Goal: Information Seeking & Learning: Learn about a topic

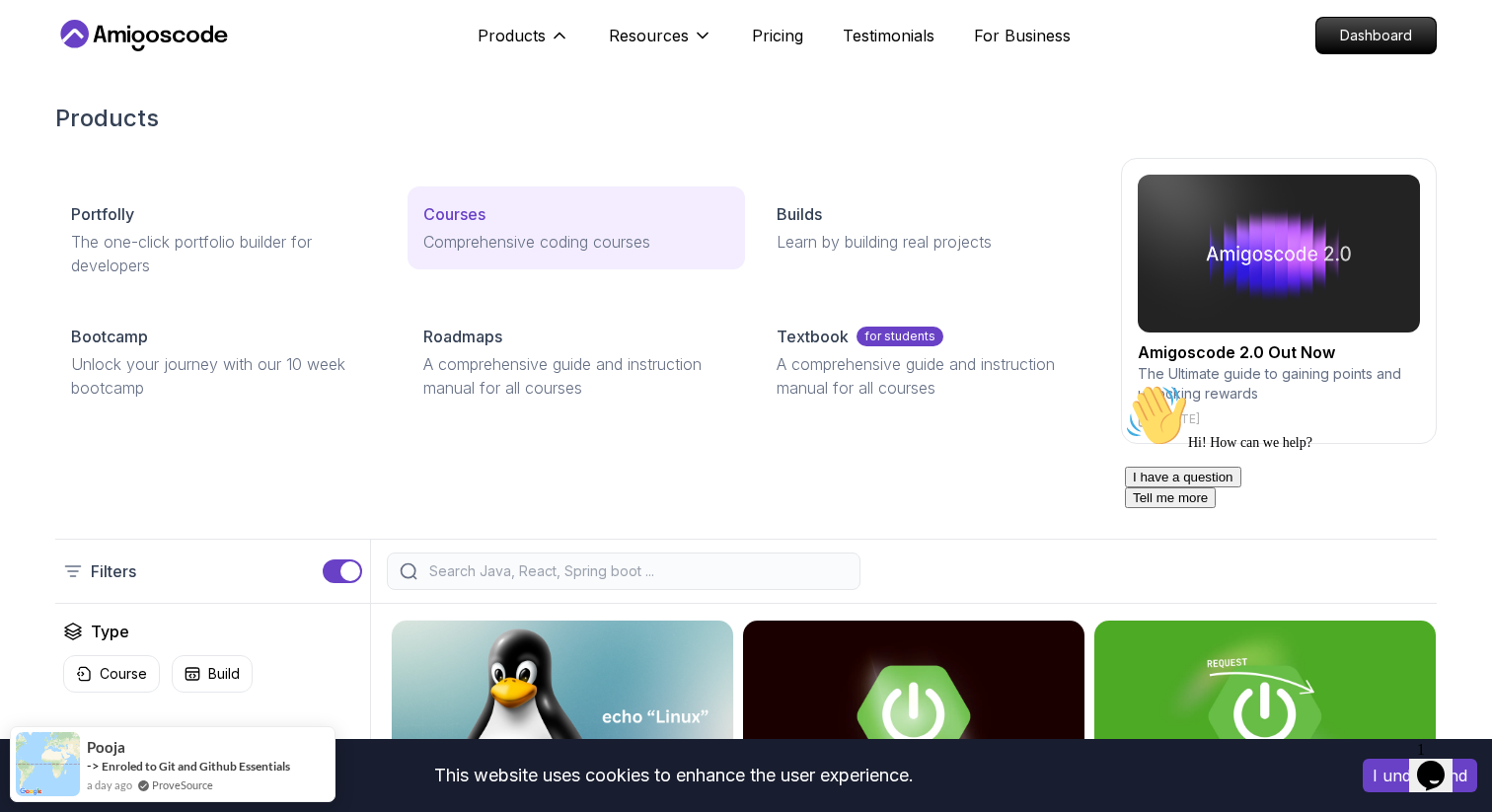
click at [494, 222] on div "Courses" at bounding box center [576, 214] width 305 height 24
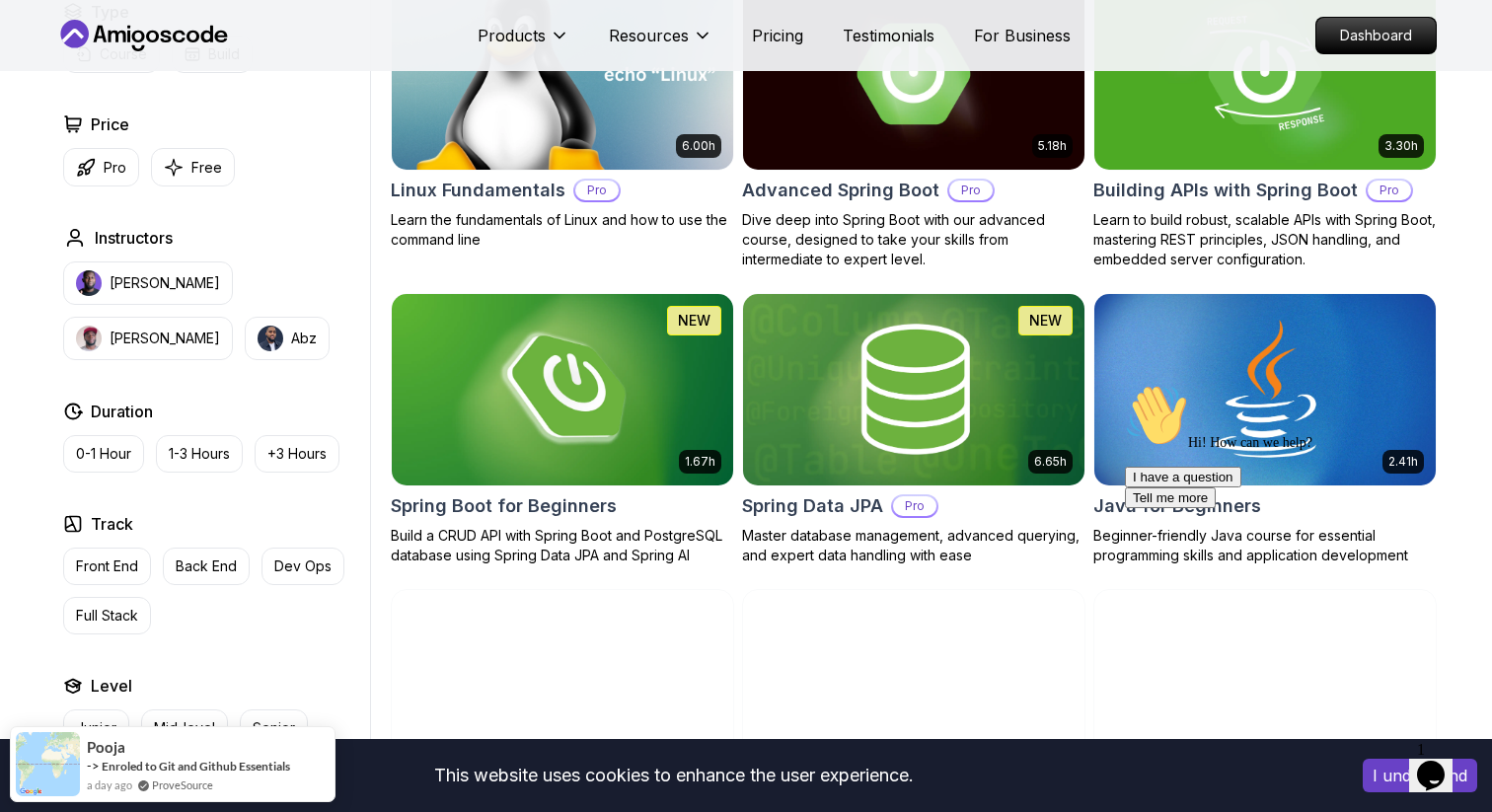
scroll to position [644, 0]
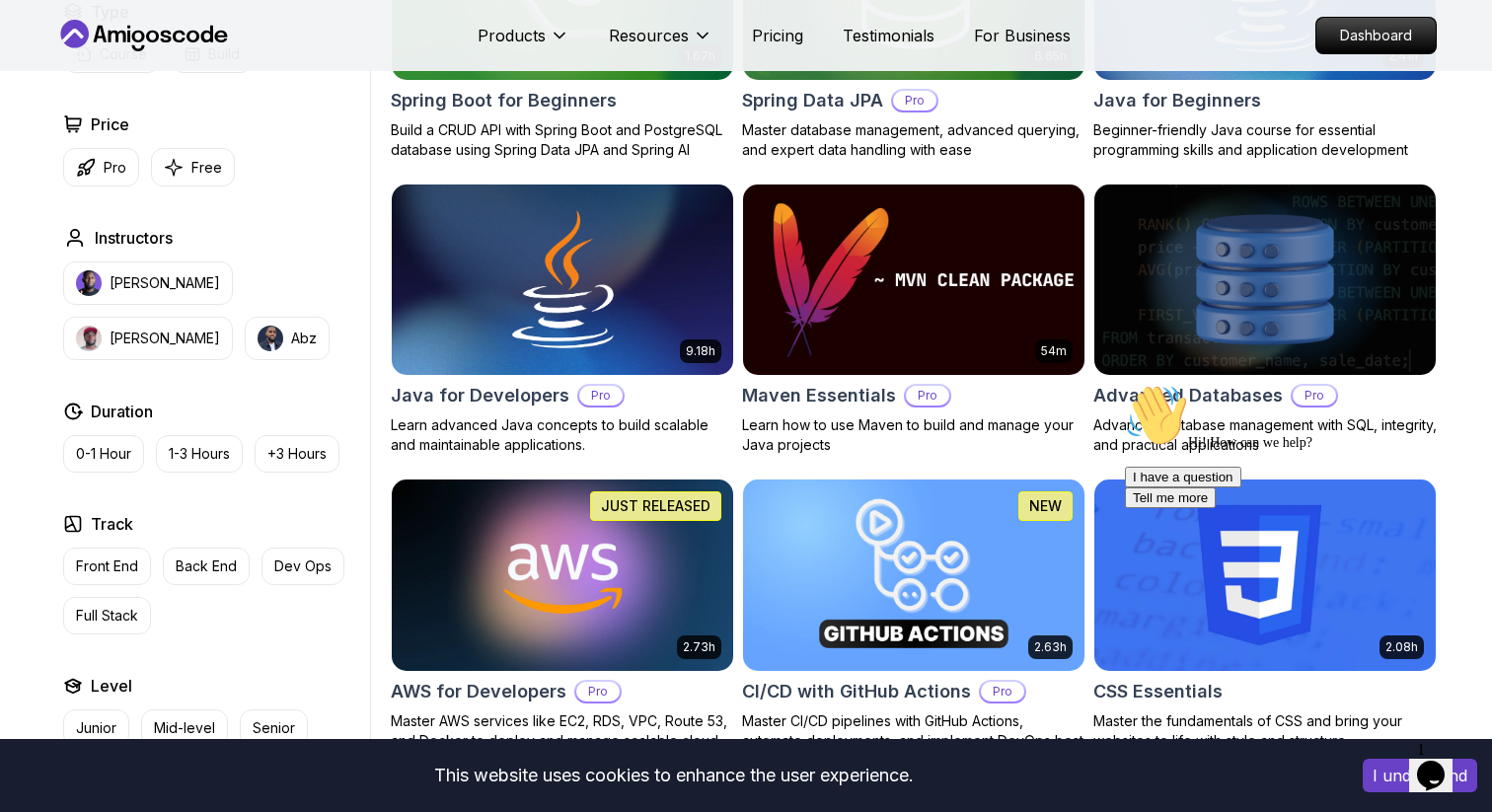
scroll to position [1011, 0]
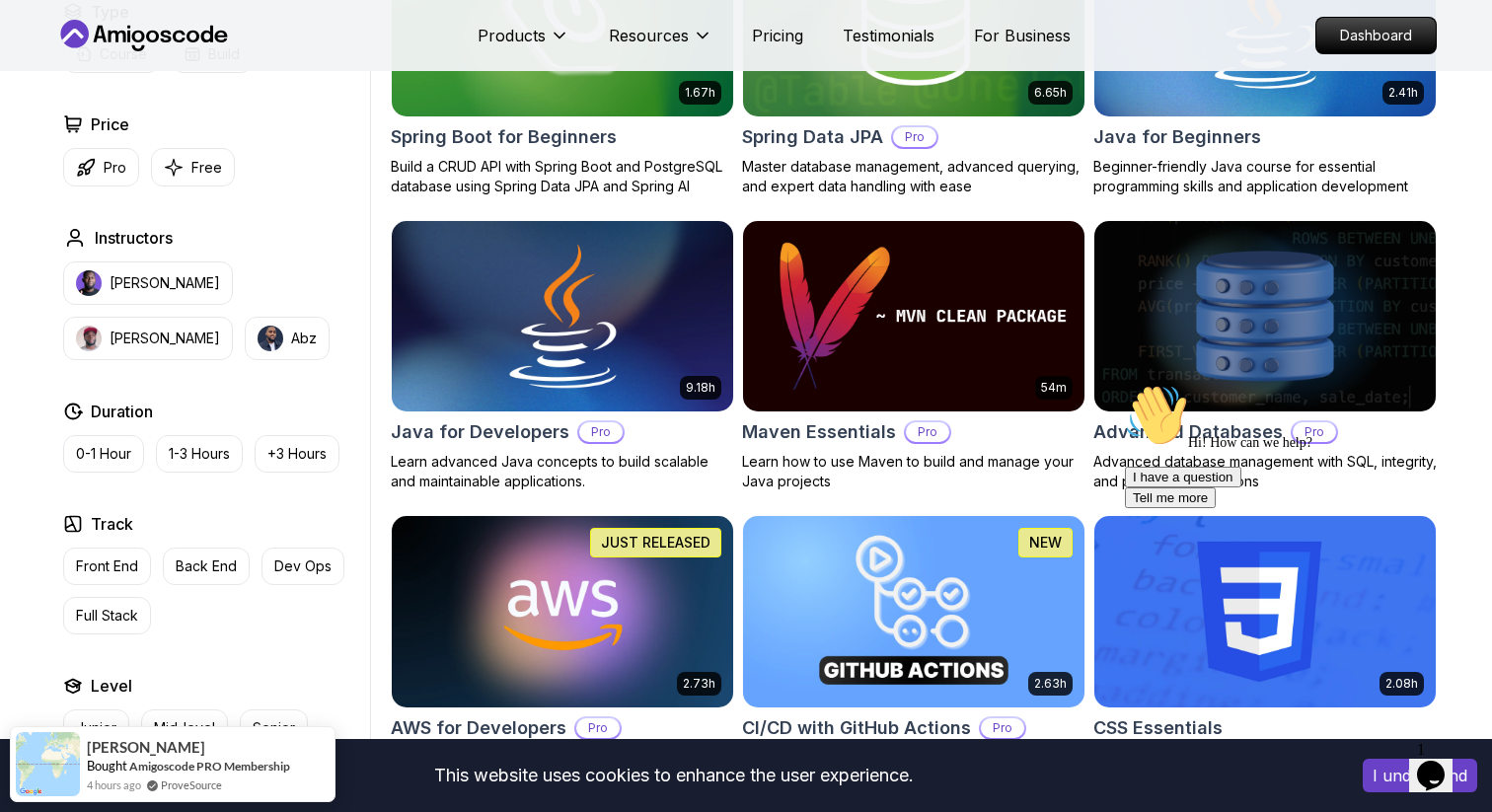
click at [580, 320] on img at bounding box center [563, 316] width 359 height 200
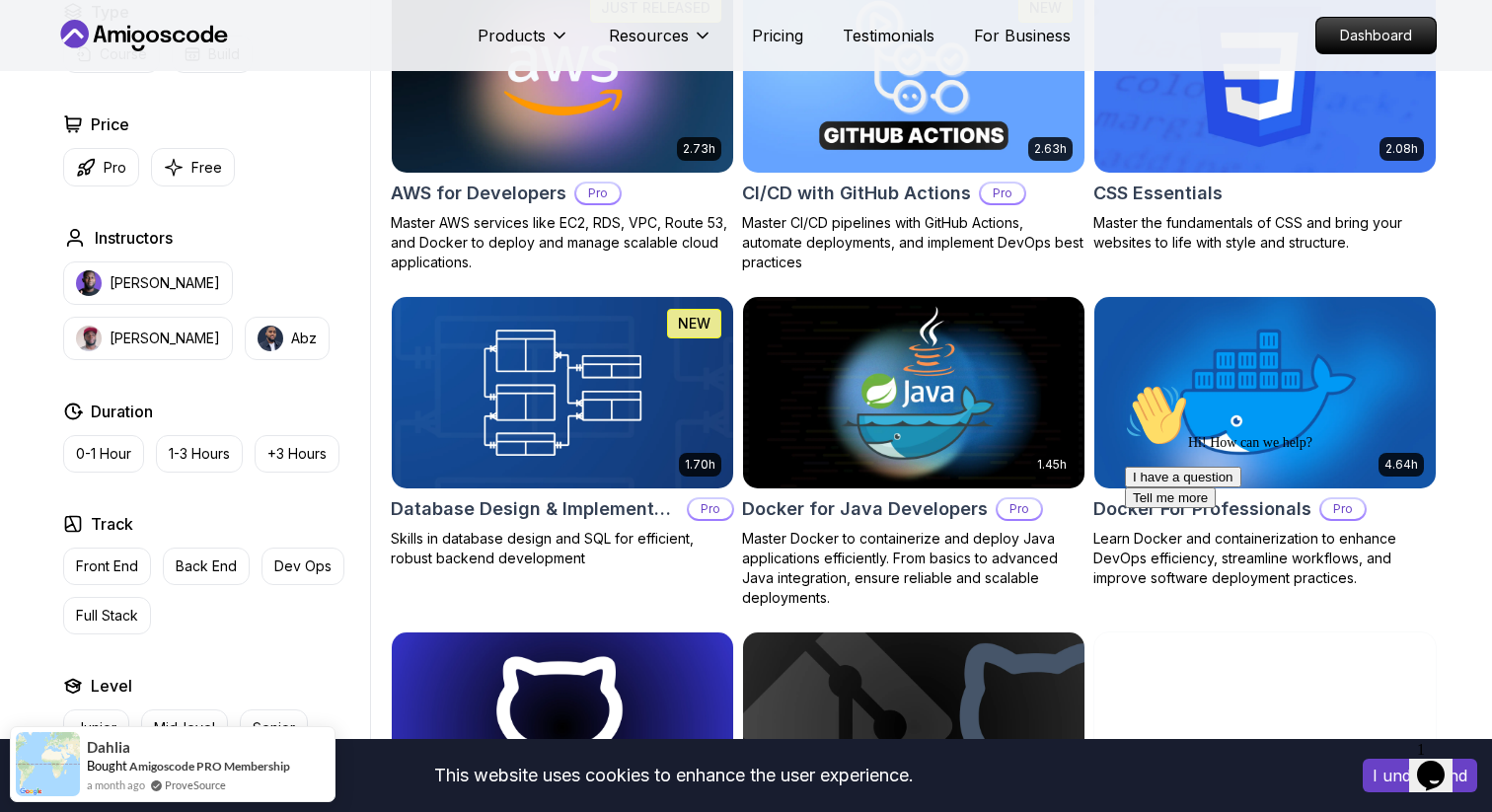
scroll to position [1551, 0]
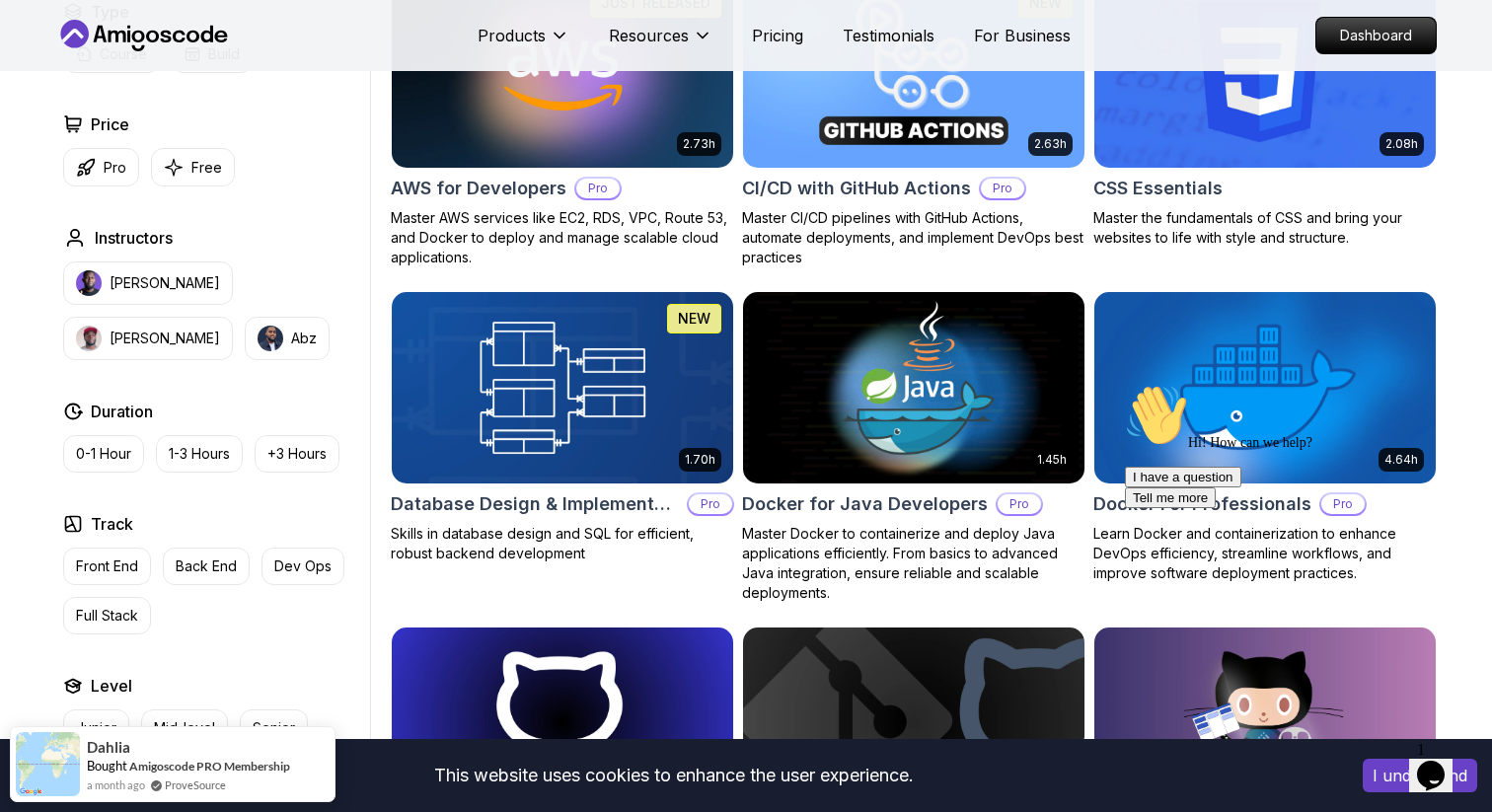
click at [577, 400] on img at bounding box center [563, 387] width 359 height 200
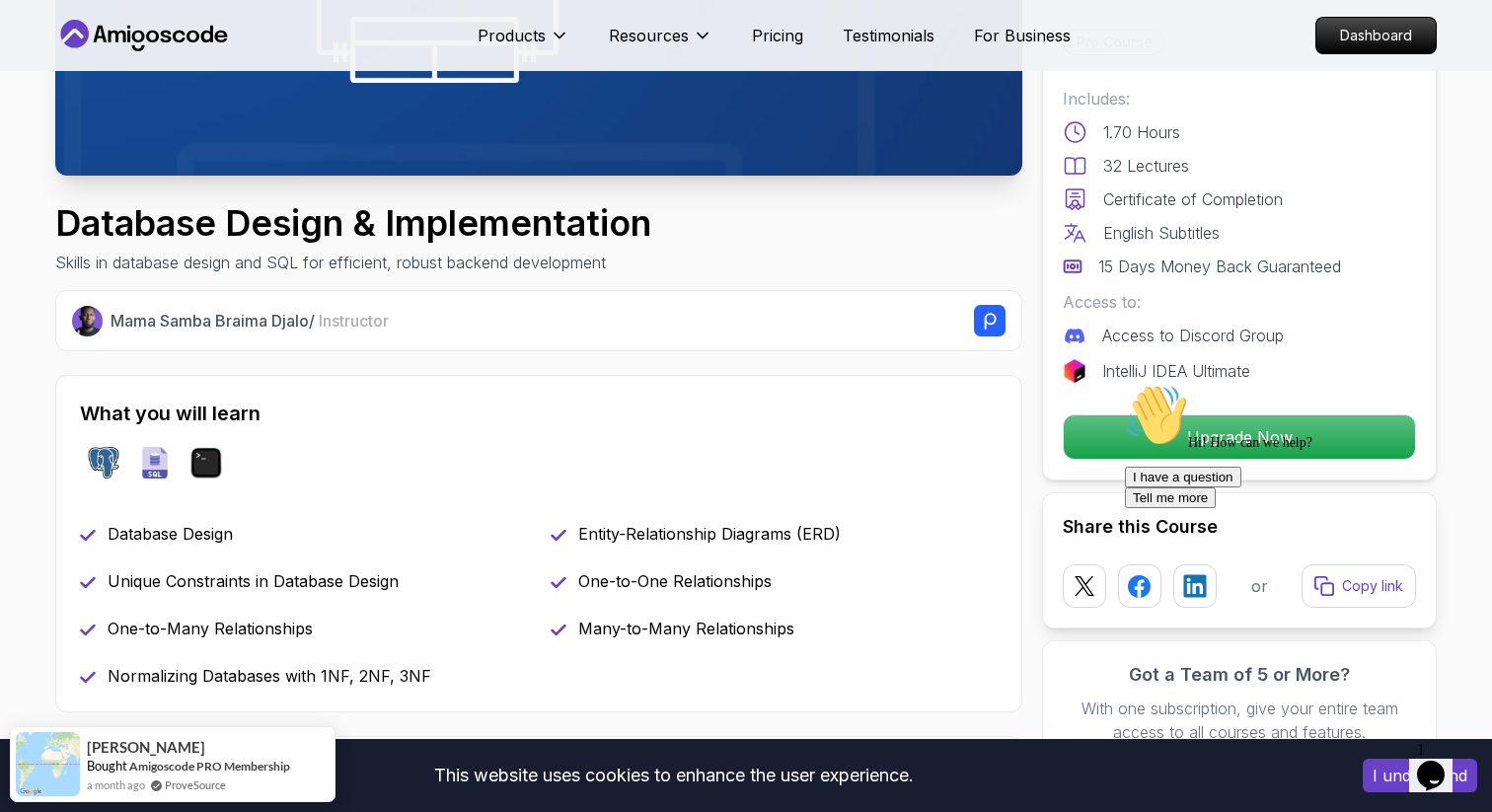
scroll to position [575, 0]
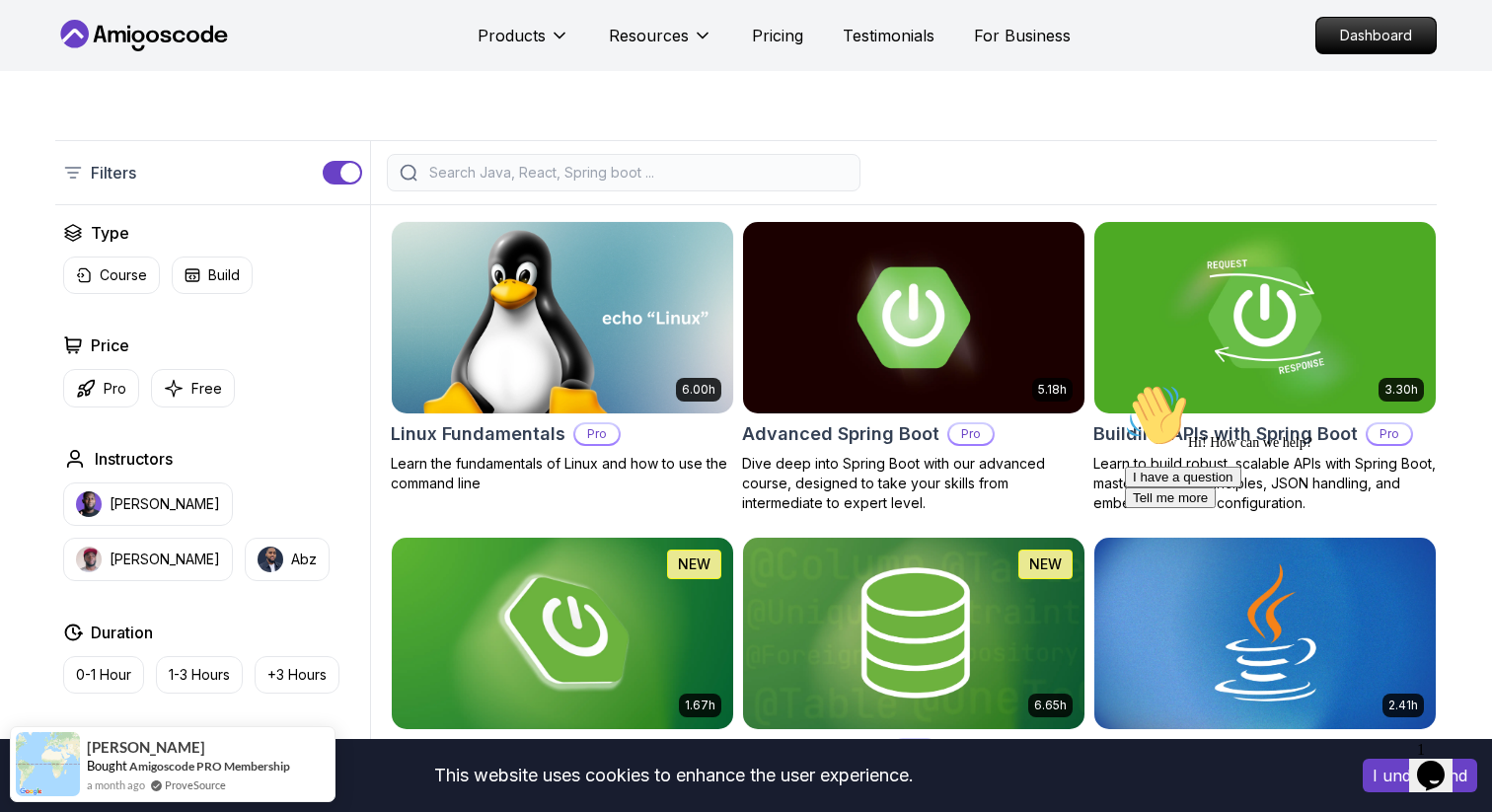
scroll to position [367, 0]
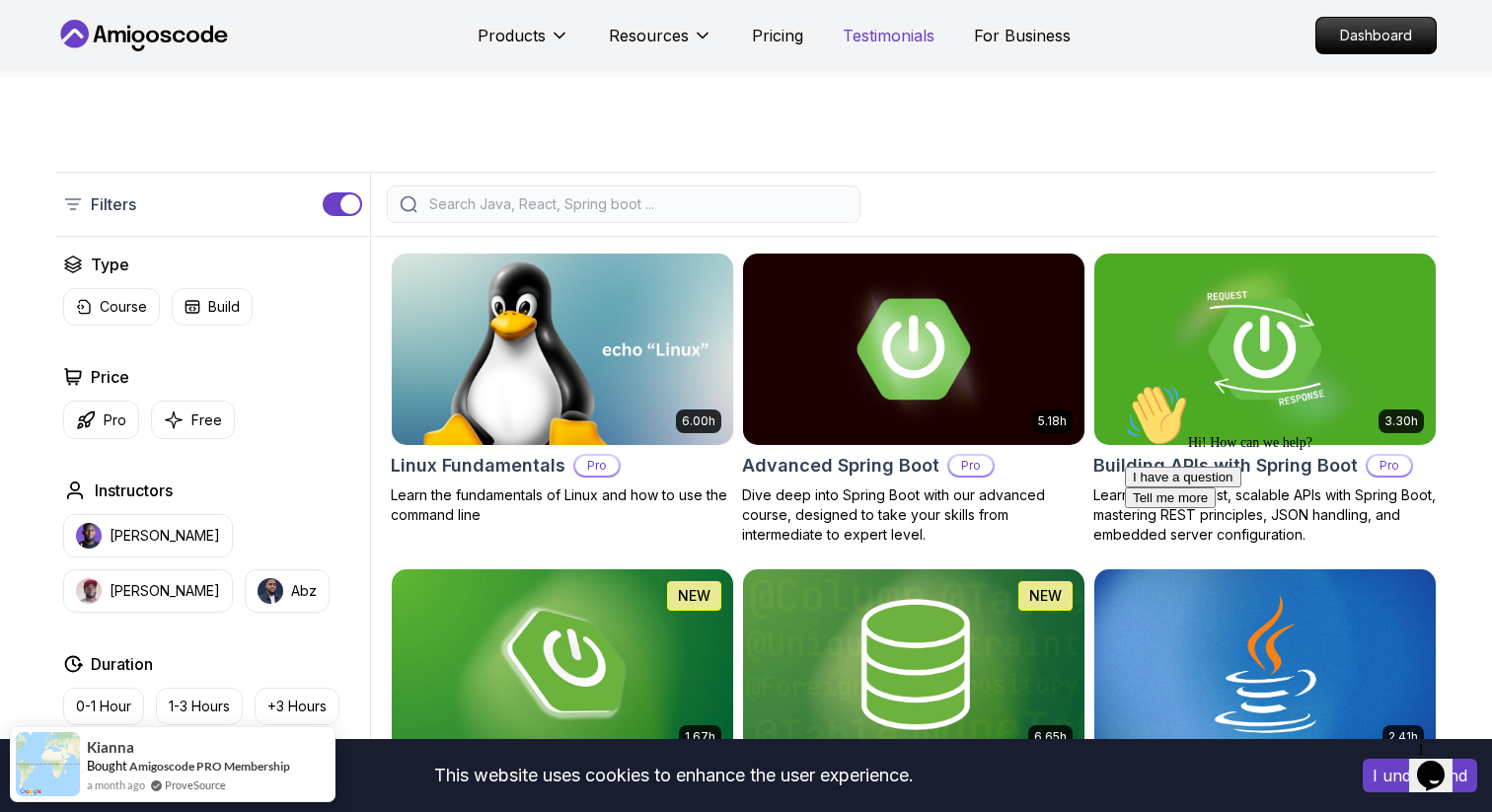
click at [896, 34] on p "Testimonials" at bounding box center [889, 36] width 92 height 24
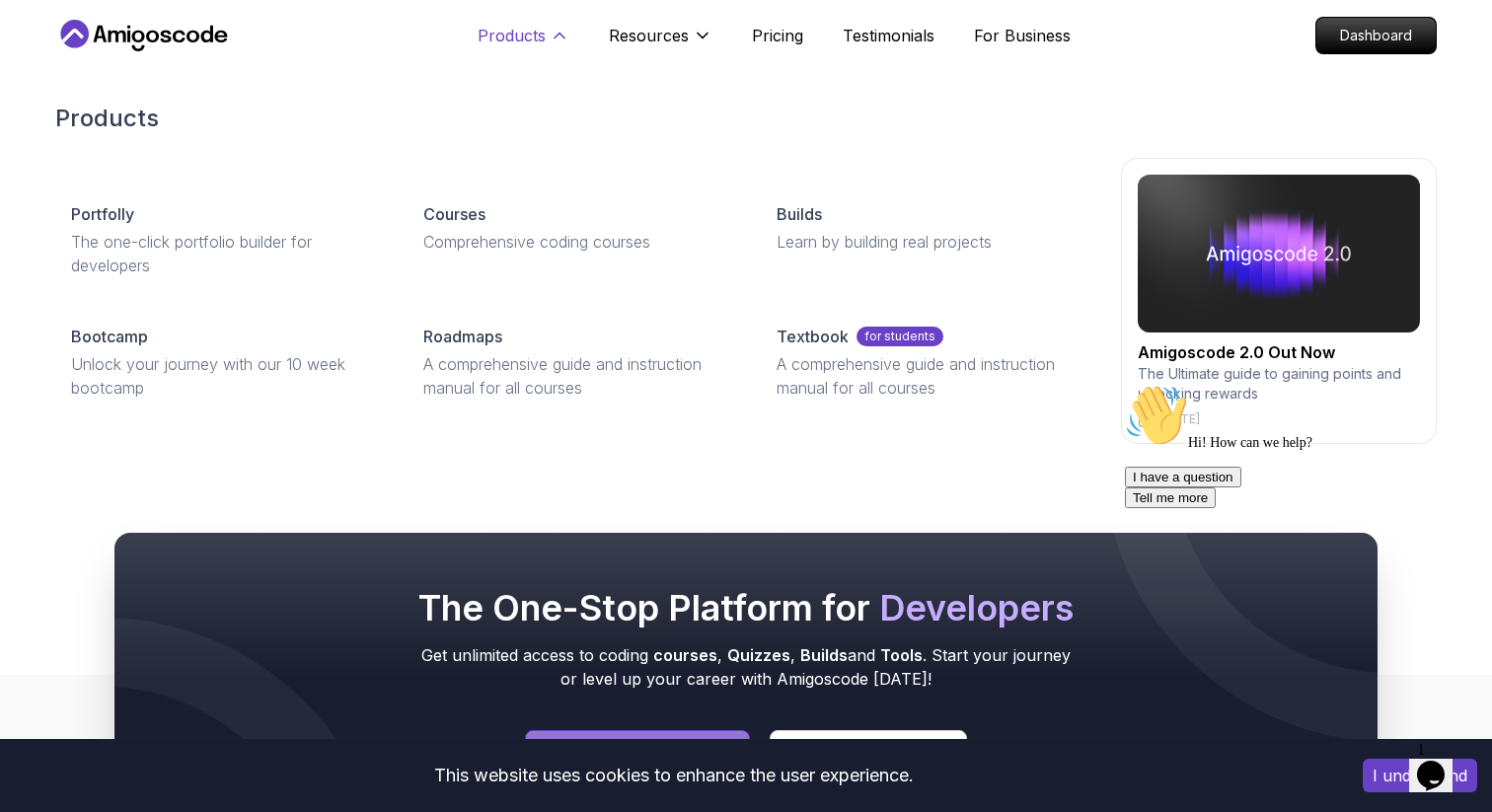
click at [524, 24] on p "Products" at bounding box center [511, 36] width 68 height 24
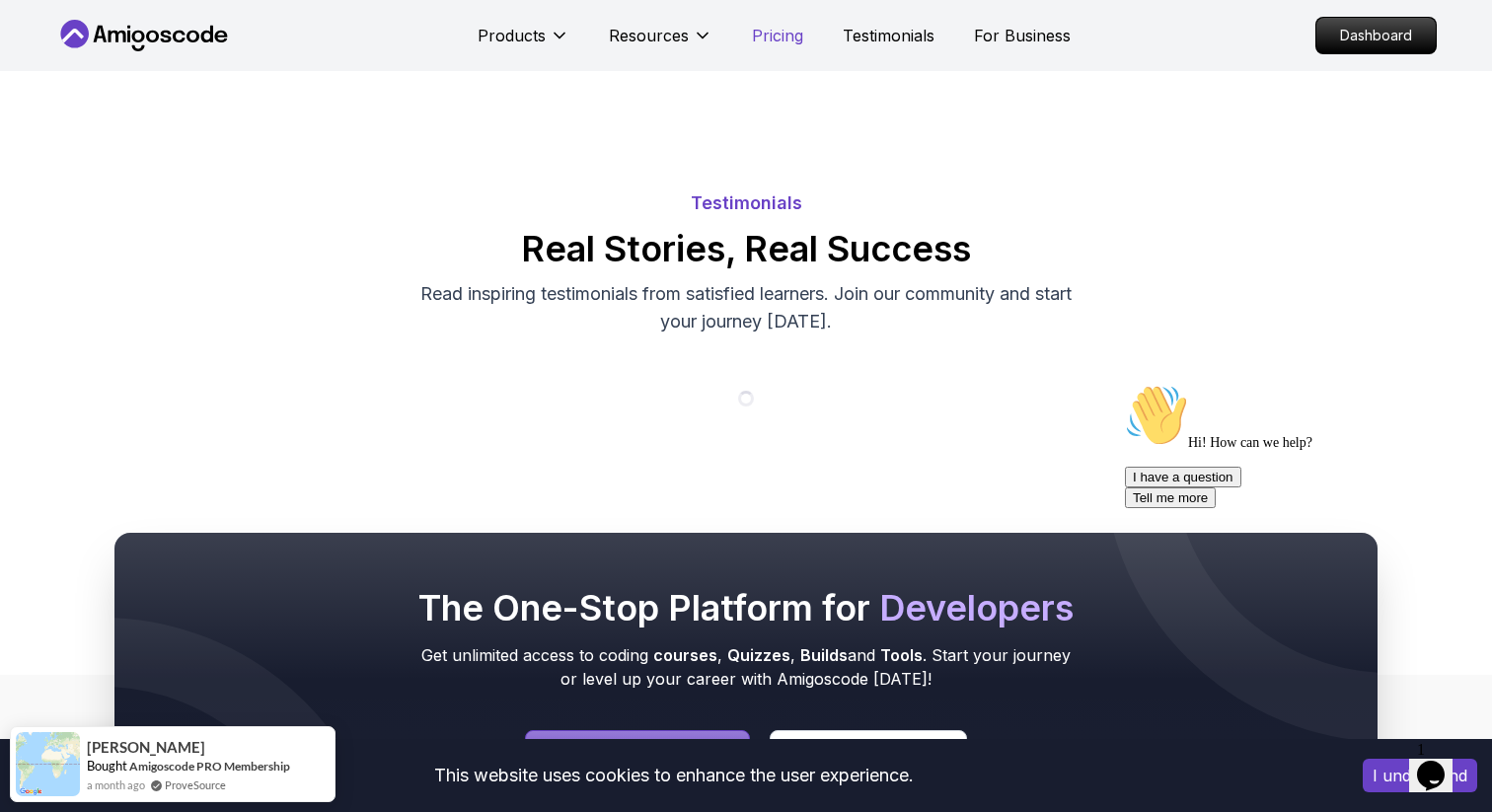
click at [755, 44] on p "Pricing" at bounding box center [778, 36] width 52 height 24
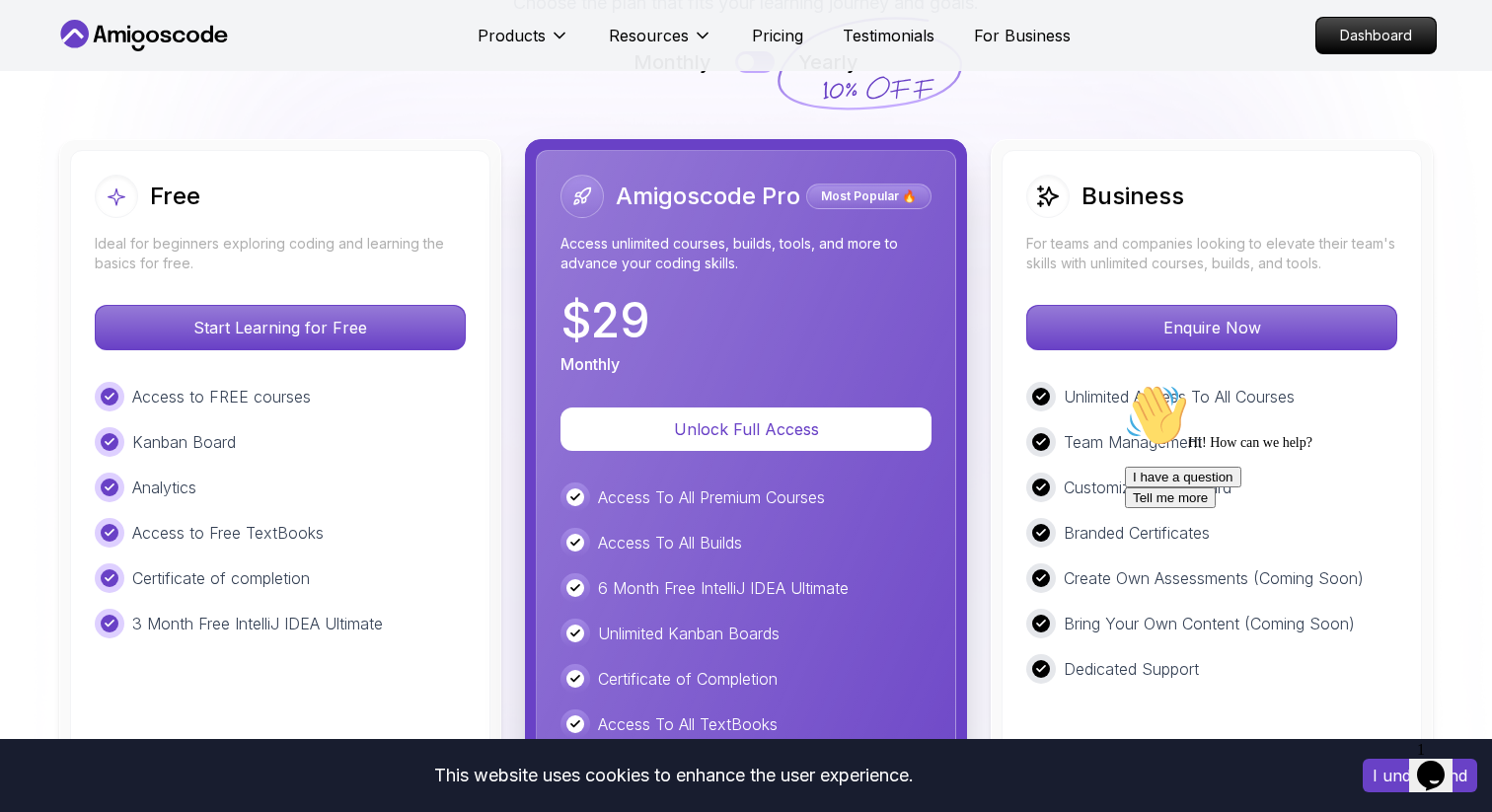
scroll to position [4504, 0]
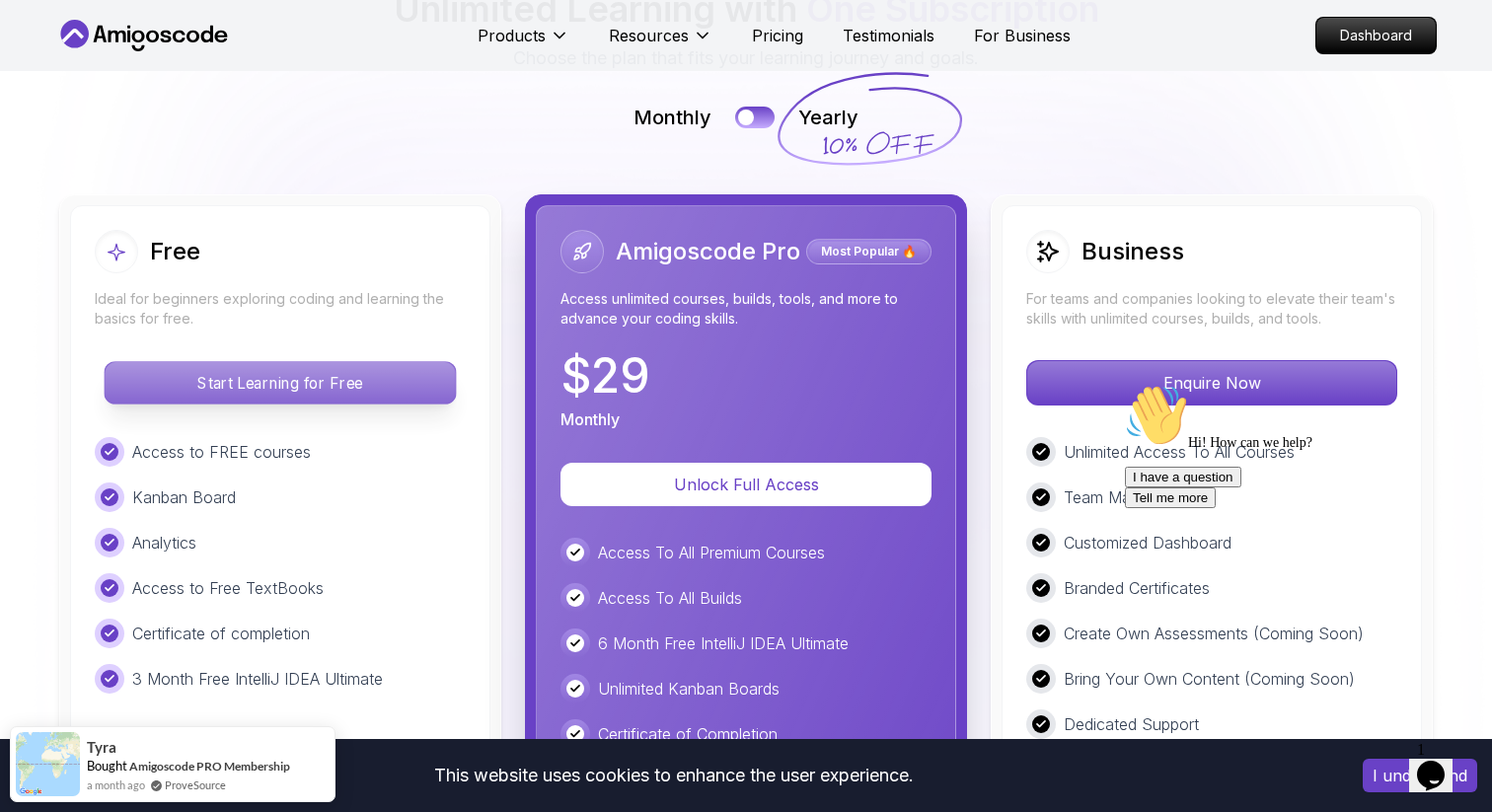
click at [287, 362] on p "Start Learning for Free" at bounding box center [280, 383] width 351 height 42
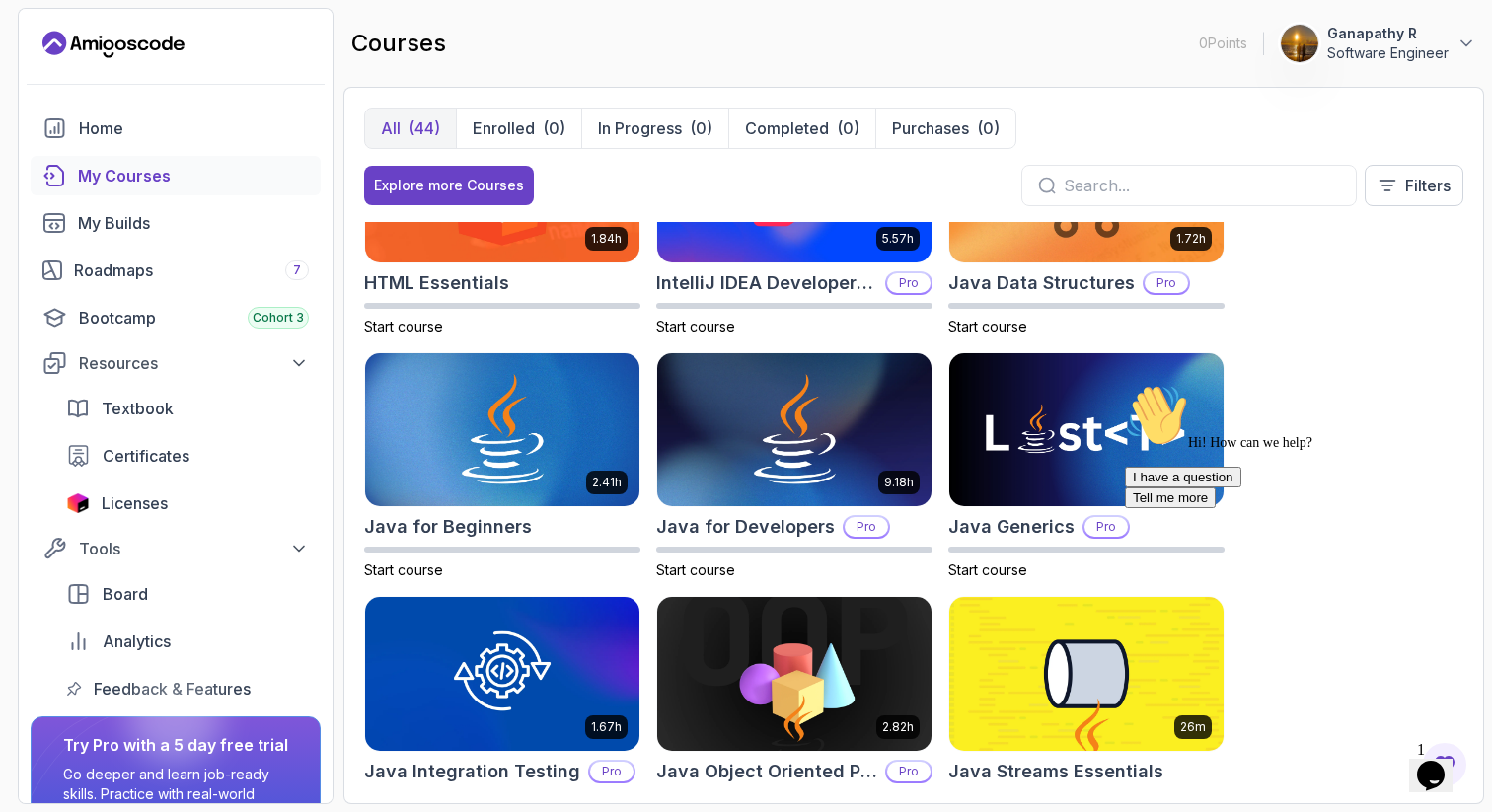
scroll to position [1114, 0]
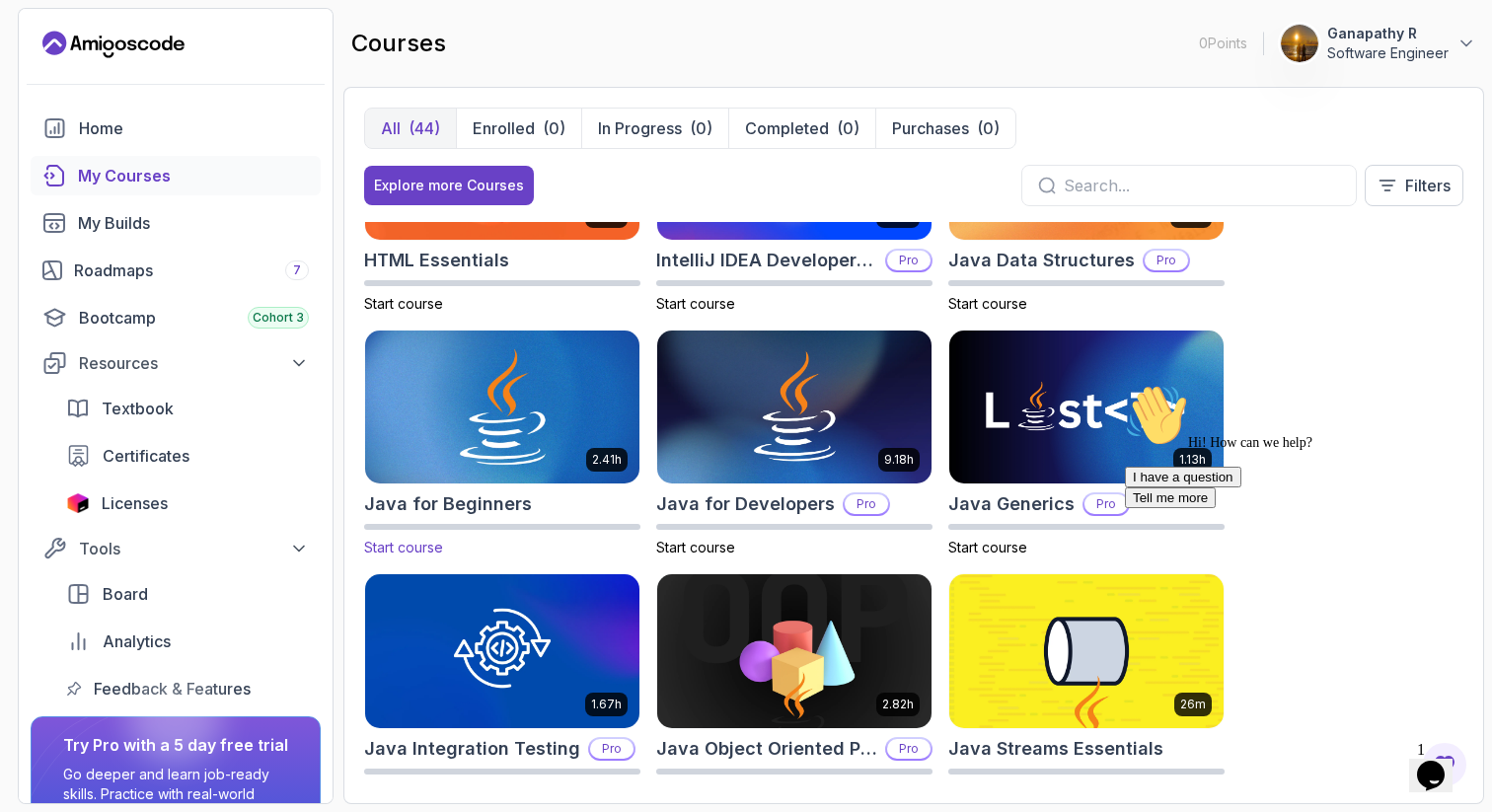
click at [491, 430] on img at bounding box center [502, 407] width 288 height 160
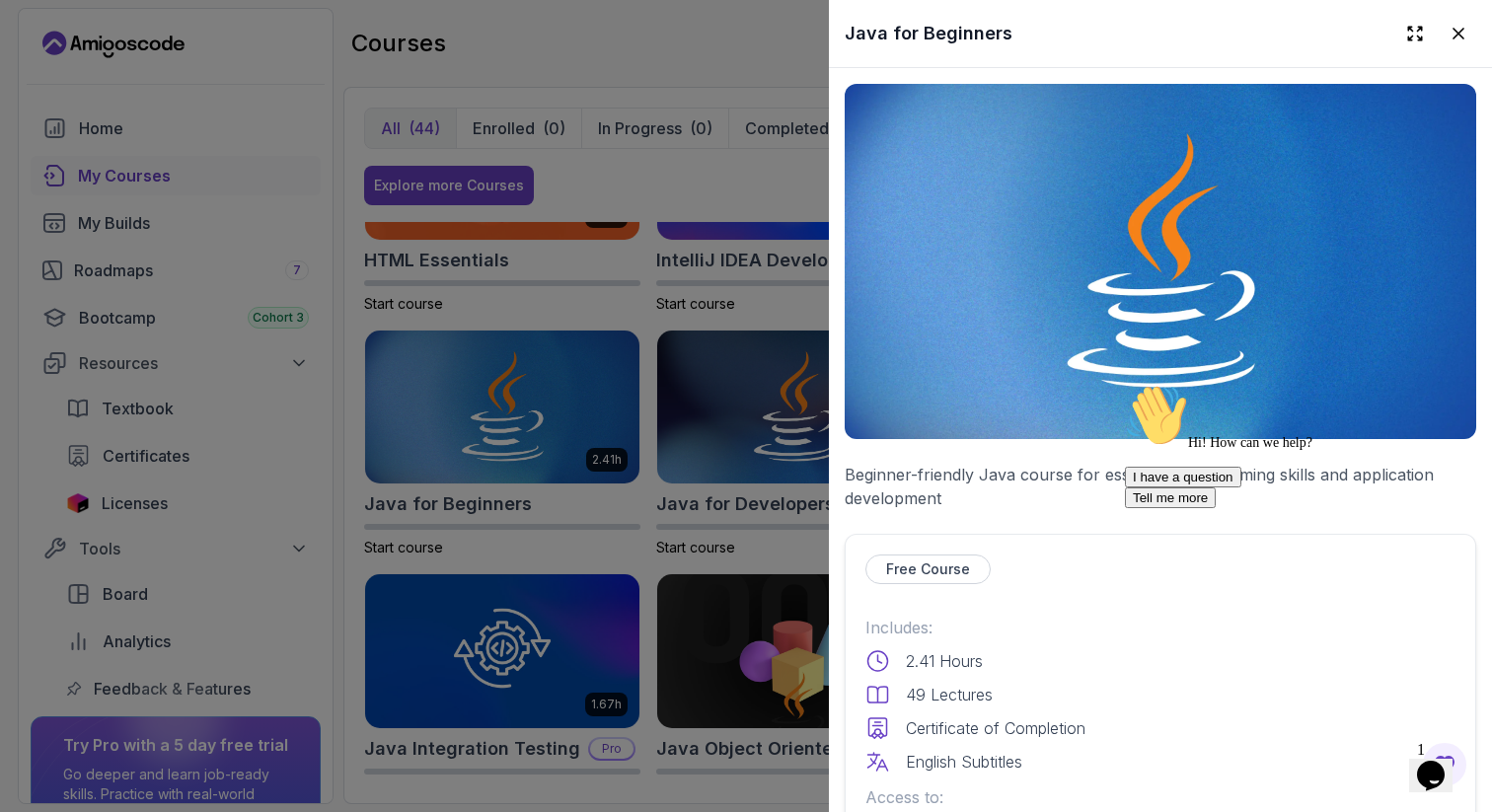
click at [737, 457] on div at bounding box center [746, 406] width 1492 height 812
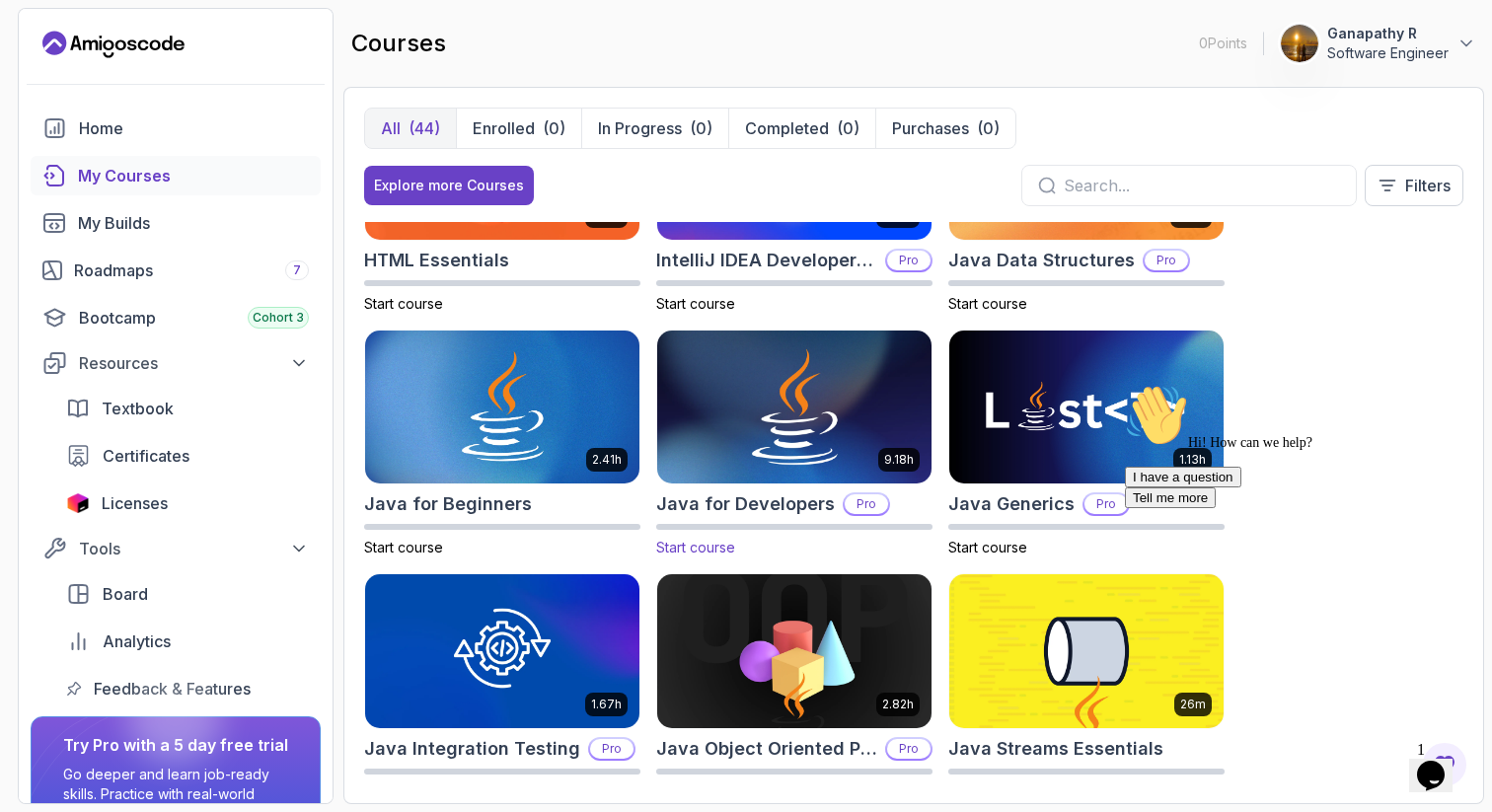
click at [780, 442] on img at bounding box center [795, 407] width 288 height 160
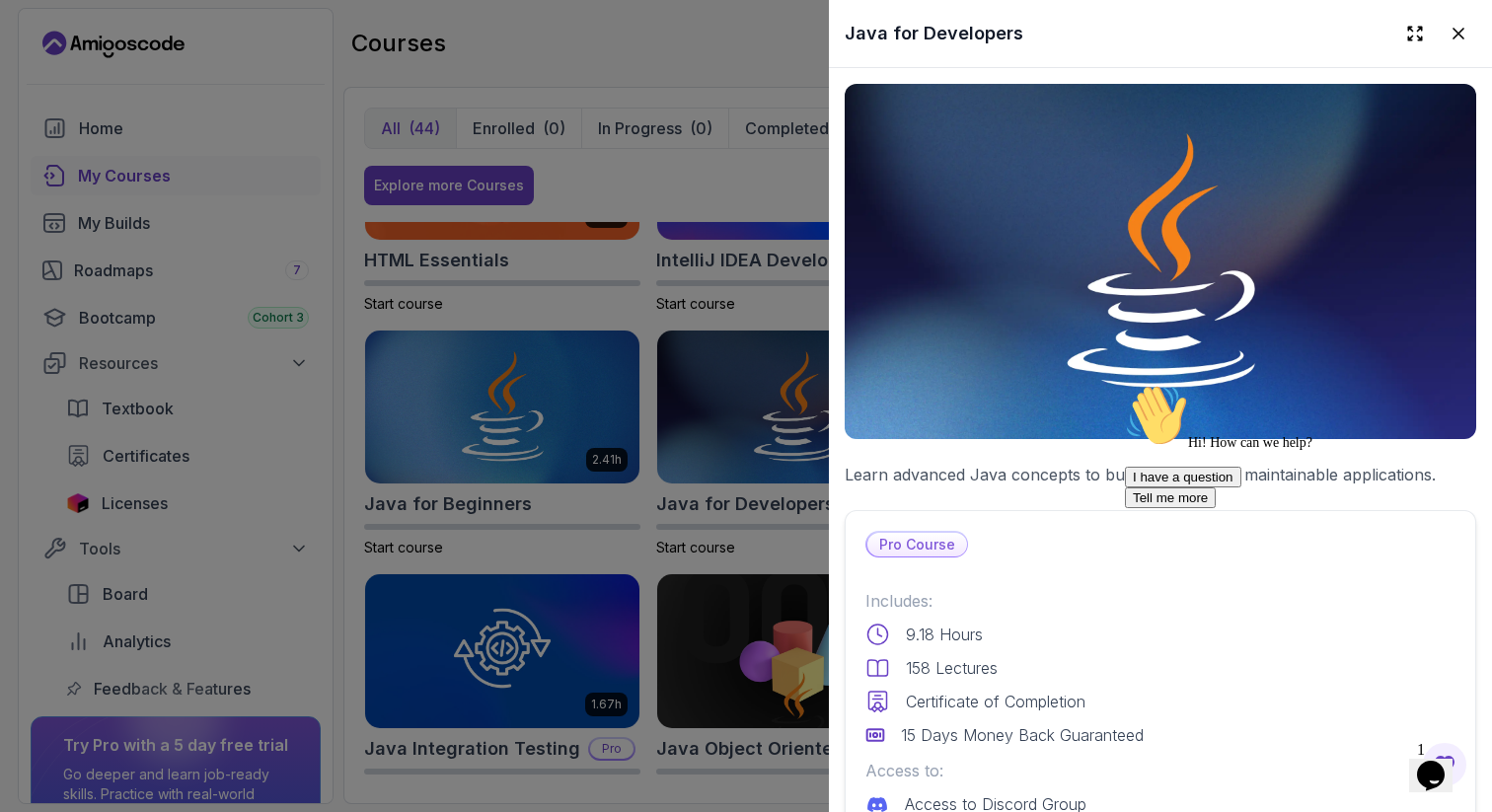
click at [924, 548] on p "Pro Course" at bounding box center [917, 545] width 100 height 24
click at [705, 489] on div at bounding box center [746, 406] width 1492 height 812
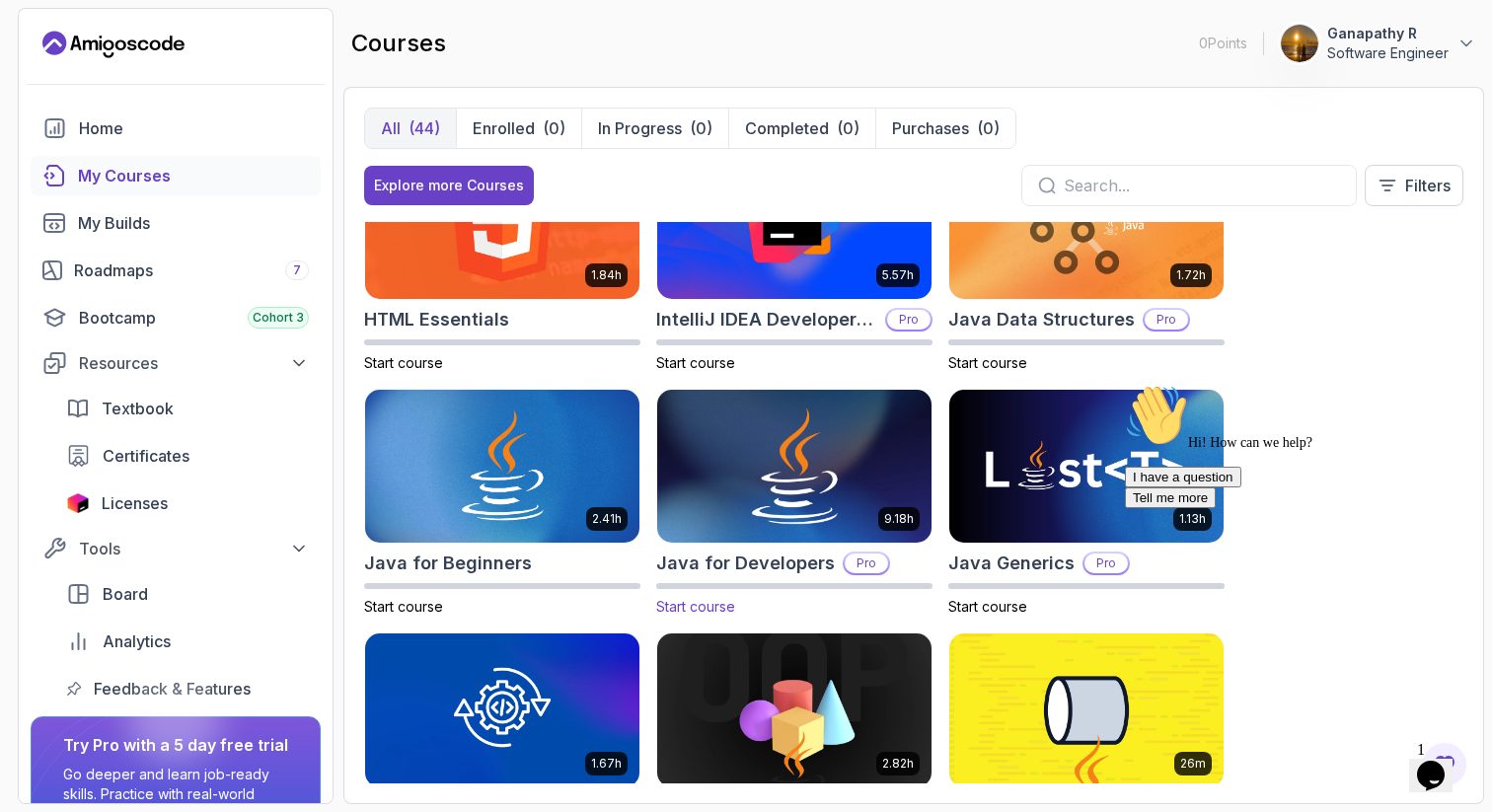
scroll to position [1121, 0]
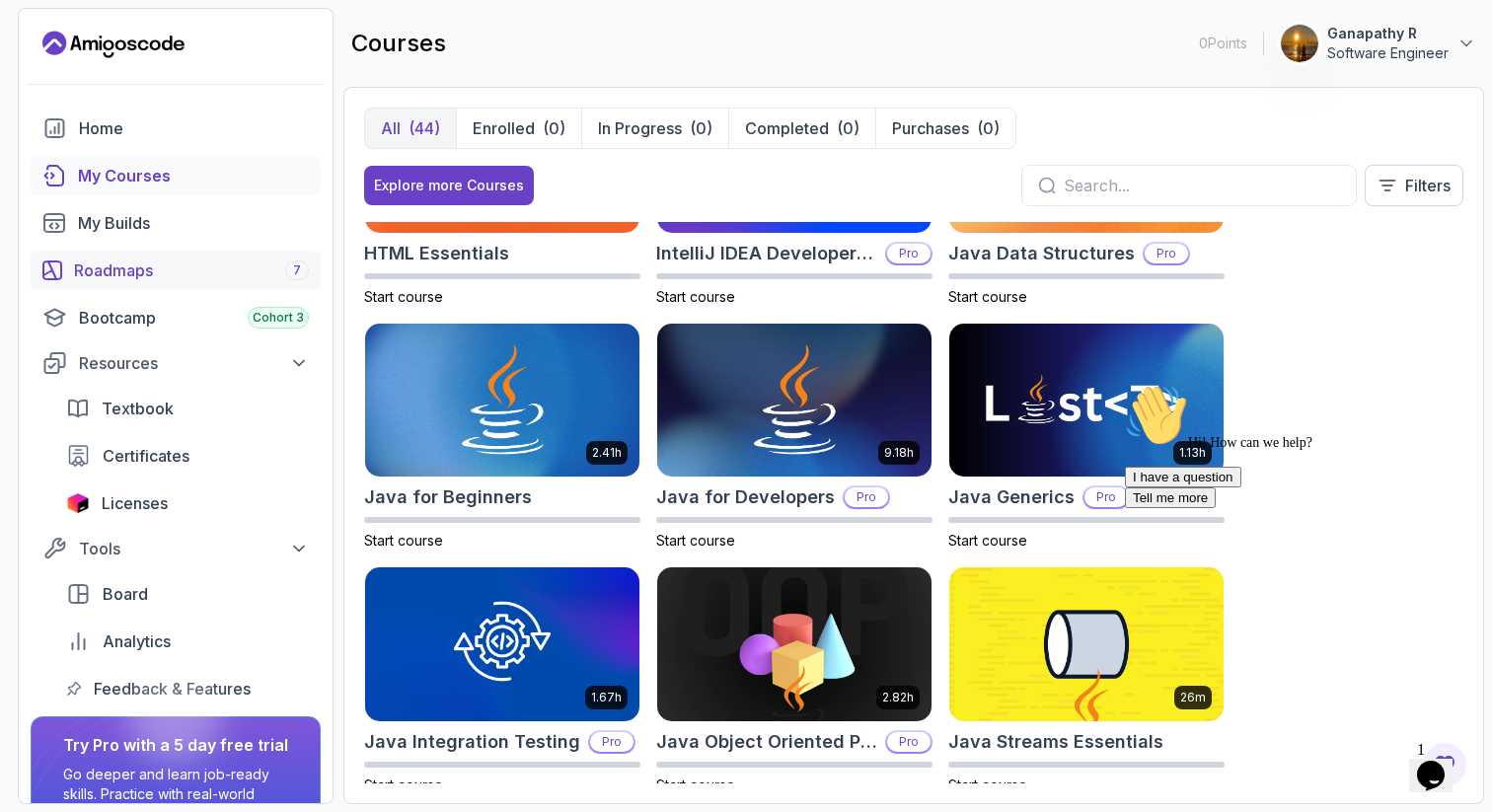
click at [138, 280] on div "Roadmaps 7" at bounding box center [191, 270] width 235 height 24
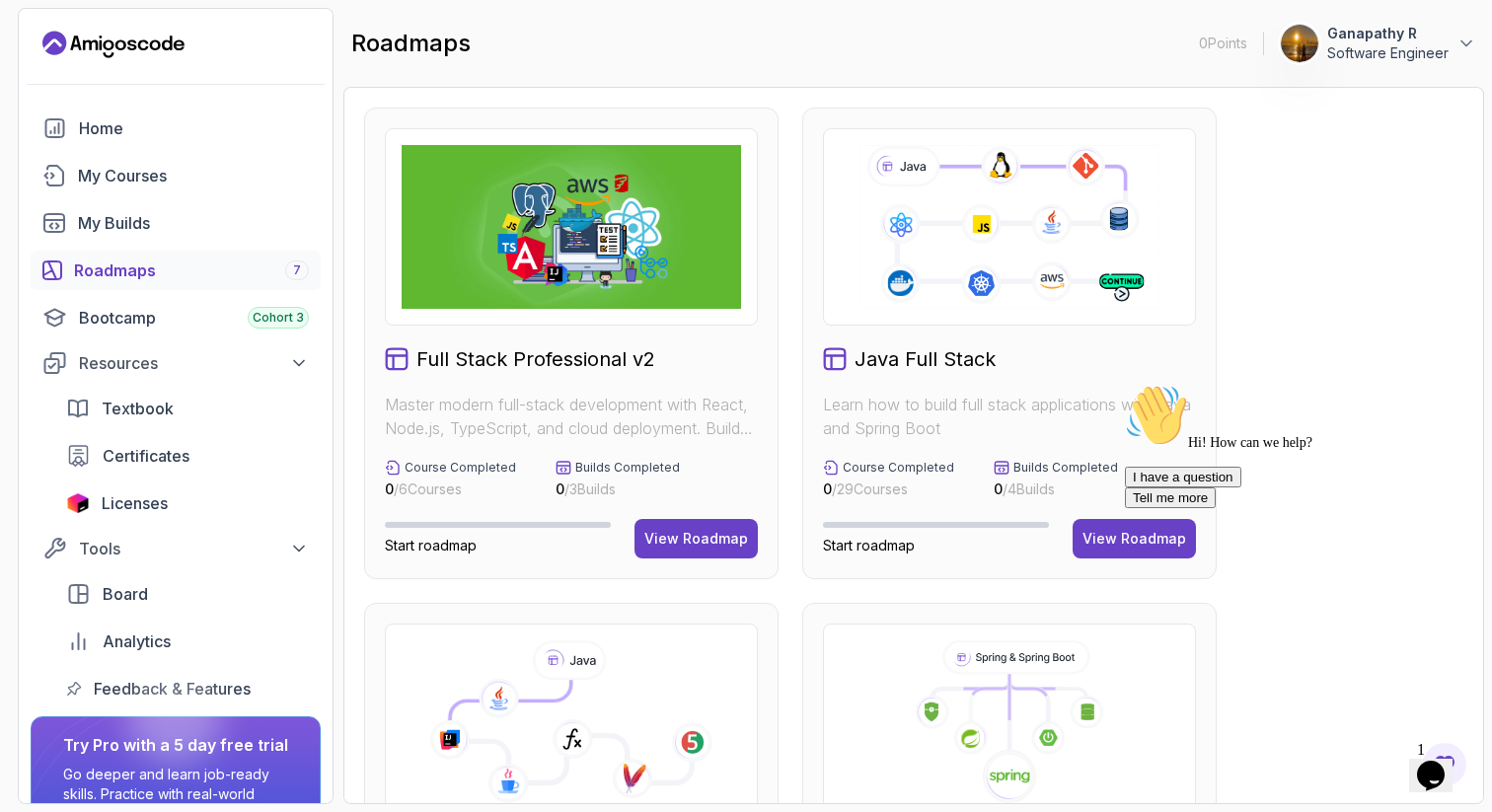
click at [955, 217] on icon at bounding box center [1010, 226] width 305 height 169
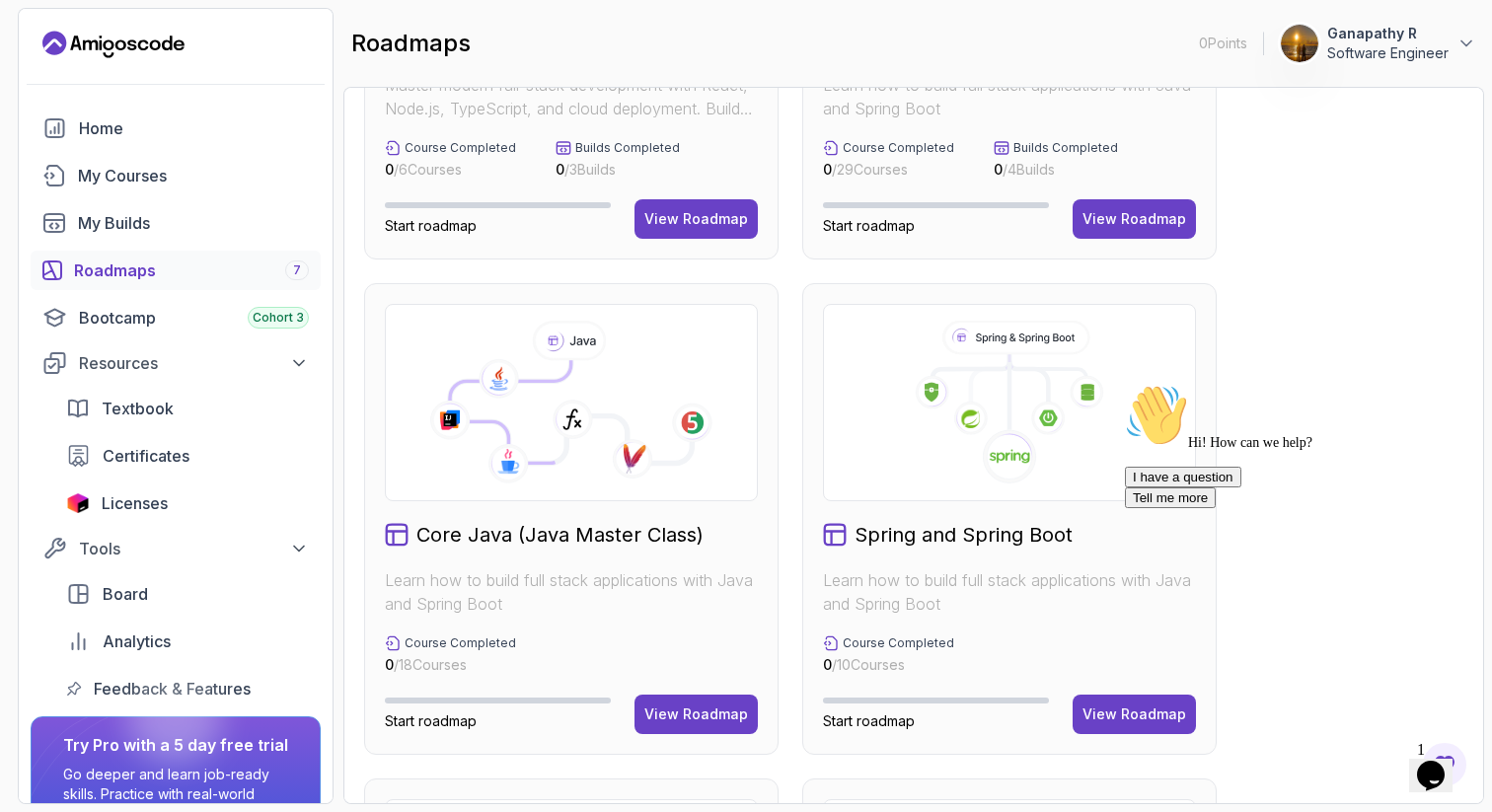
scroll to position [331, 0]
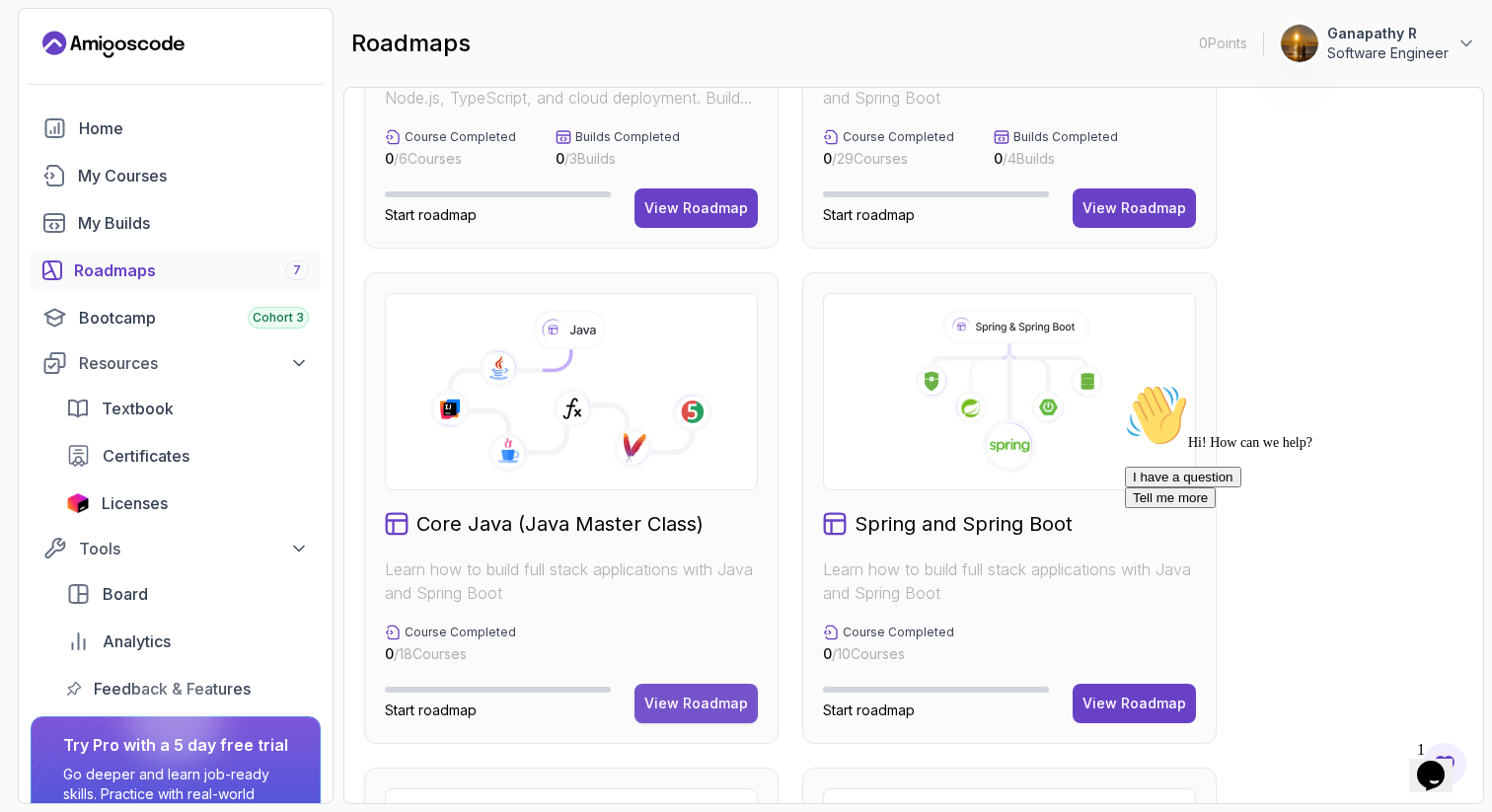
click at [692, 706] on div "View Roadmap" at bounding box center [696, 703] width 104 height 20
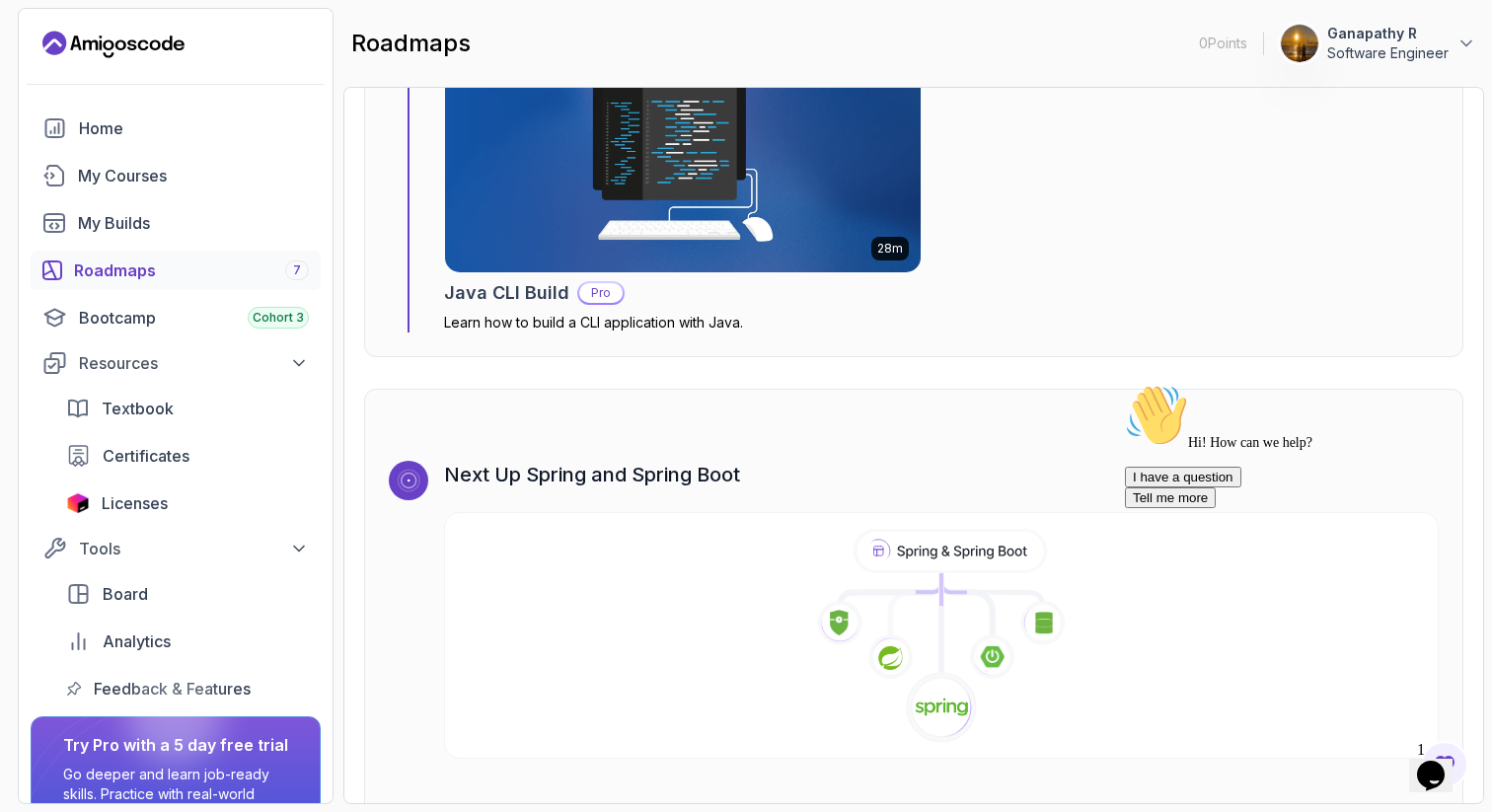
scroll to position [12347, 0]
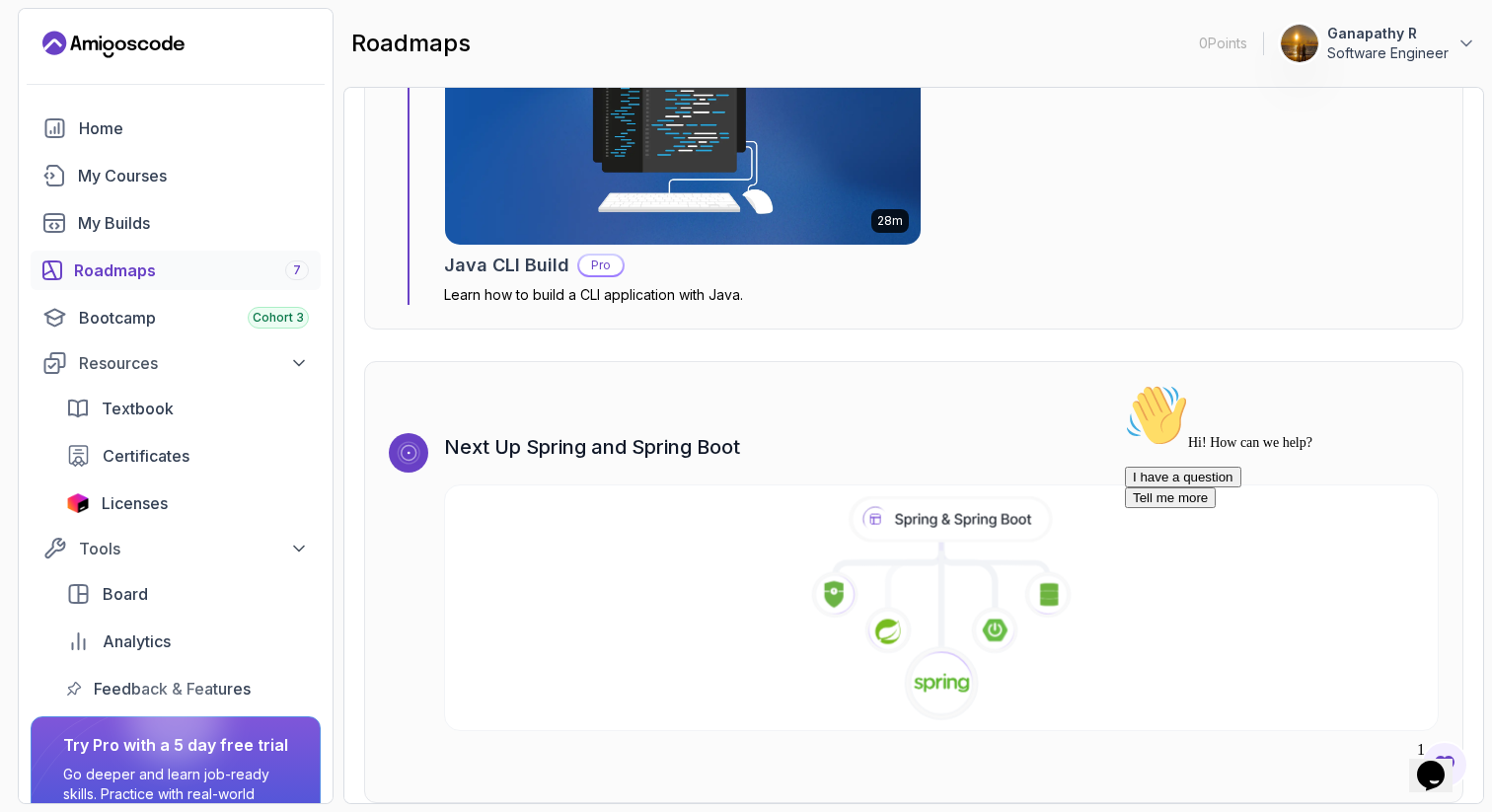
click at [842, 593] on icon at bounding box center [835, 595] width 48 height 48
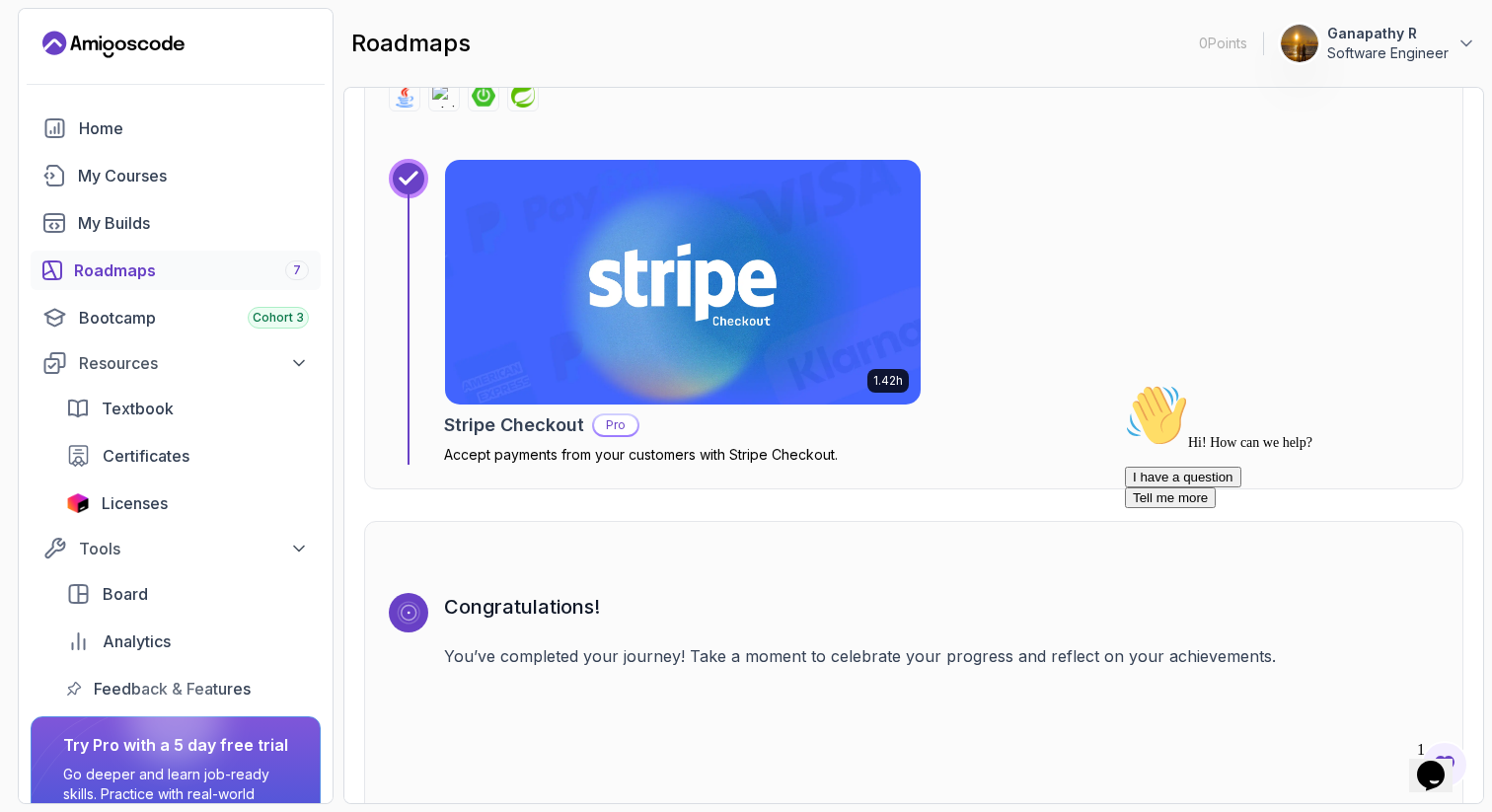
scroll to position [6621, 0]
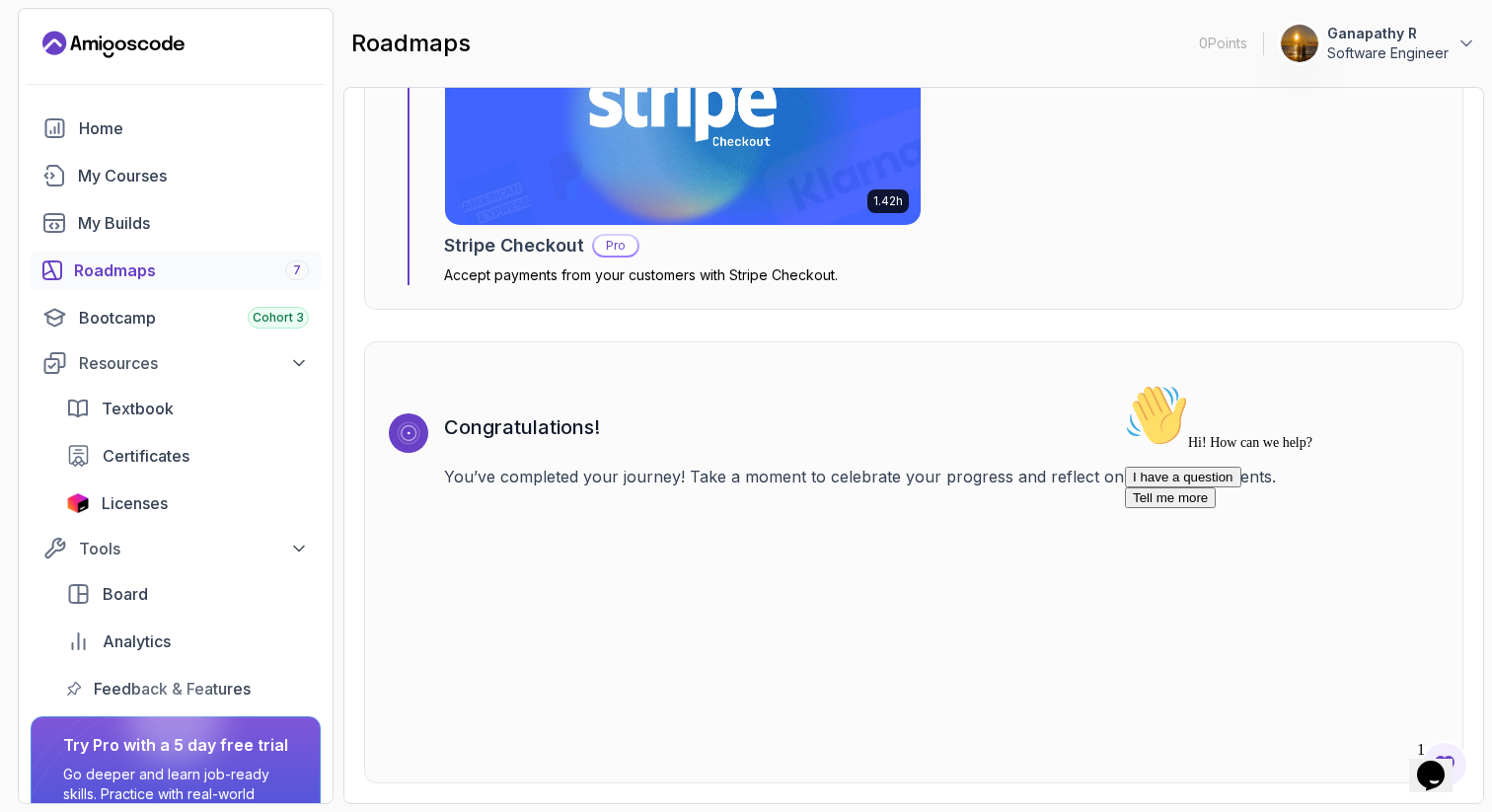
click at [189, 272] on div "Roadmaps 7" at bounding box center [191, 270] width 235 height 24
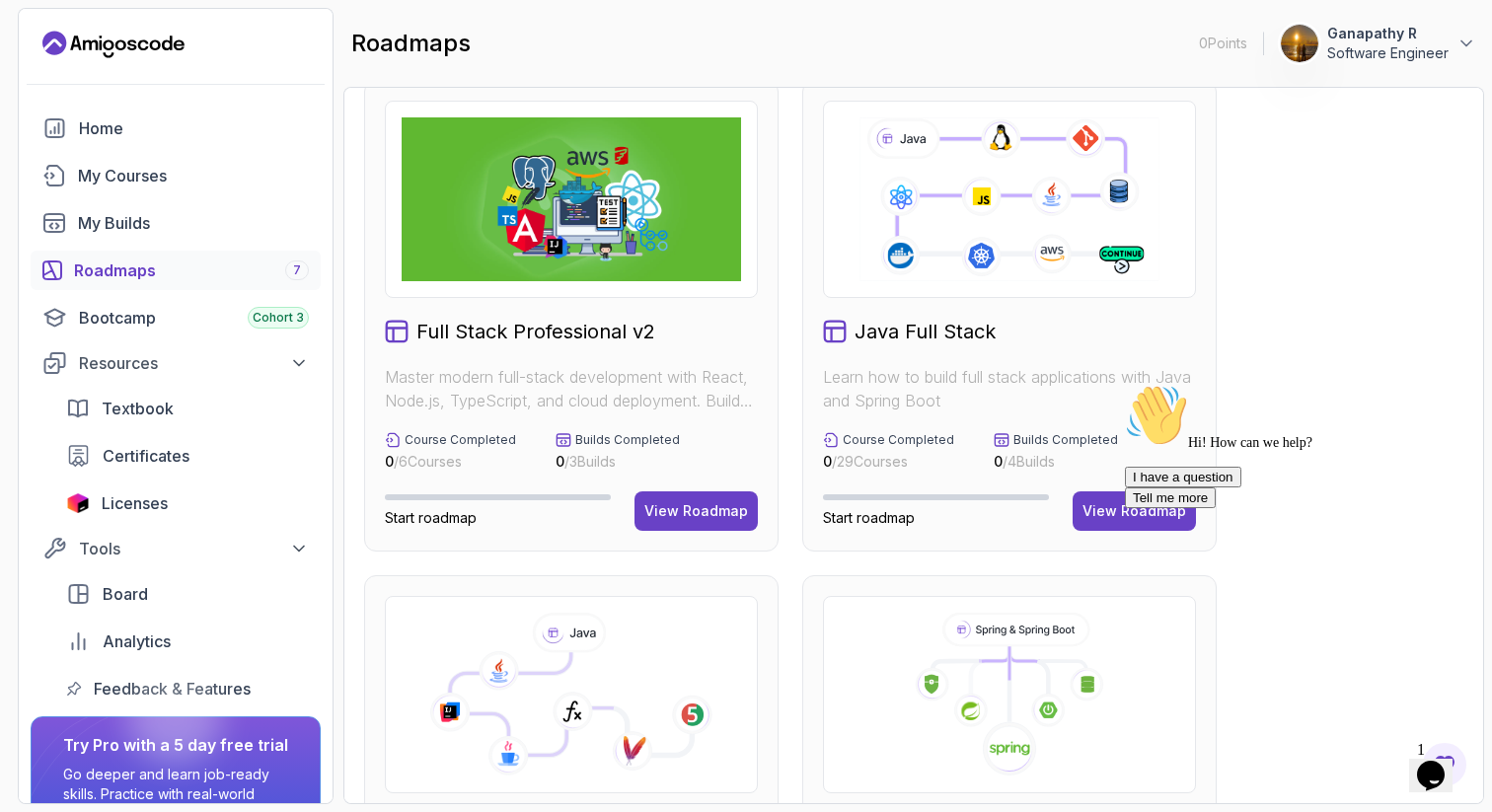
scroll to position [16, 0]
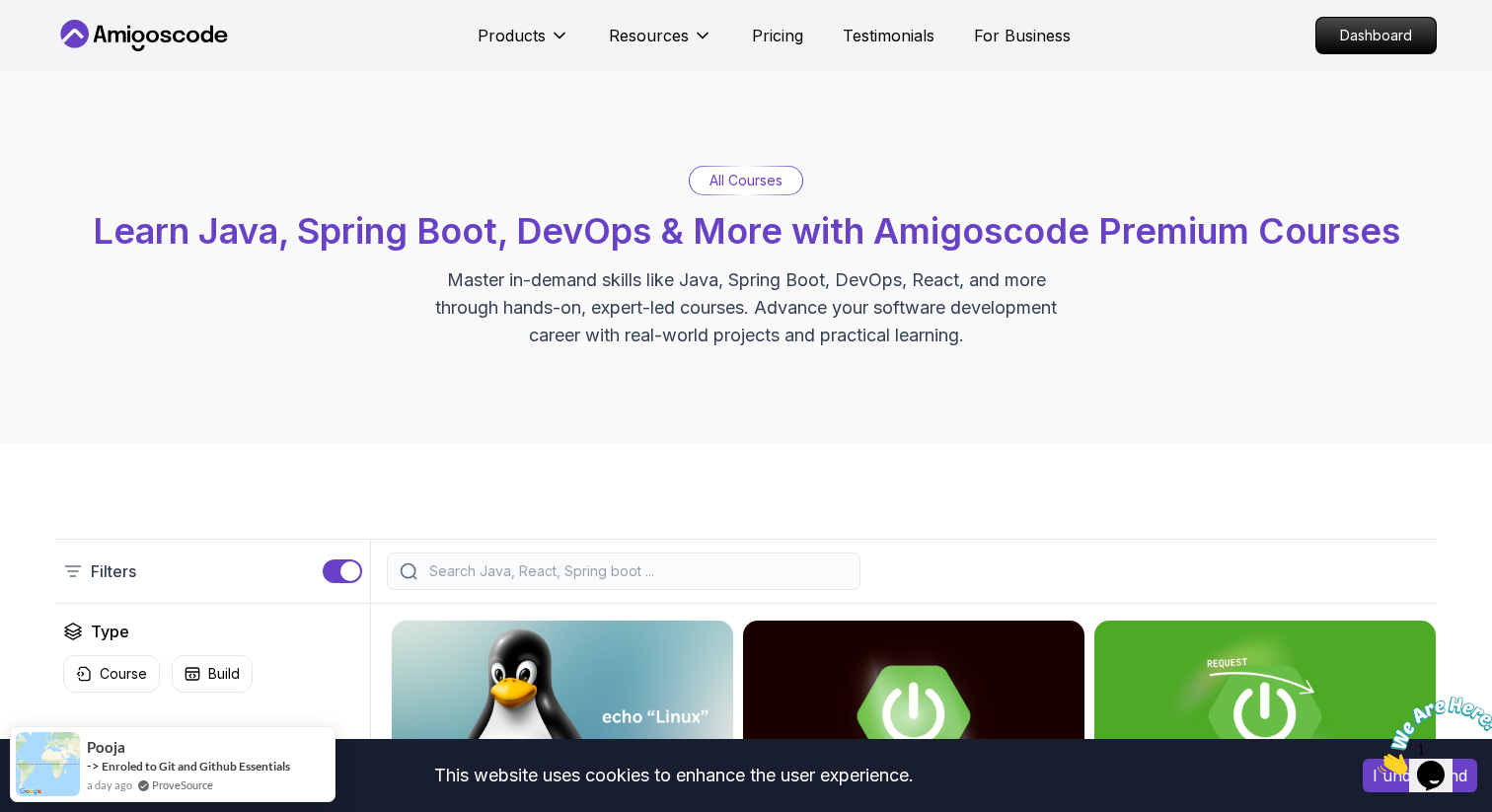
click at [766, 49] on div "Products Resources Pricing Testimonials For Business" at bounding box center [774, 36] width 593 height 40
click at [779, 39] on p "Pricing" at bounding box center [778, 36] width 52 height 24
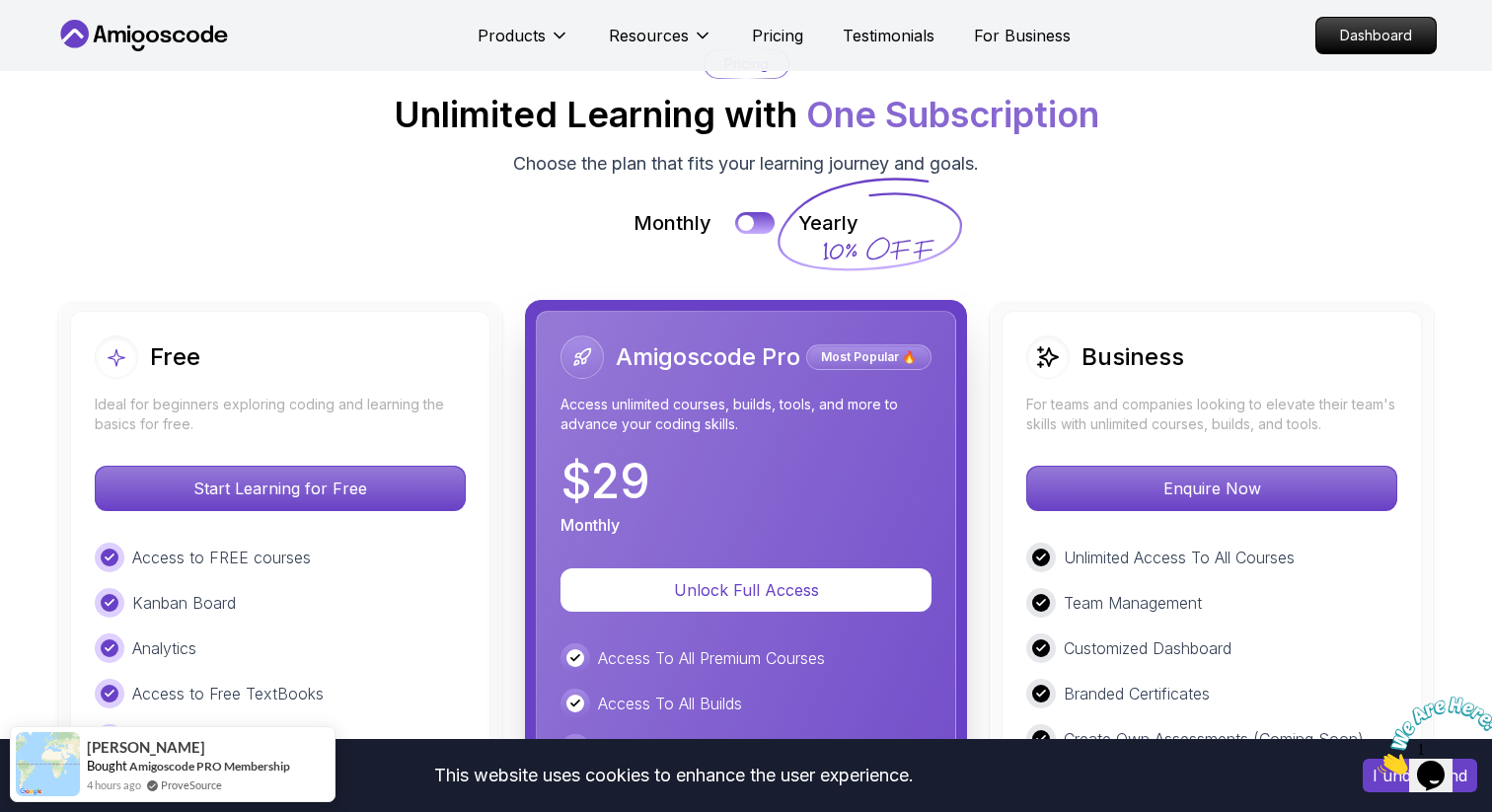
scroll to position [4351, 0]
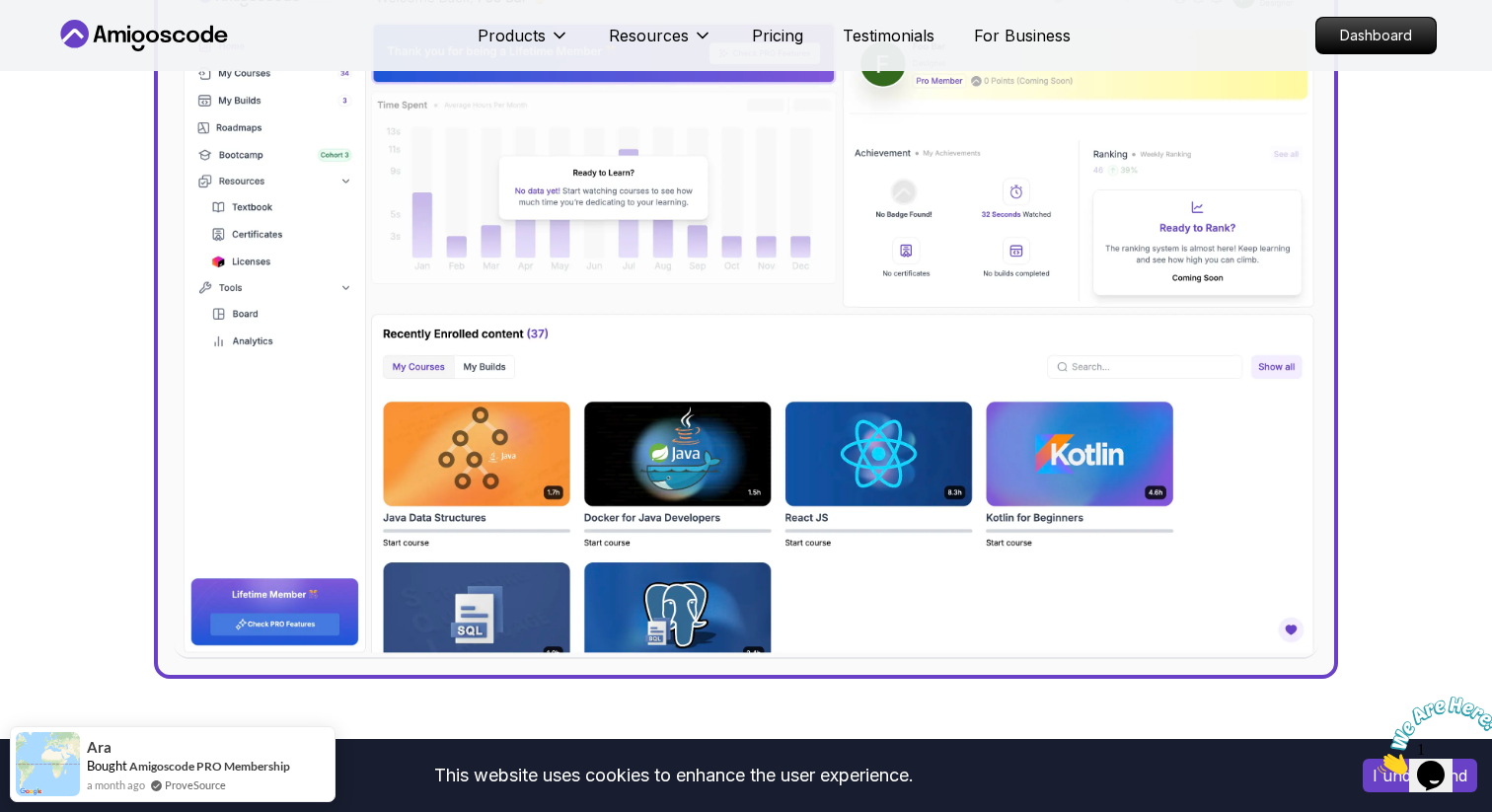
scroll to position [755, 0]
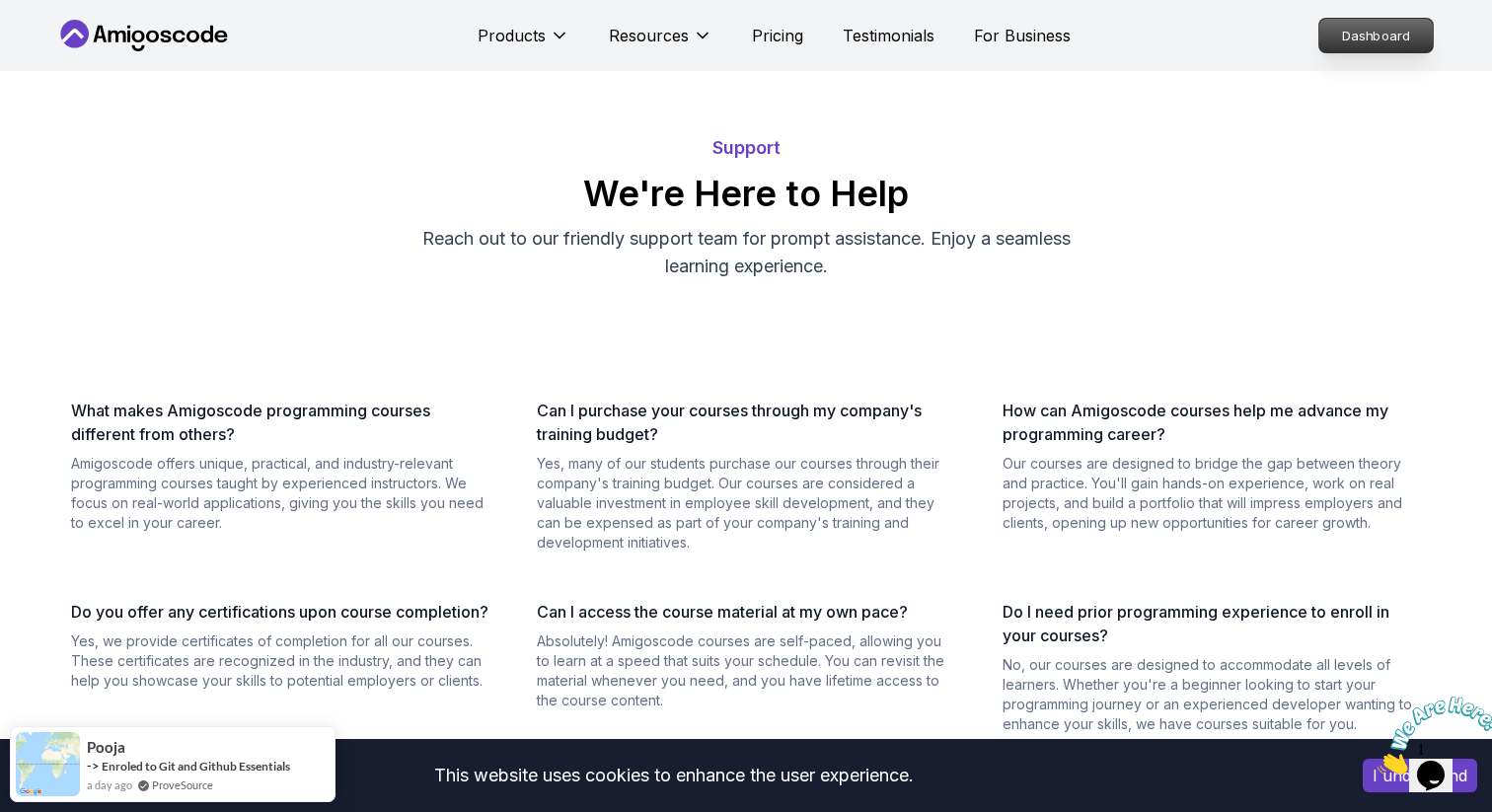
click at [1356, 30] on p "Dashboard" at bounding box center [1376, 36] width 114 height 34
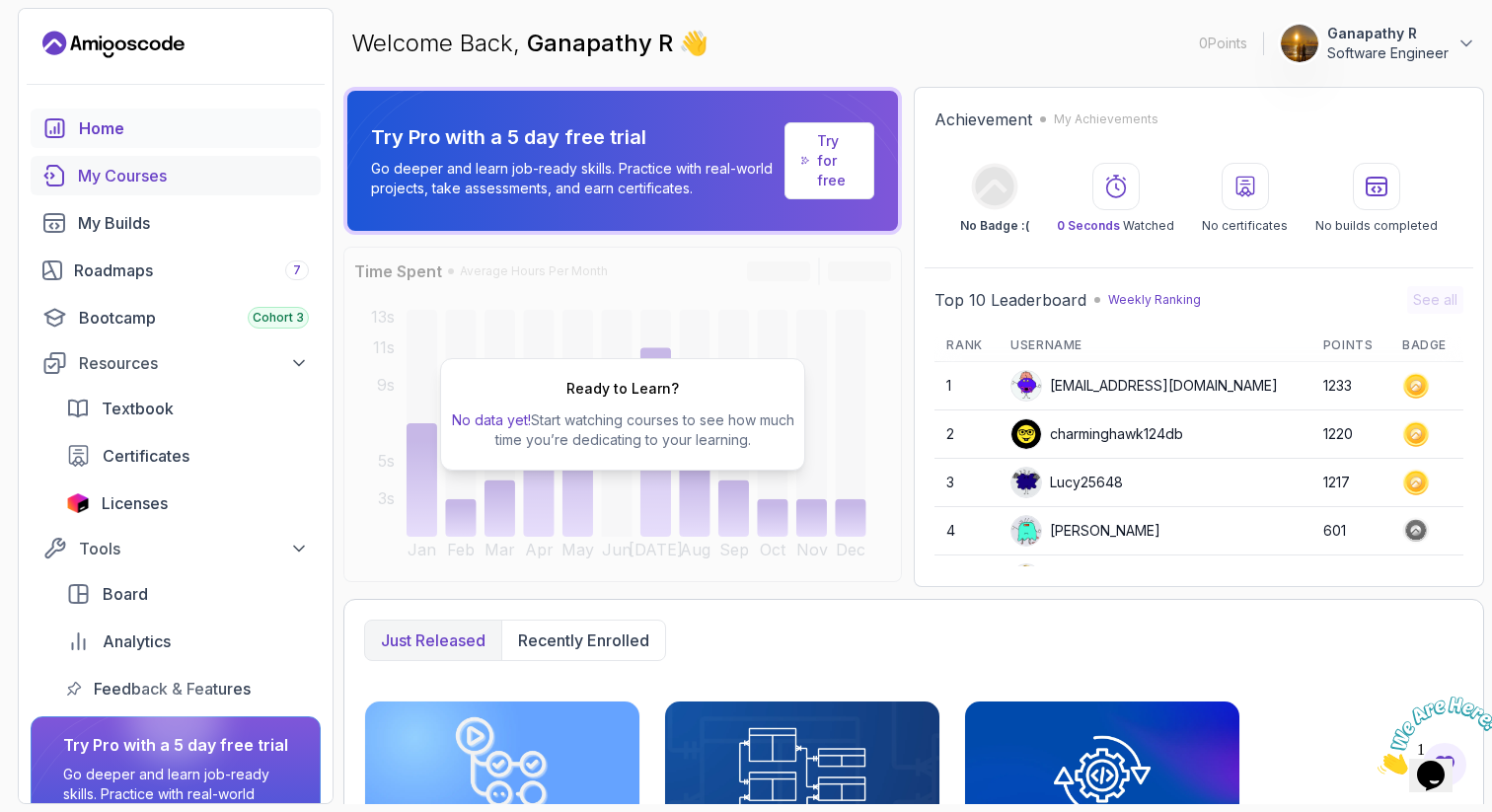
click at [145, 192] on link "My Courses" at bounding box center [175, 175] width 290 height 40
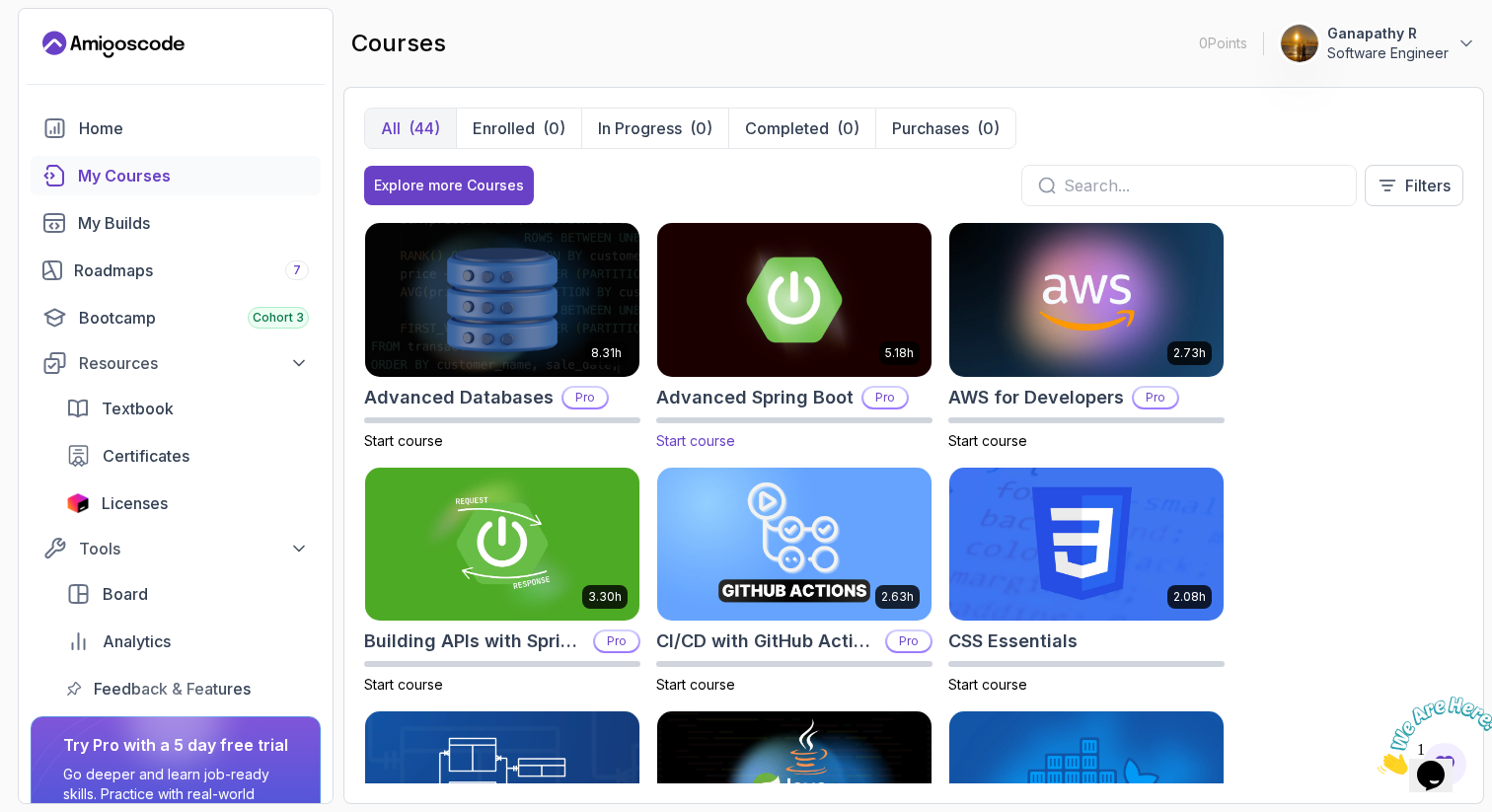
click at [809, 335] on img at bounding box center [795, 299] width 288 height 160
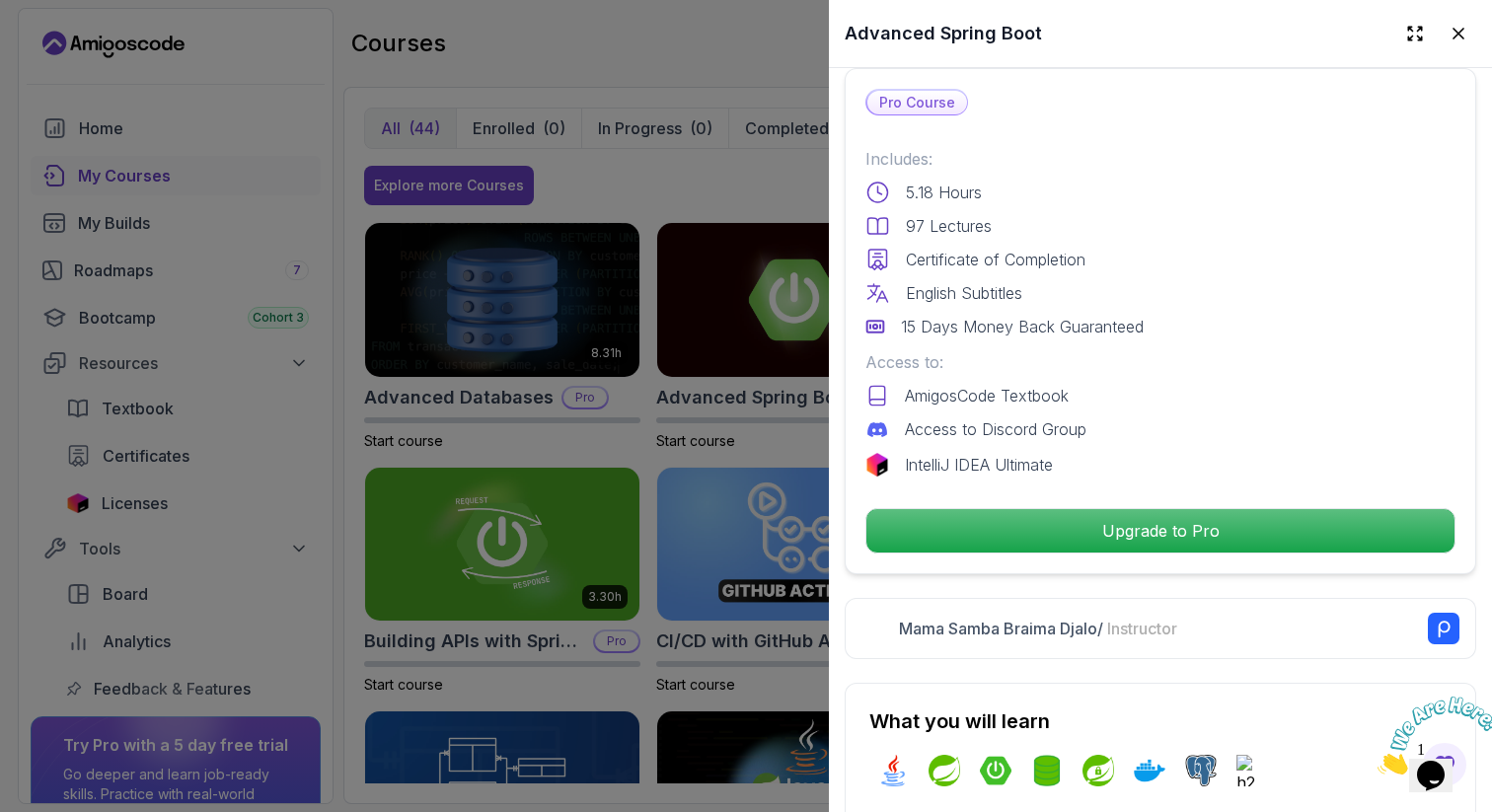
scroll to position [463, 0]
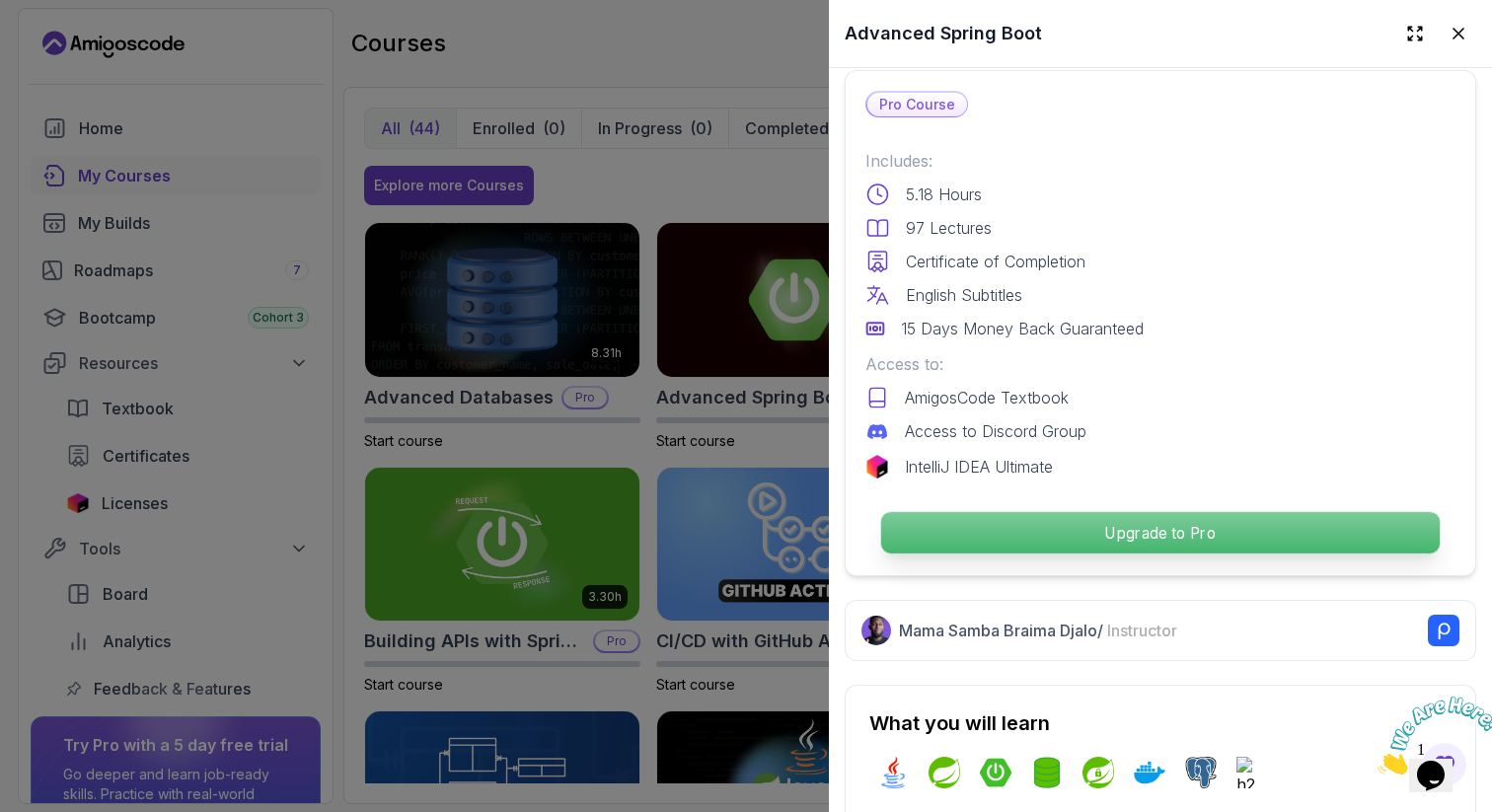
click at [969, 537] on p "Upgrade to Pro" at bounding box center [1161, 533] width 559 height 42
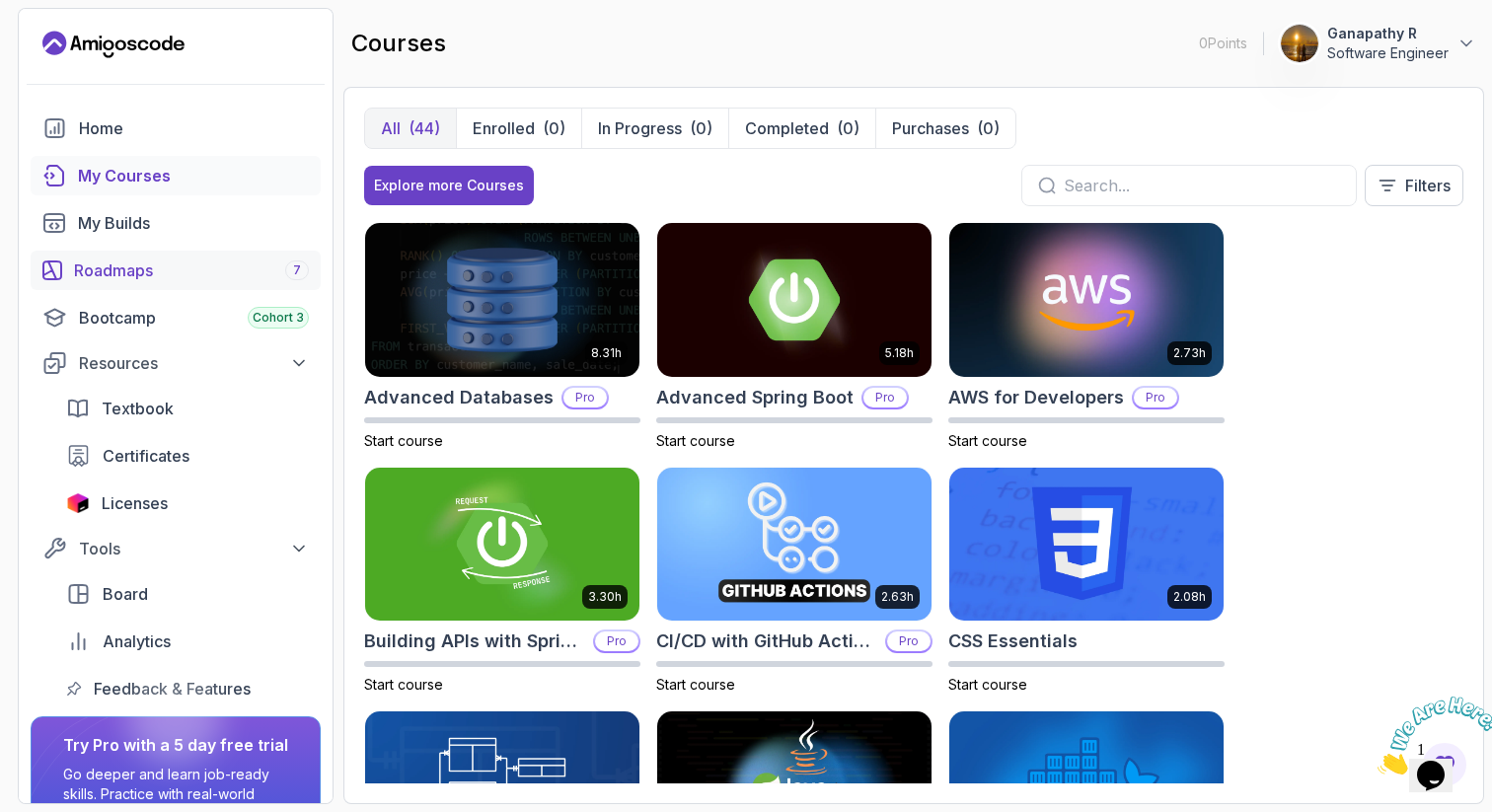
click at [133, 262] on div "Roadmaps 7" at bounding box center [191, 270] width 235 height 24
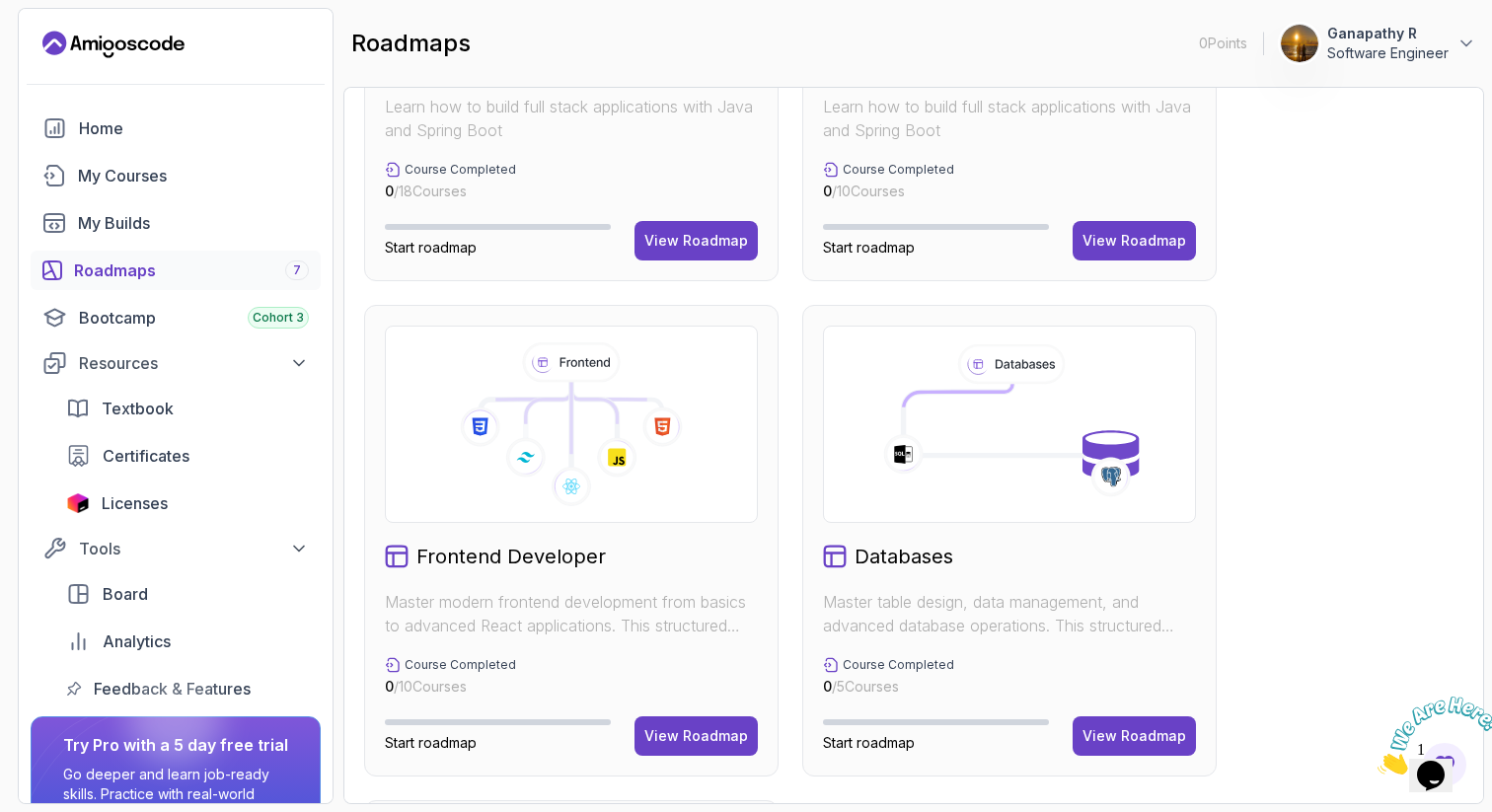
scroll to position [792, 0]
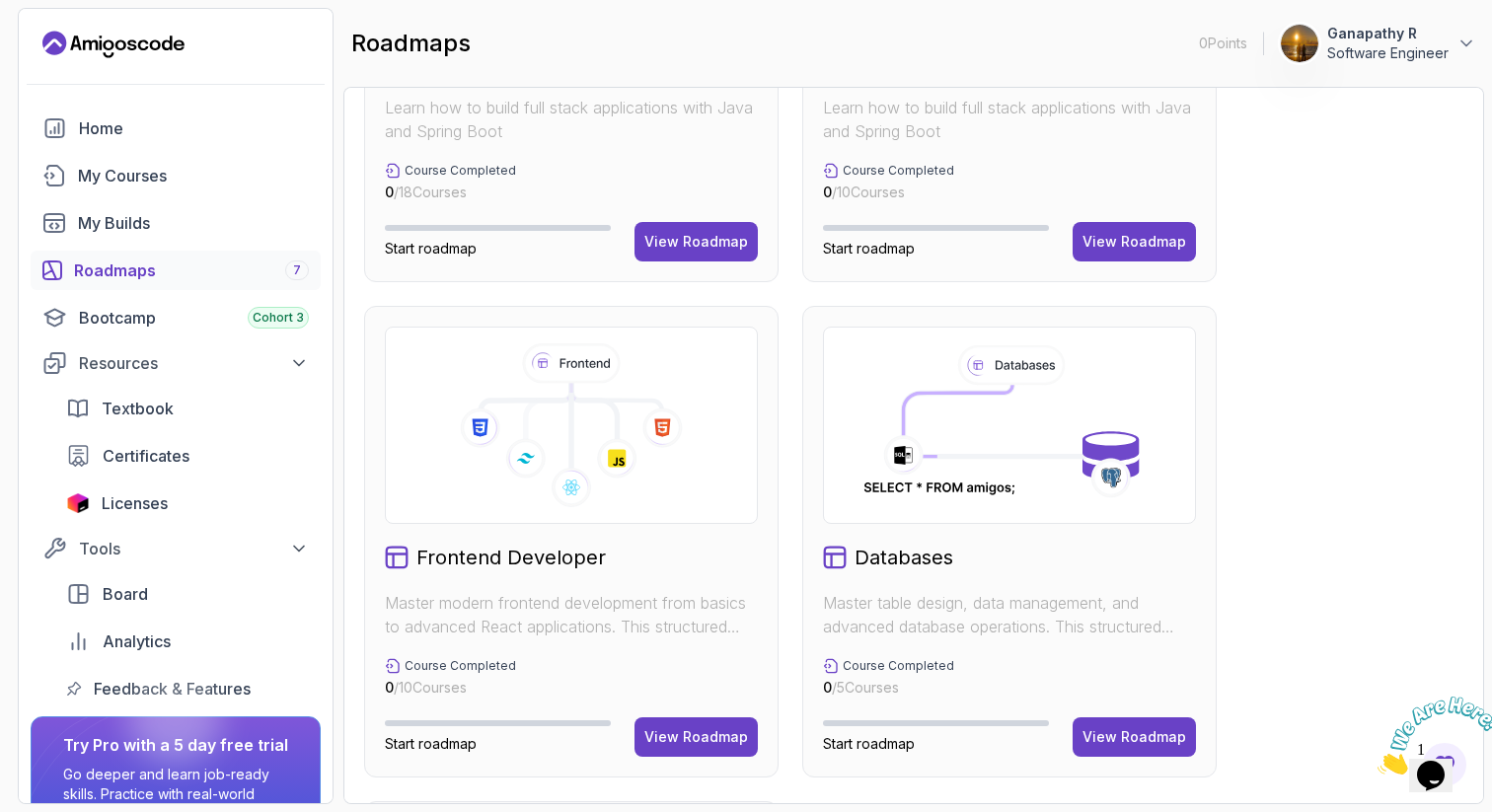
click at [607, 443] on icon at bounding box center [617, 457] width 41 height 41
click at [668, 732] on div "View Roadmap" at bounding box center [696, 737] width 104 height 20
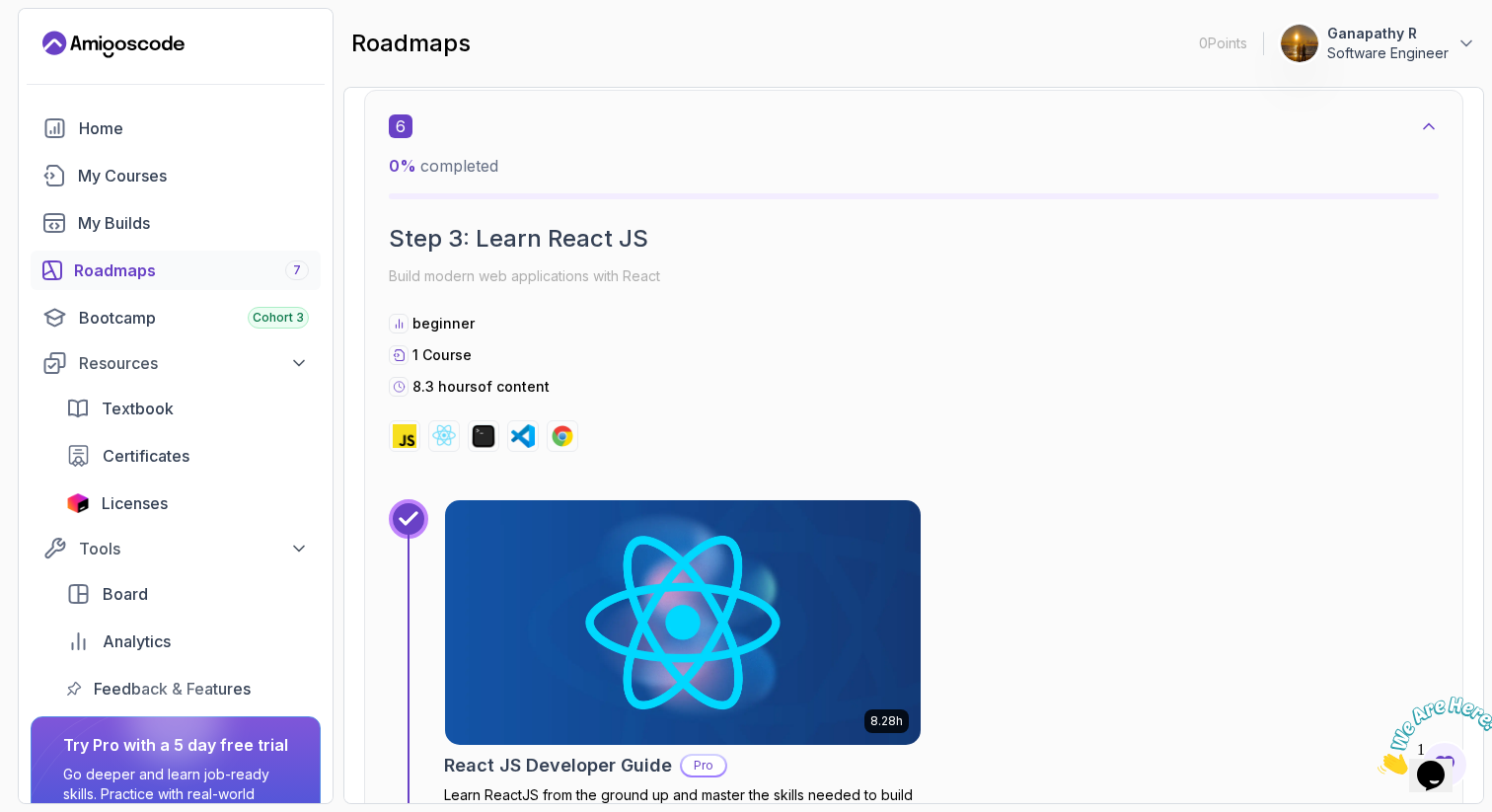
scroll to position [4823, 0]
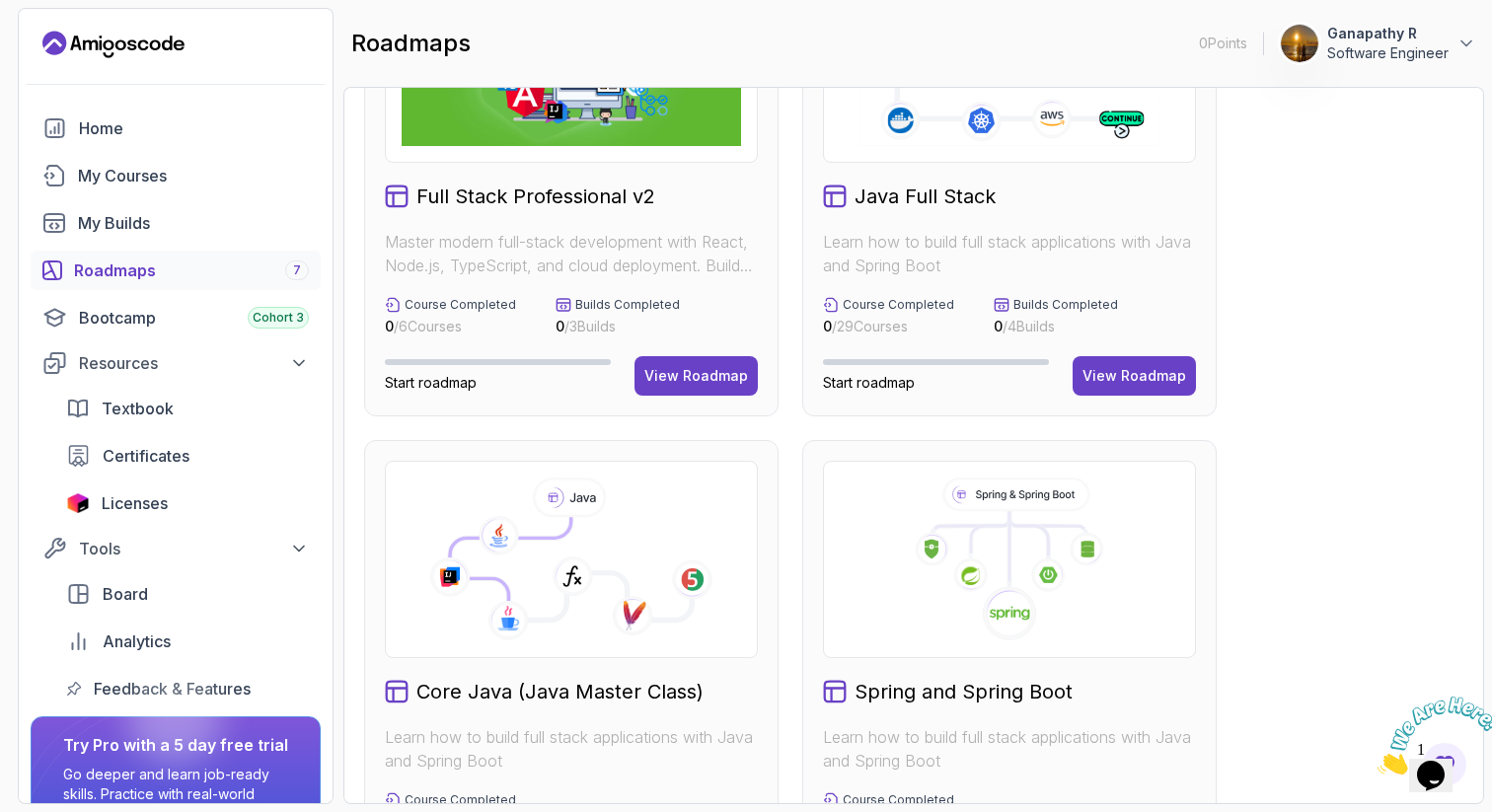
scroll to position [144, 0]
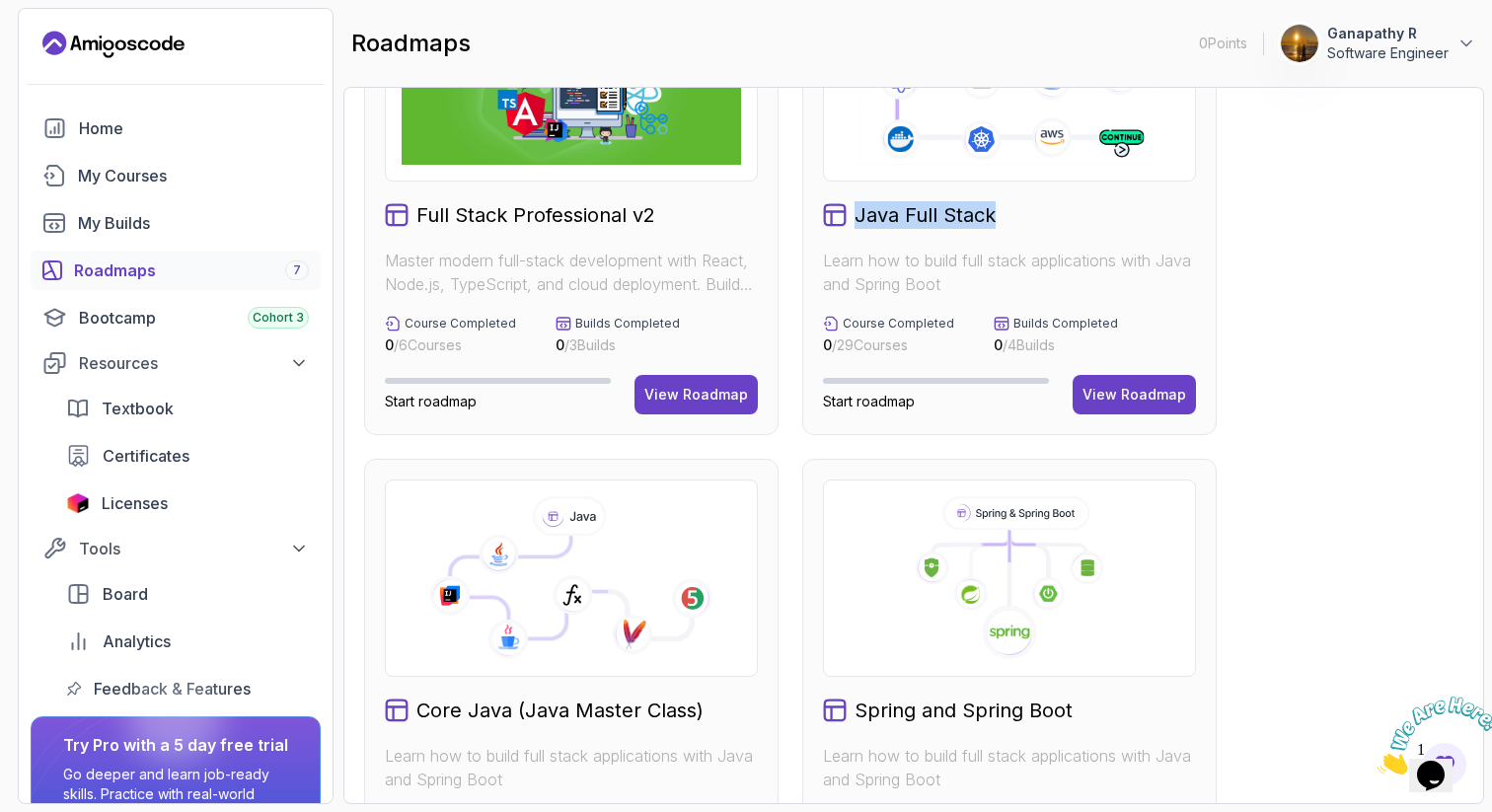
drag, startPoint x: 1036, startPoint y: 205, endPoint x: 856, endPoint y: 203, distance: 180.0
click at [856, 203] on div "Java Full Stack" at bounding box center [1010, 215] width 373 height 28
copy h2 "Java Full Stack"
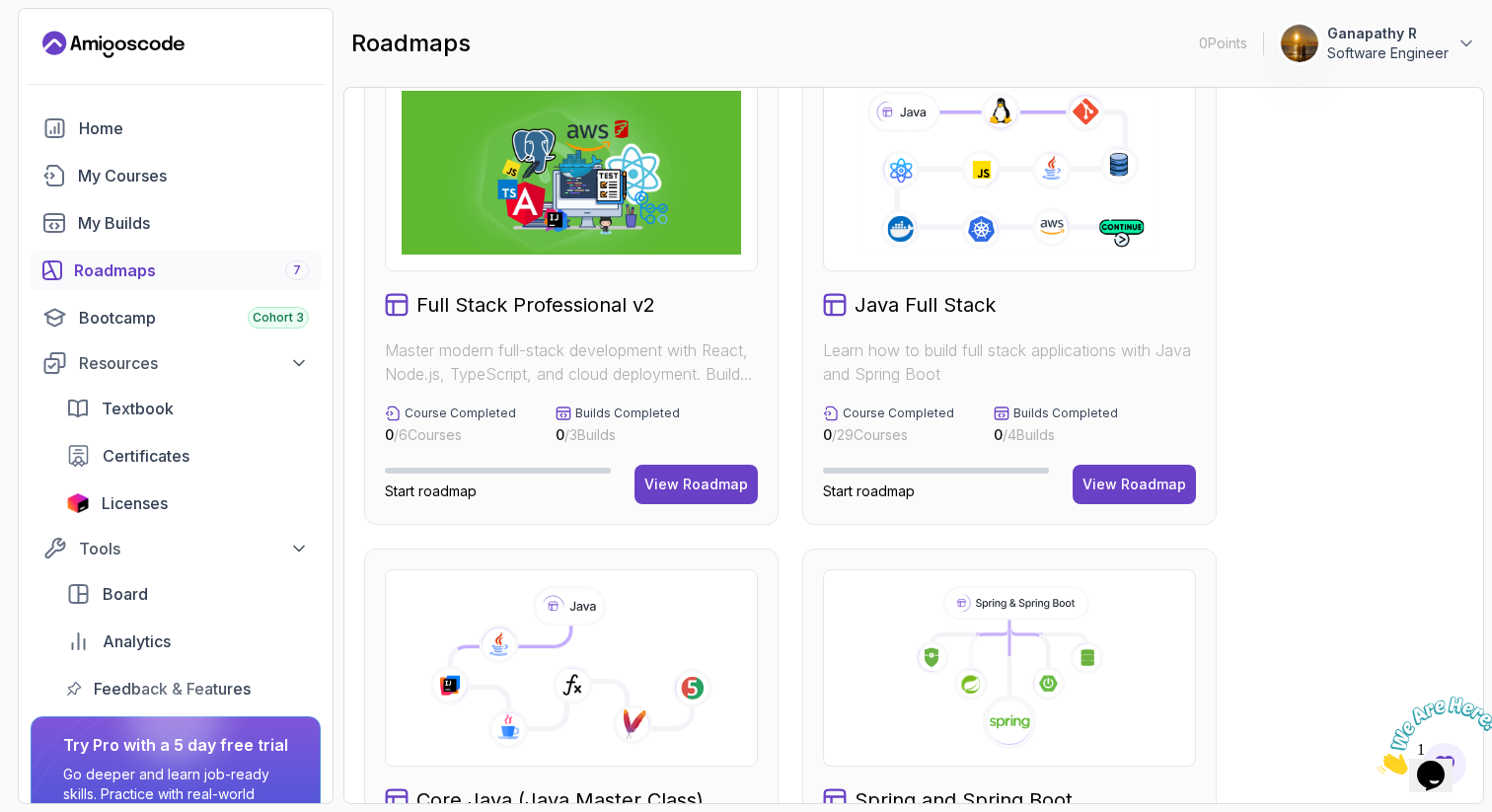
click at [997, 203] on icon at bounding box center [1010, 172] width 305 height 169
click at [1112, 492] on div "View Roadmap" at bounding box center [1134, 484] width 104 height 20
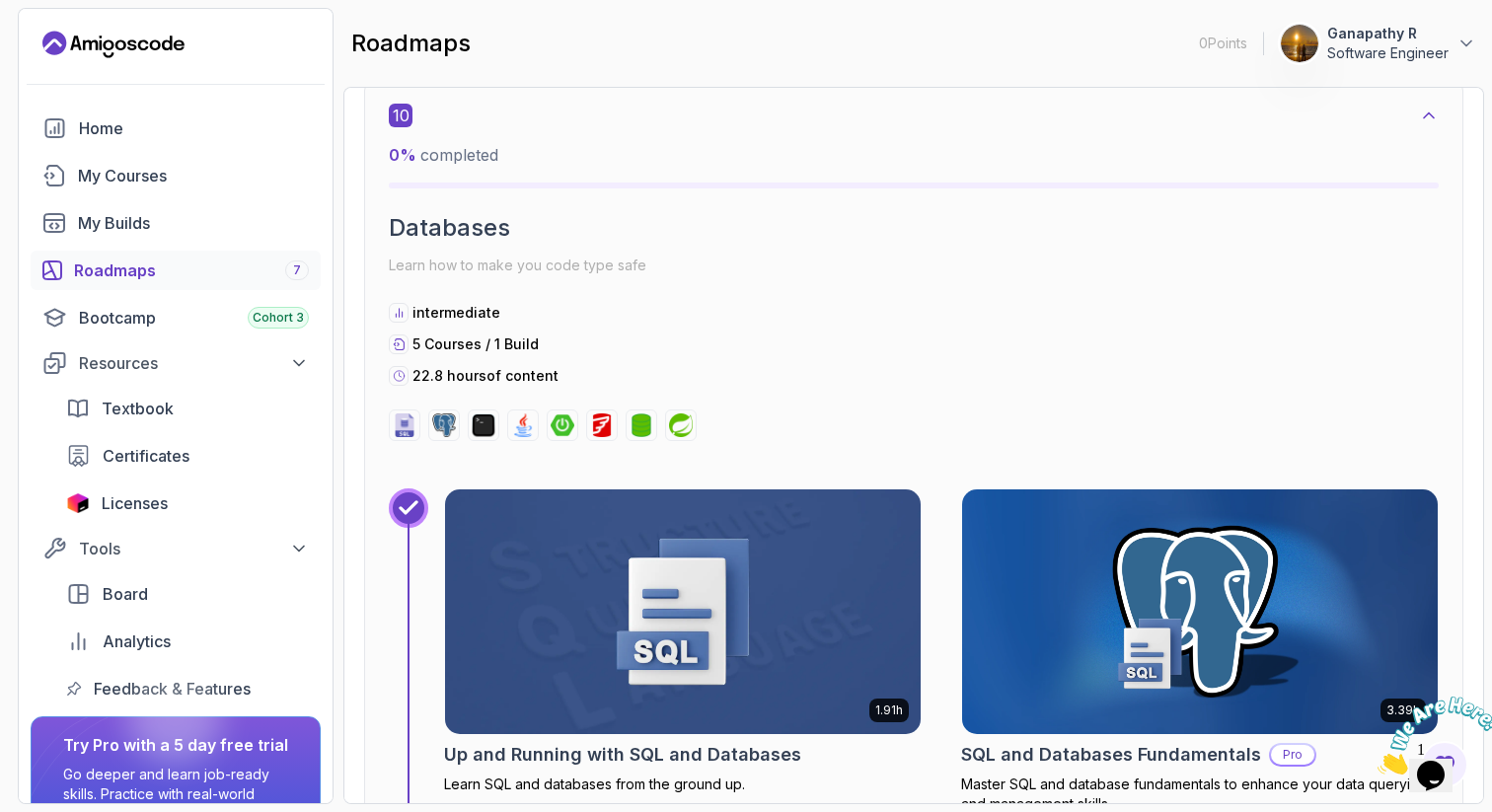
scroll to position [8254, 0]
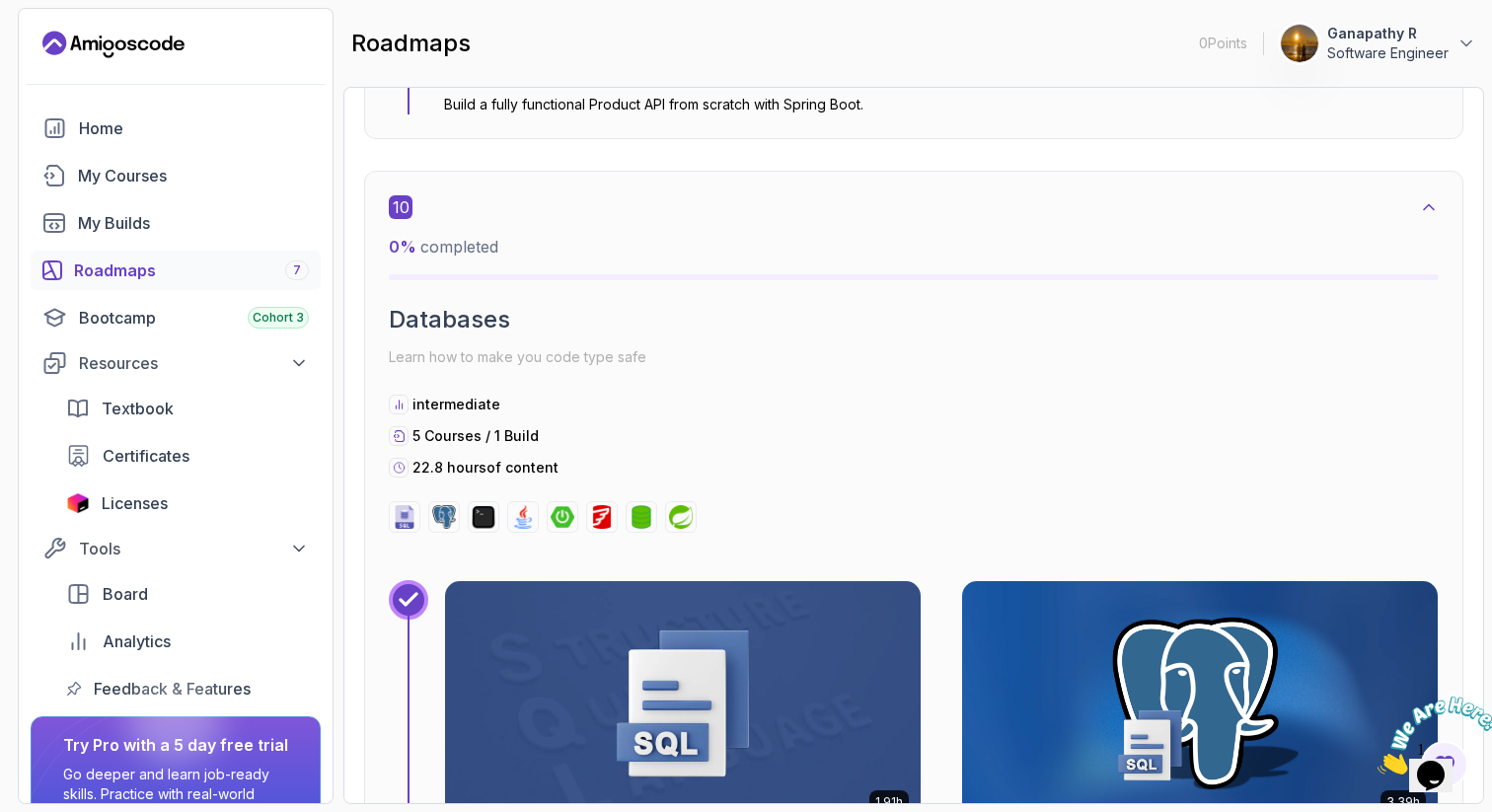
drag, startPoint x: 409, startPoint y: 464, endPoint x: 634, endPoint y: 460, distance: 225.0
click at [635, 460] on div "22.8 hours of content" at bounding box center [914, 467] width 1050 height 20
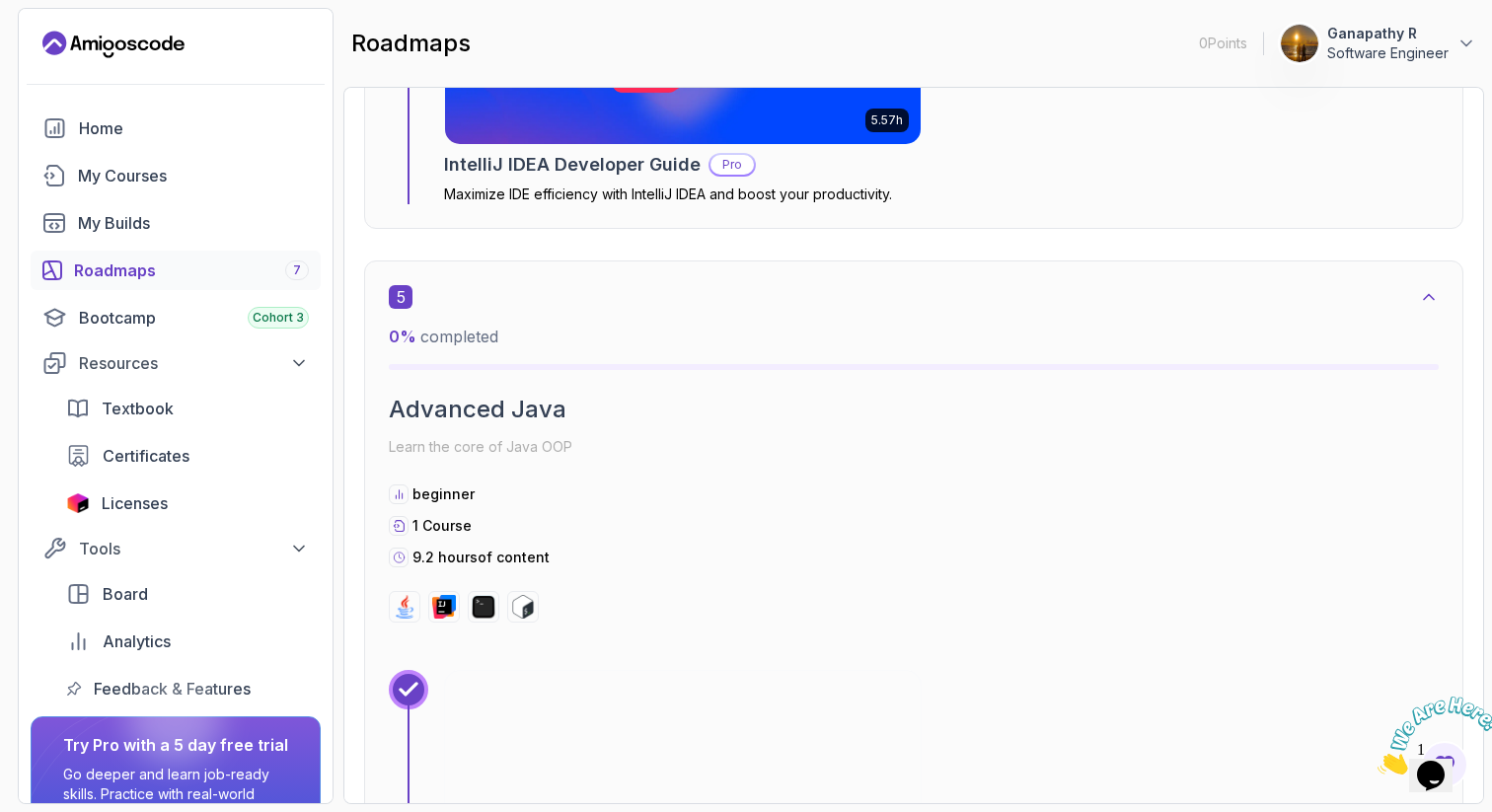
scroll to position [3862, 0]
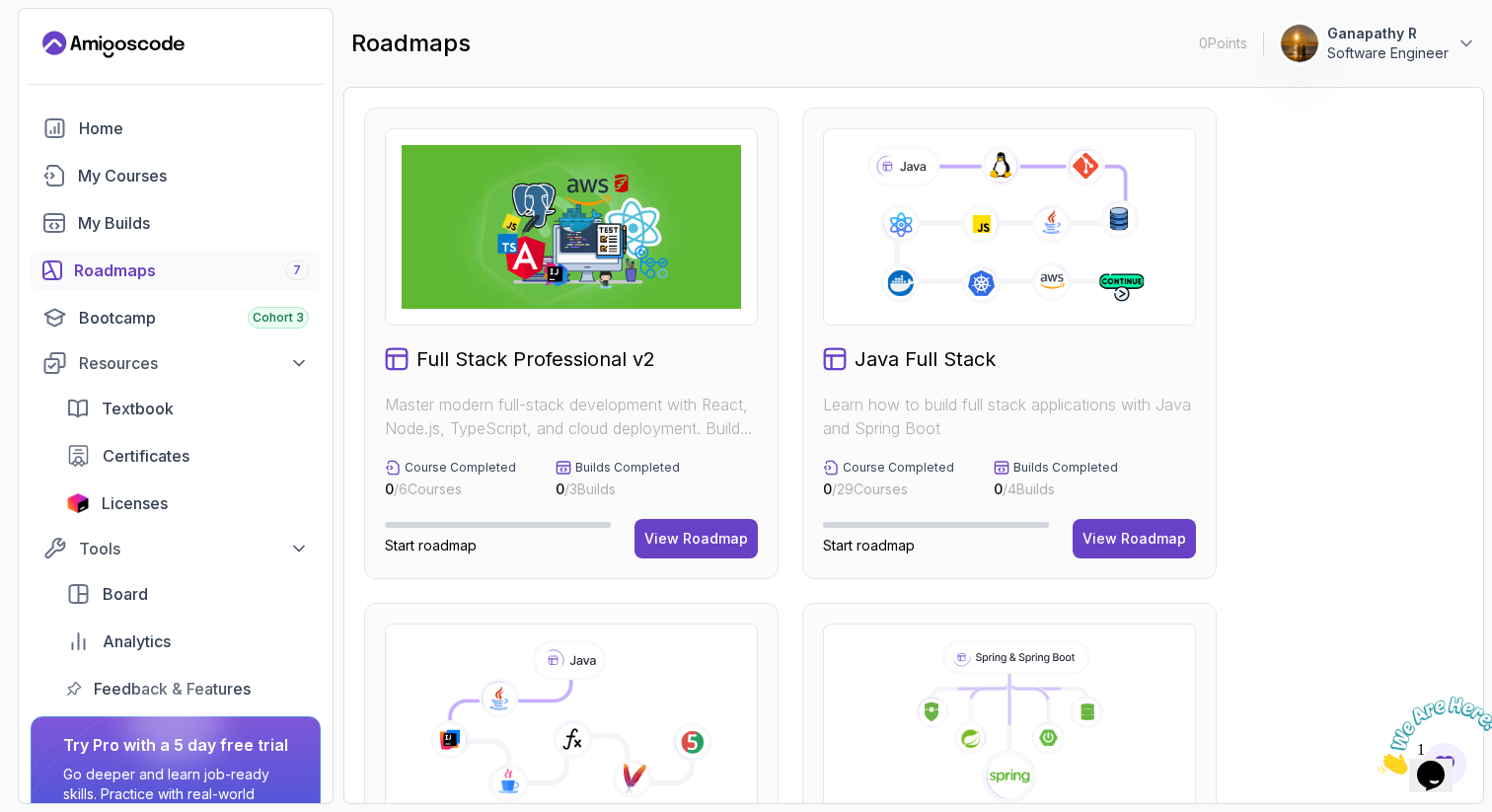
click at [512, 219] on img at bounding box center [572, 226] width 340 height 163
click at [679, 533] on div "View Roadmap" at bounding box center [696, 539] width 104 height 20
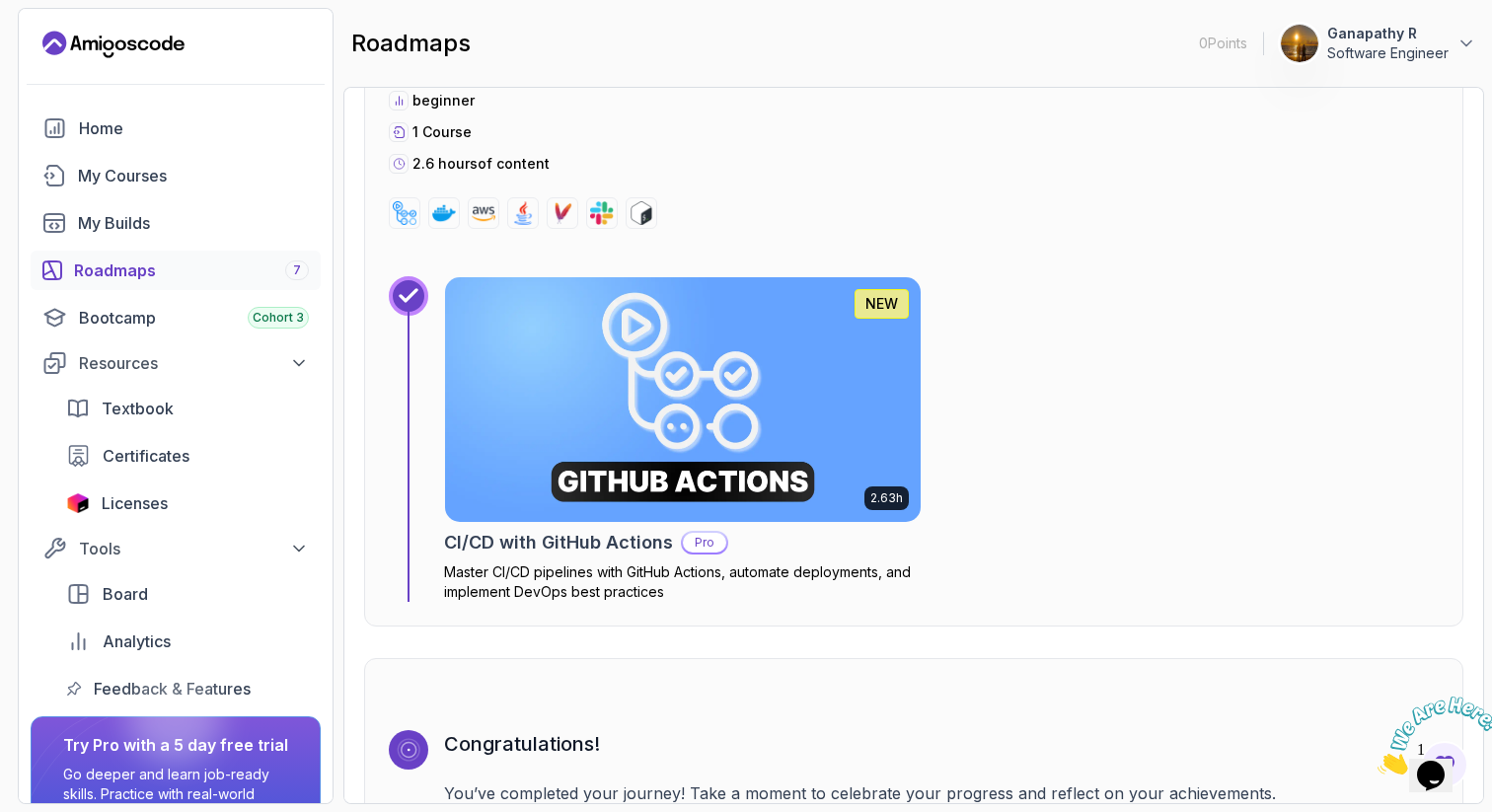
scroll to position [6112, 0]
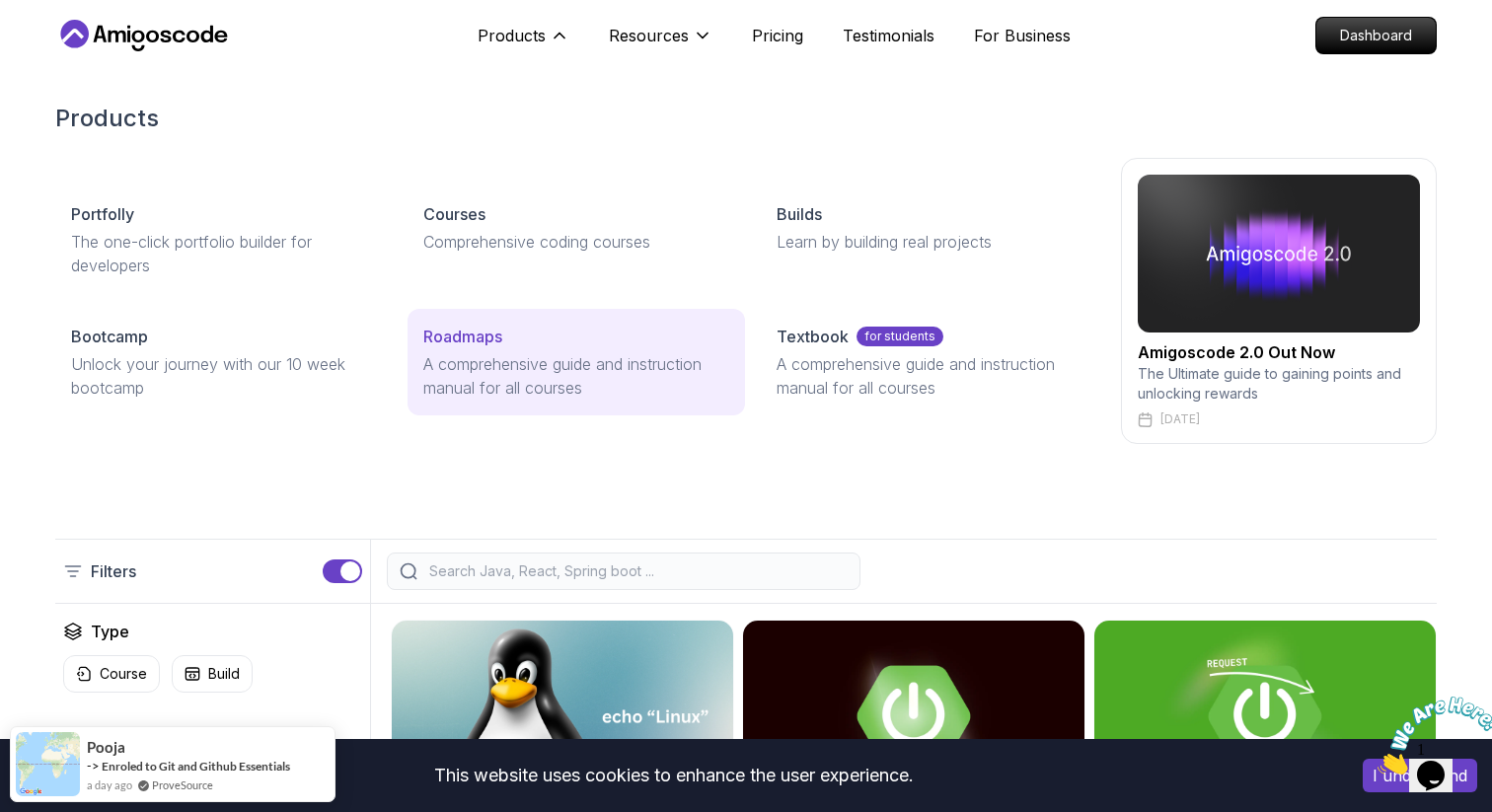
click at [537, 342] on div "Roadmaps" at bounding box center [576, 337] width 305 height 24
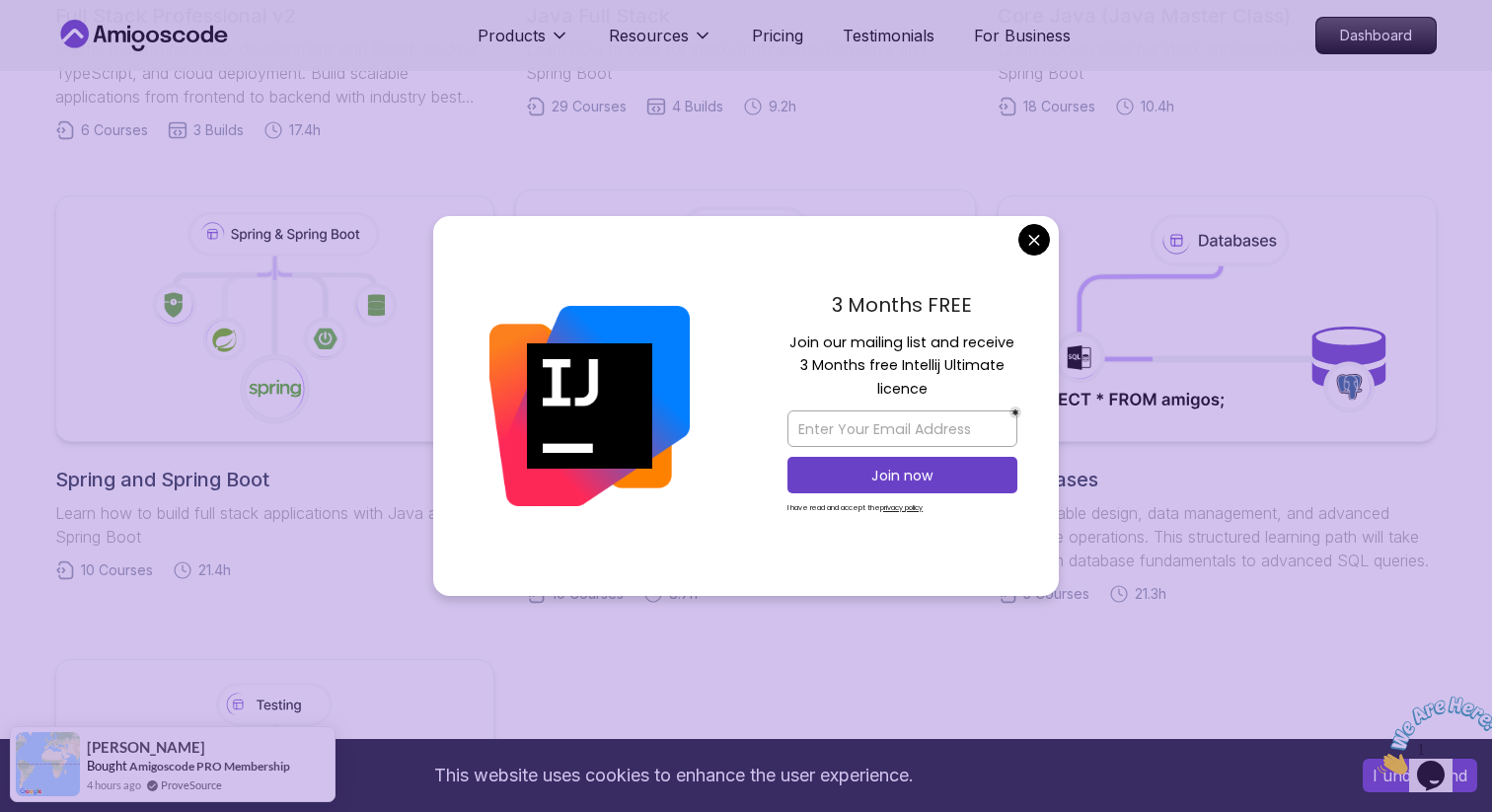
scroll to position [803, 0]
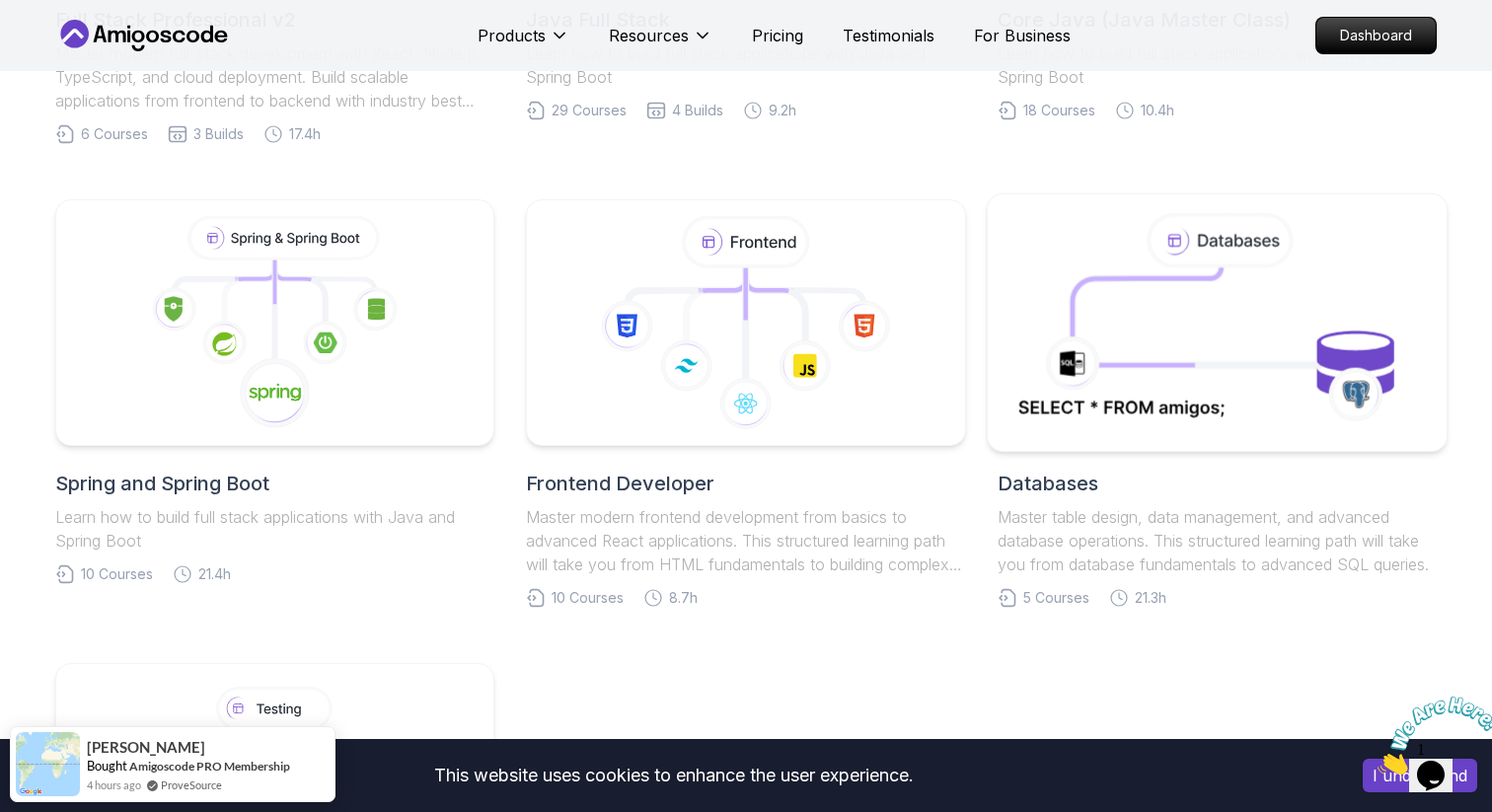
click at [1030, 239] on body "This website uses cookies to enhance the user experience. I understand Products…" at bounding box center [746, 662] width 1492 height 2931
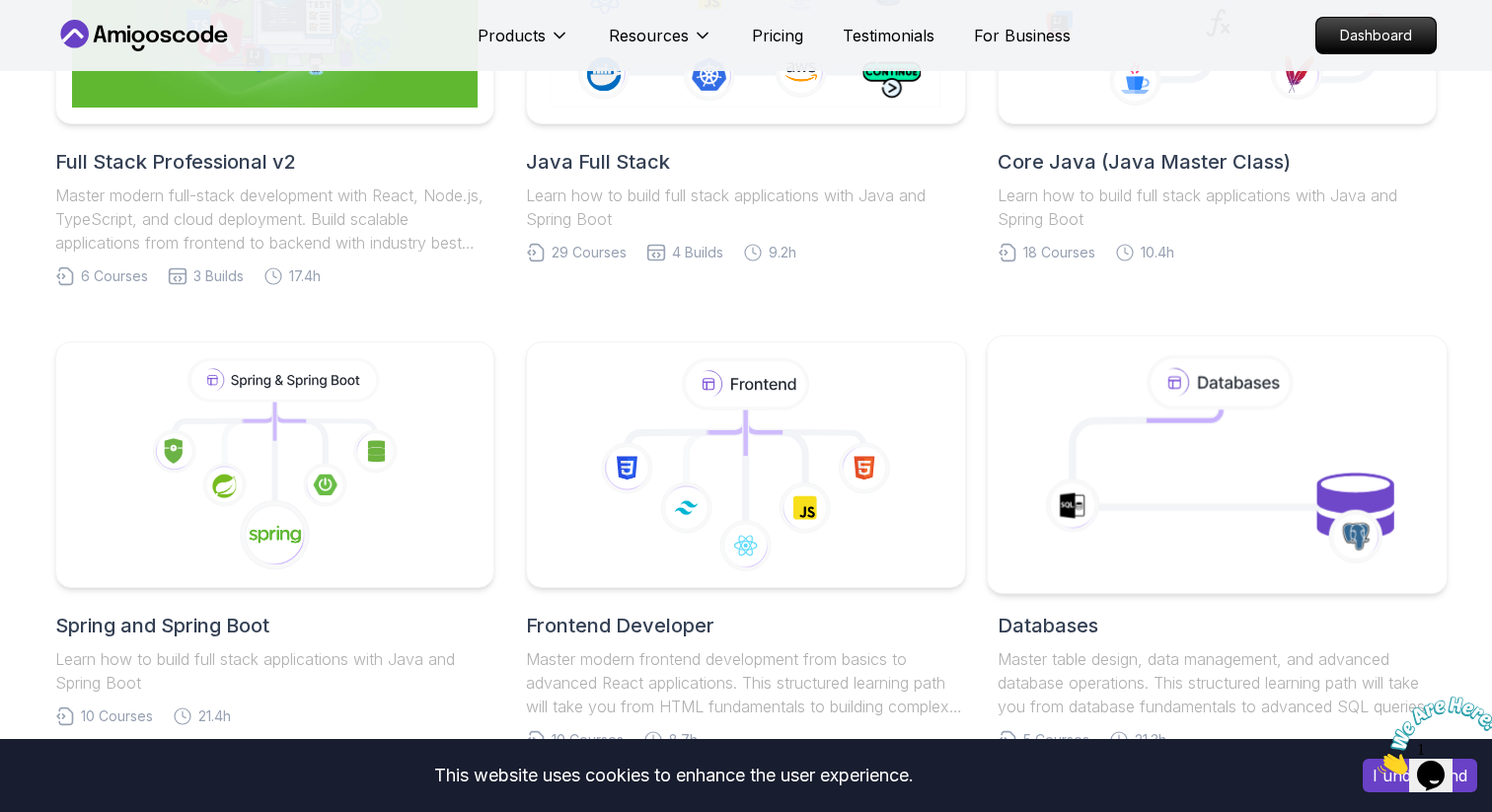
scroll to position [510, 0]
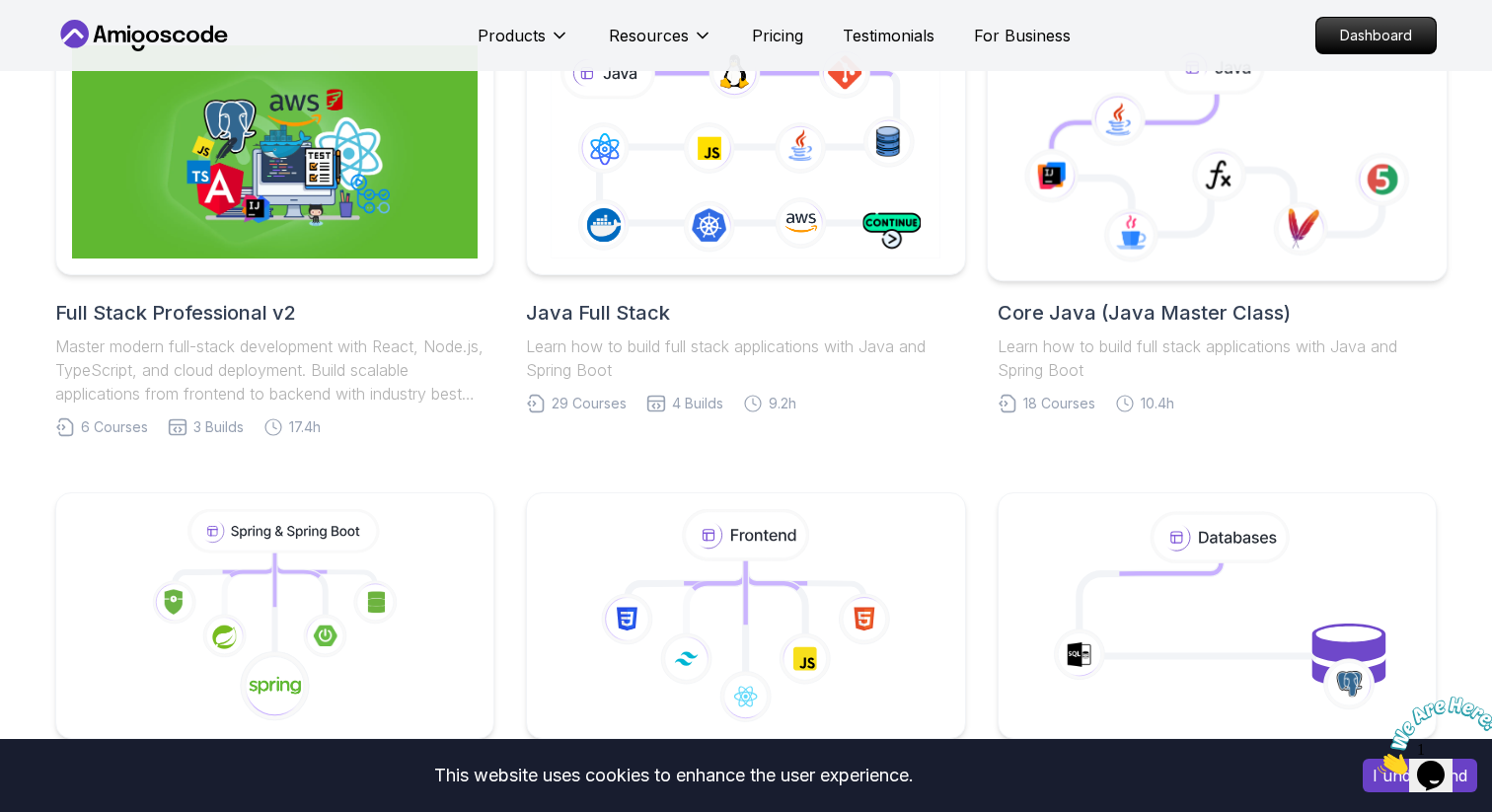
click at [1172, 137] on icon at bounding box center [1217, 164] width 331 height 140
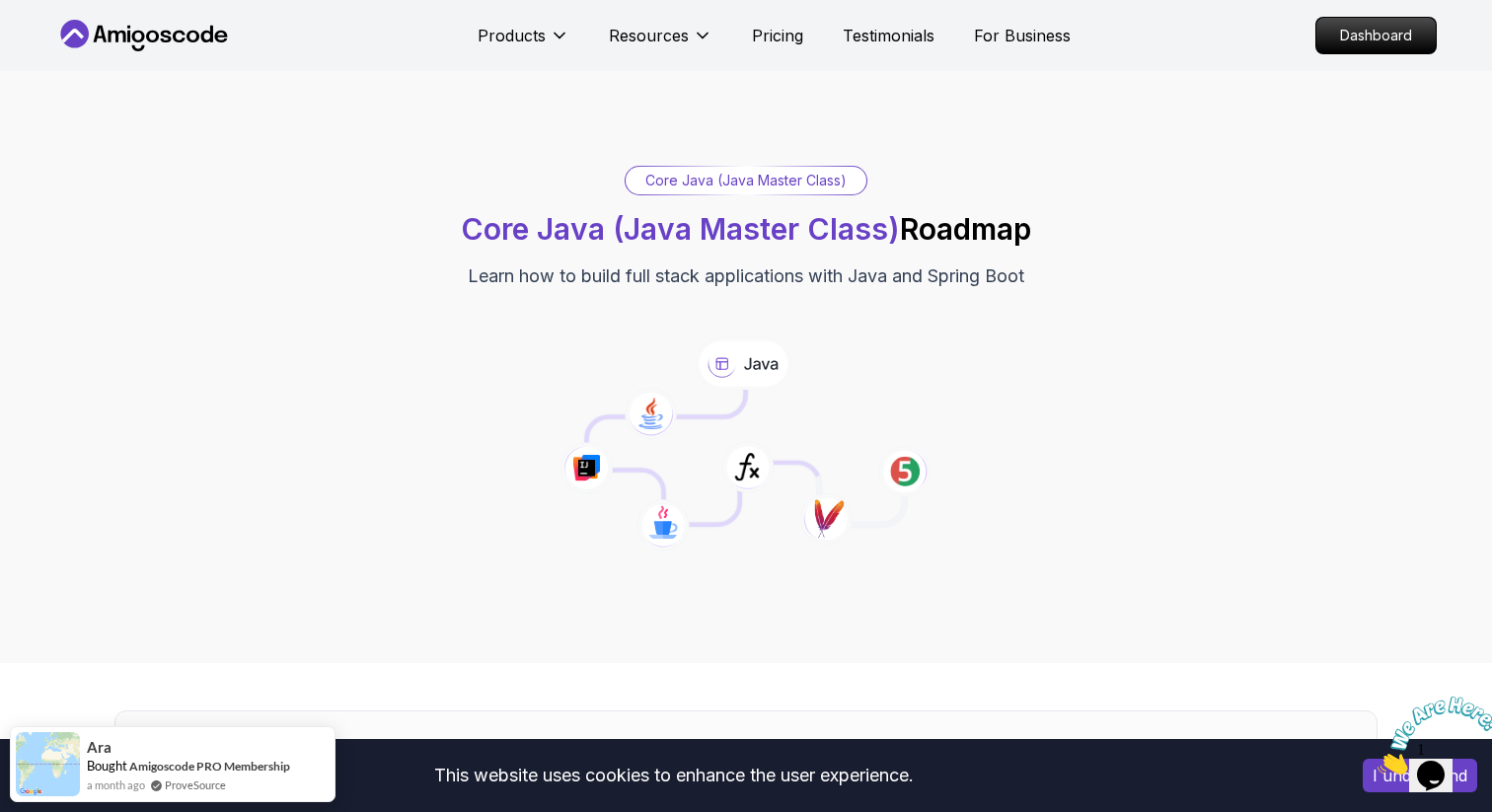
scroll to position [26, 0]
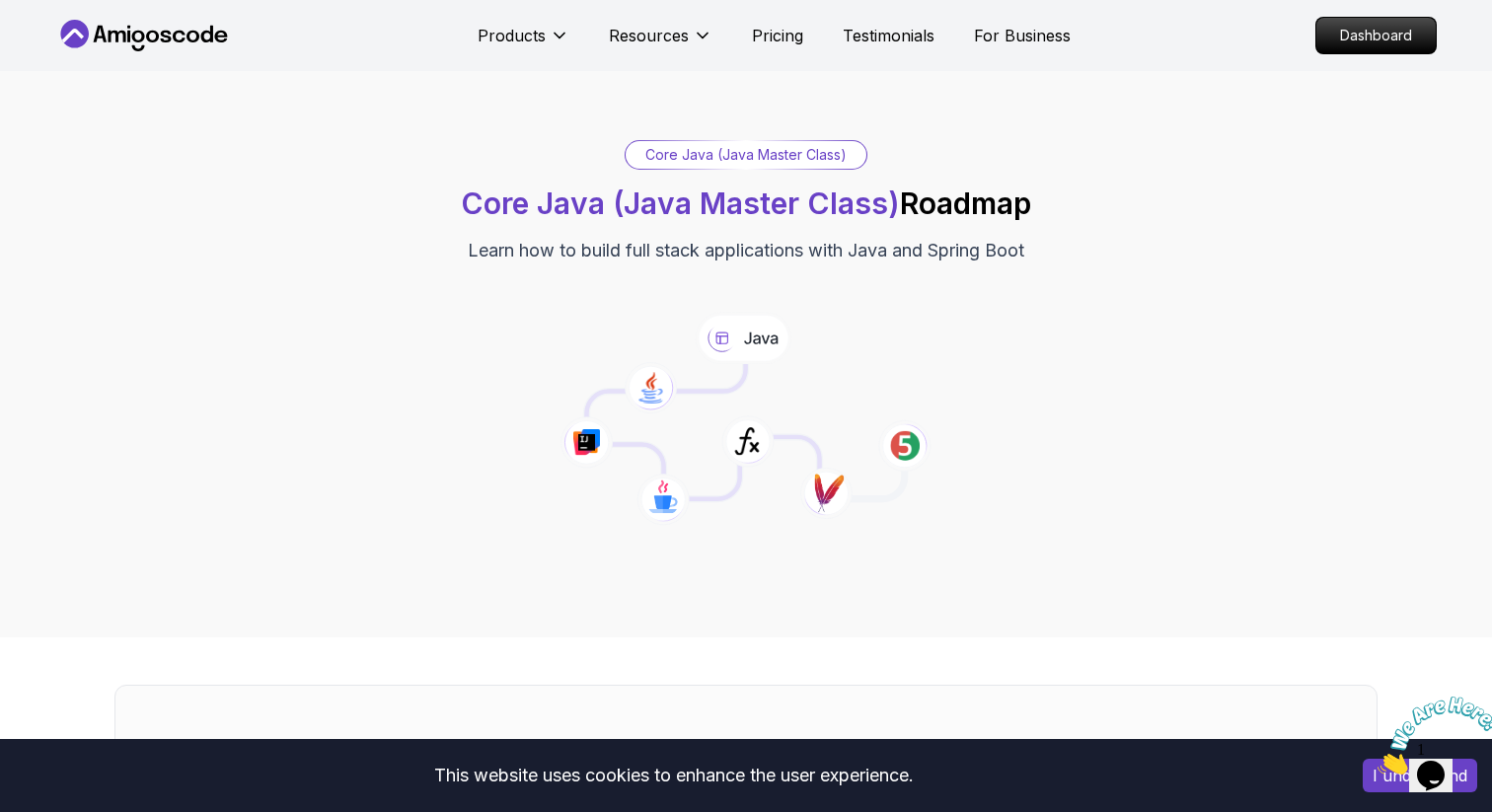
click at [734, 336] on icon at bounding box center [743, 338] width 97 height 52
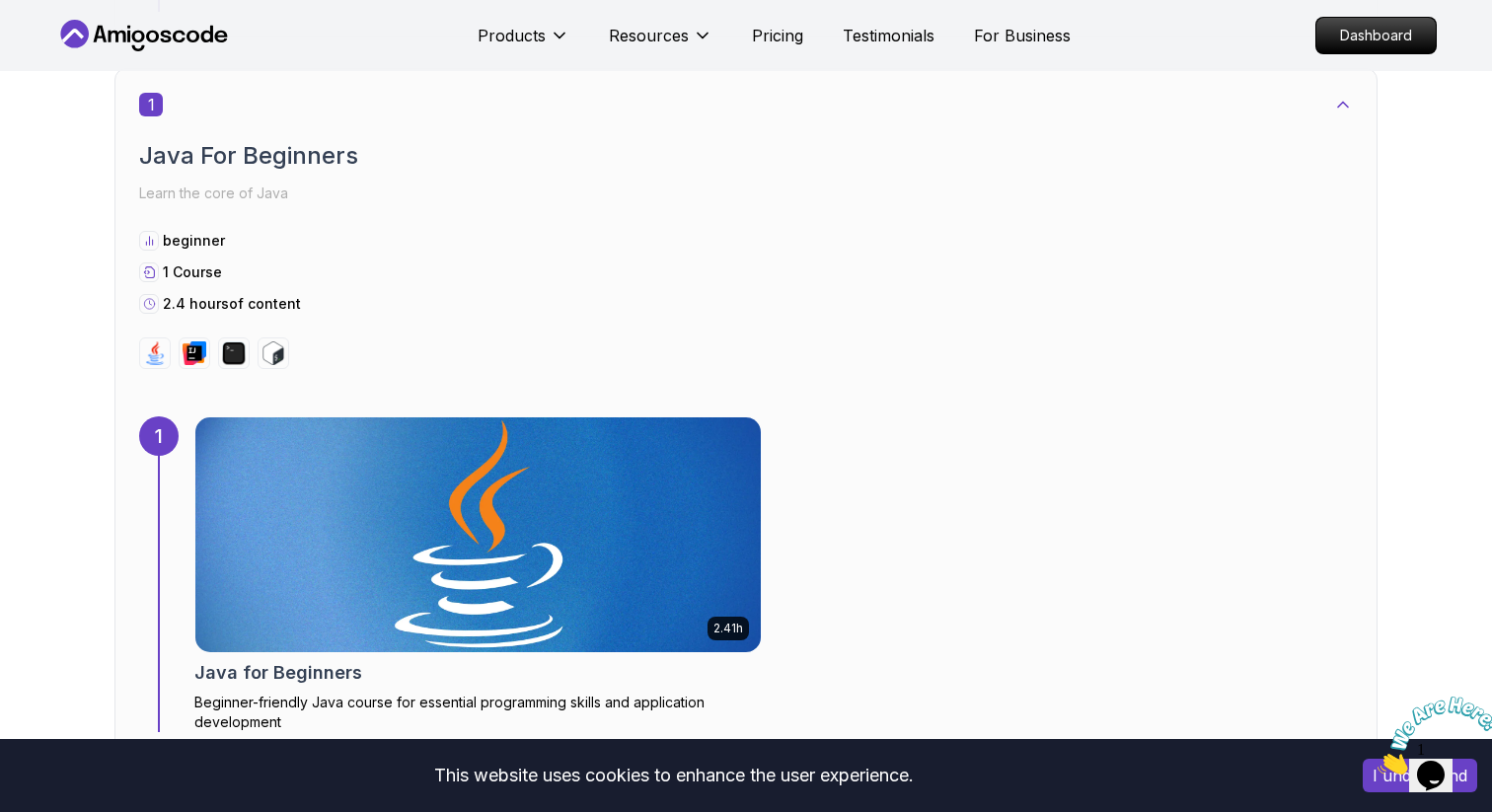
scroll to position [1035, 0]
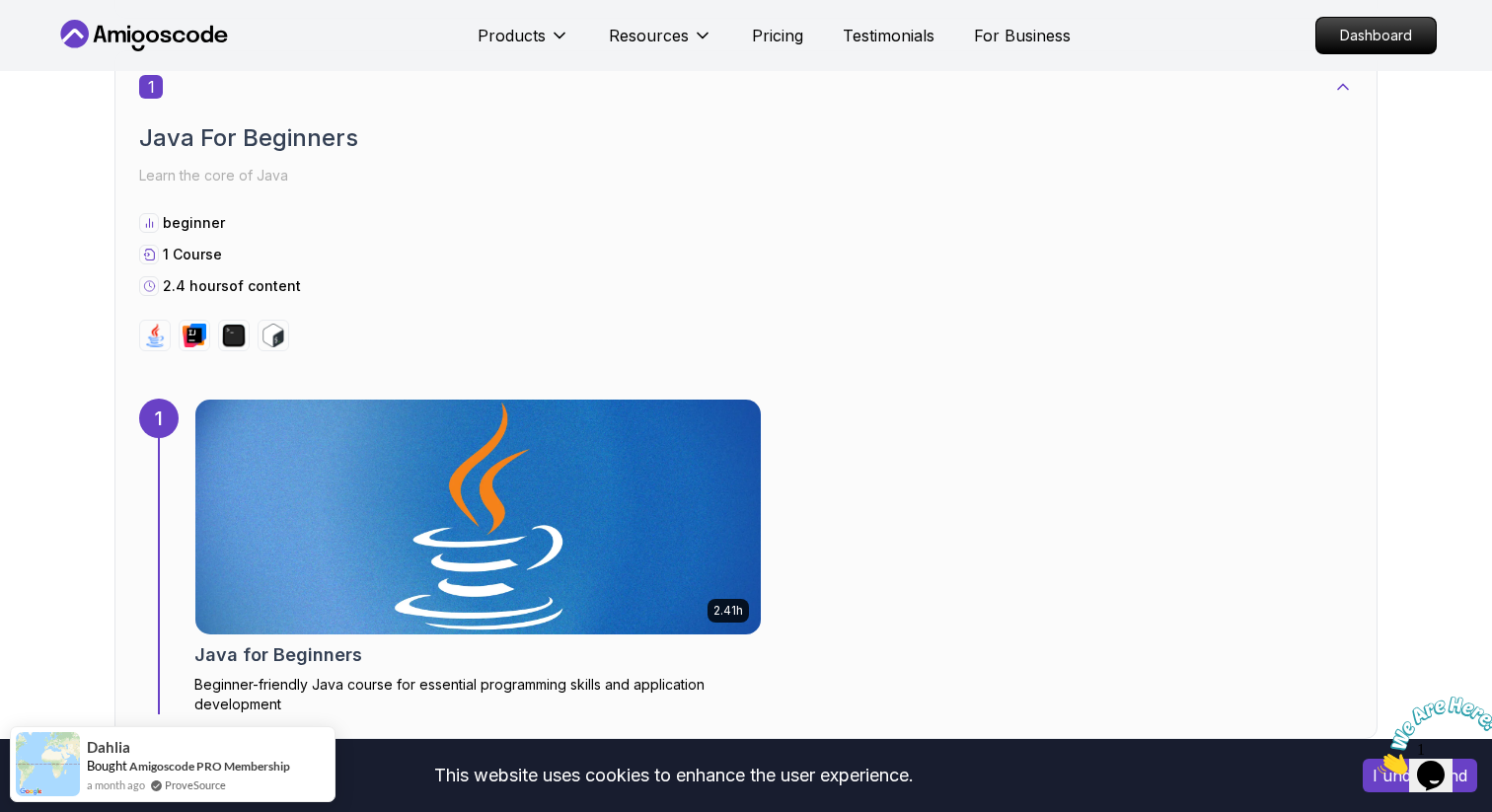
click at [249, 295] on div "1 Java For Beginners Learn the core of Java beginner 1 Course 2.4 hours of cont…" at bounding box center [746, 213] width 1215 height 276
click at [252, 283] on p "2.4 hours of content" at bounding box center [231, 286] width 138 height 20
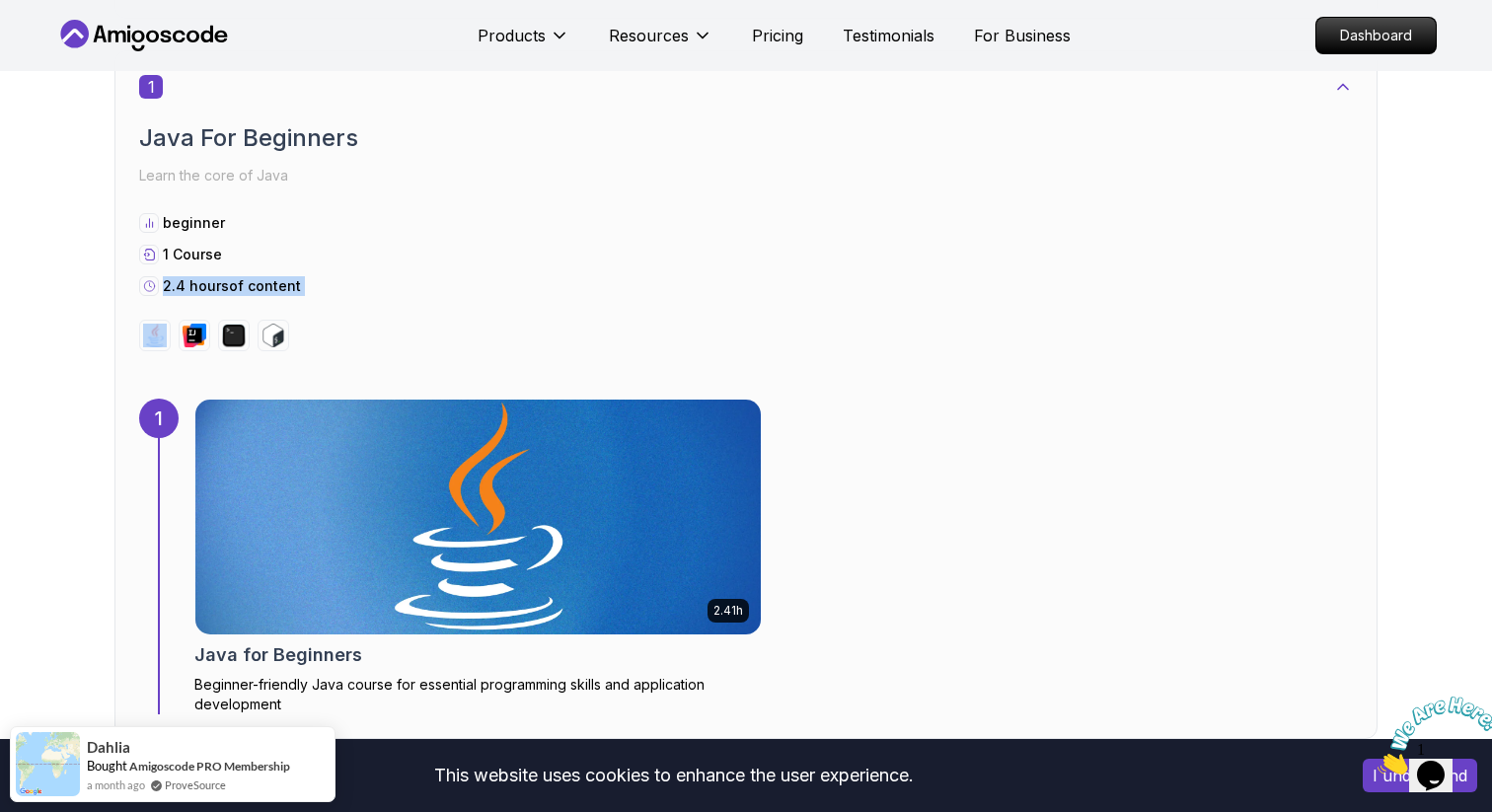
click at [252, 283] on p "2.4 hours of content" at bounding box center [231, 286] width 138 height 20
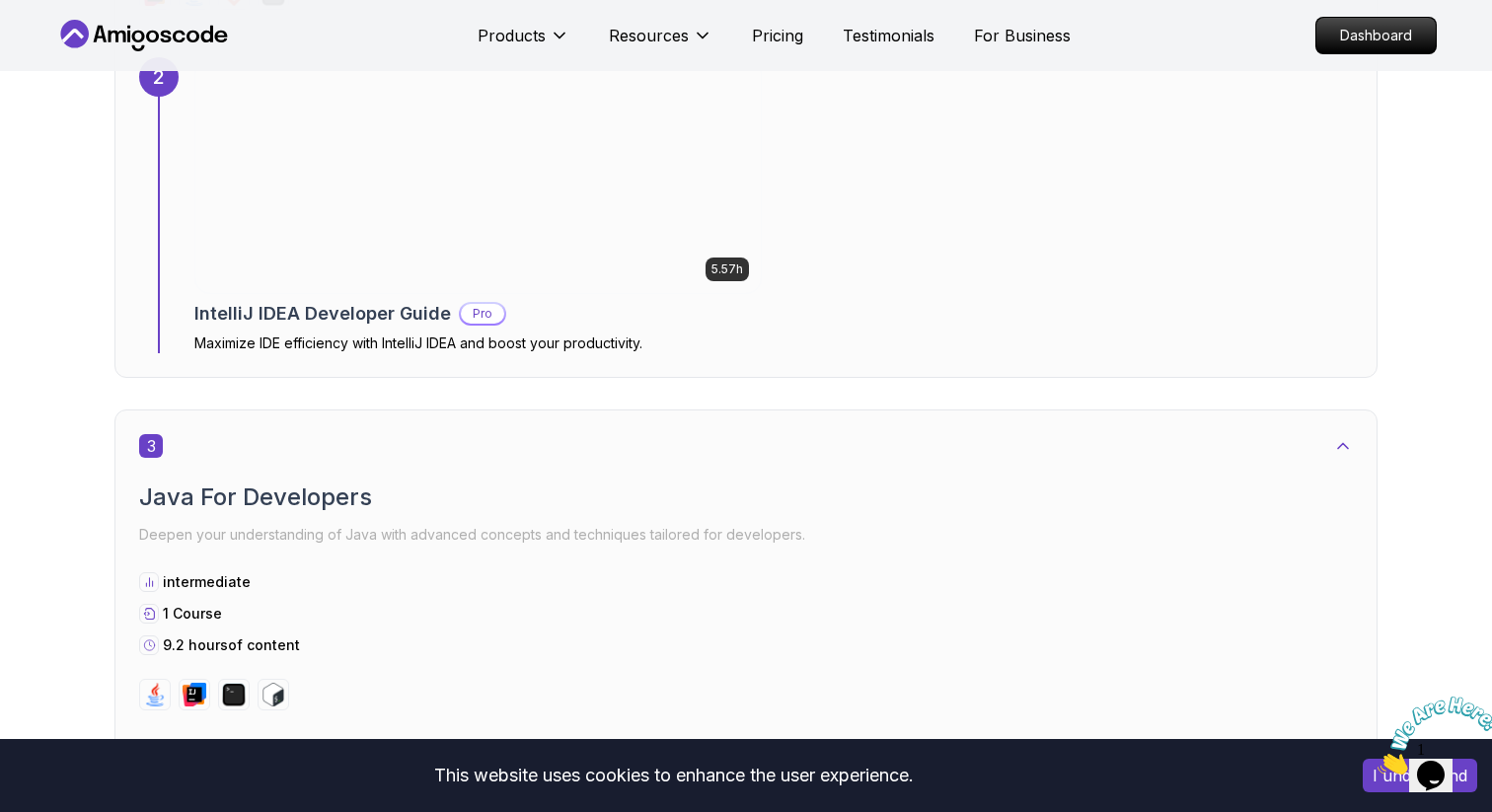
scroll to position [1860, 0]
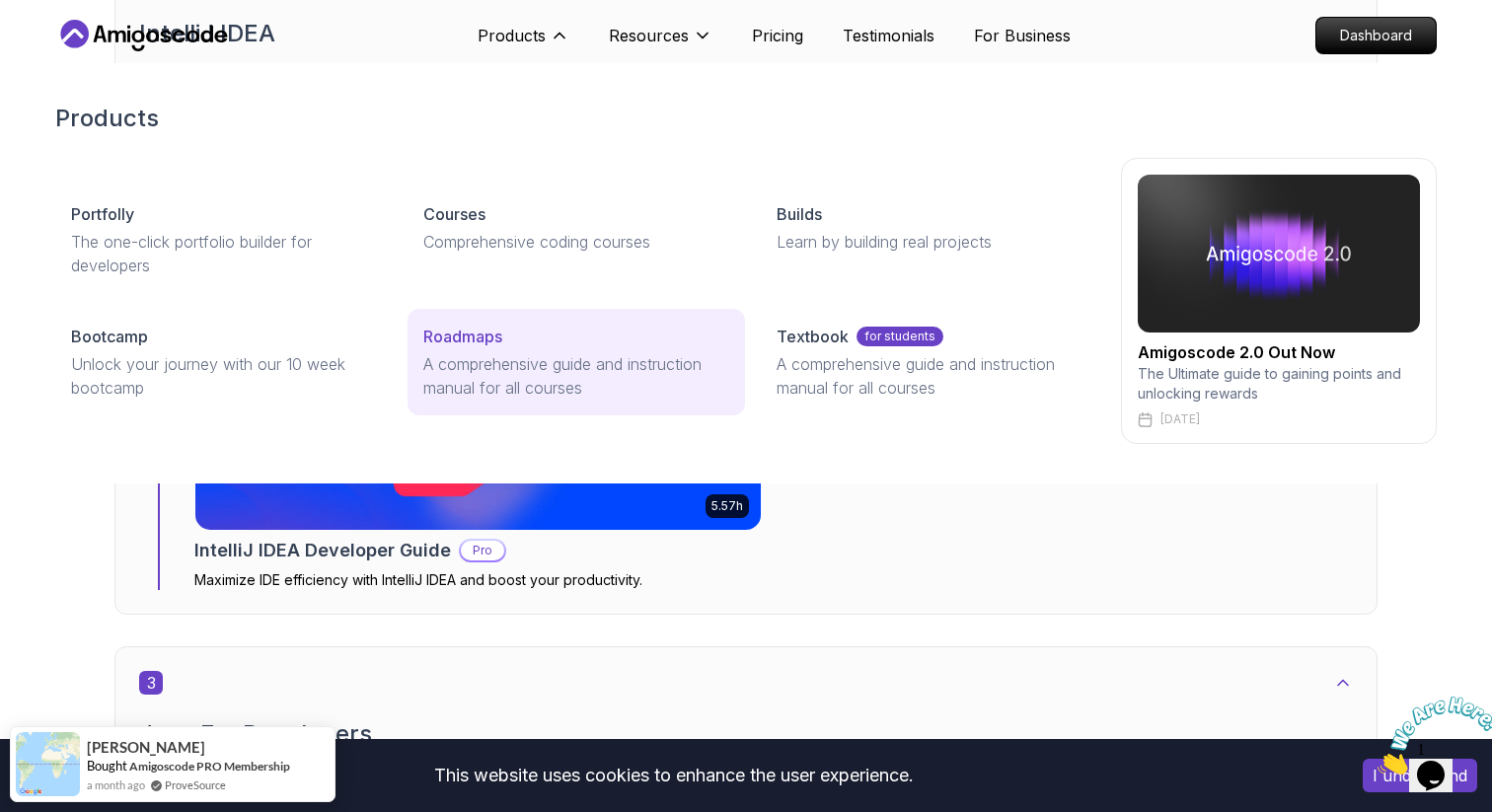
click at [508, 338] on div "Roadmaps" at bounding box center [576, 337] width 305 height 24
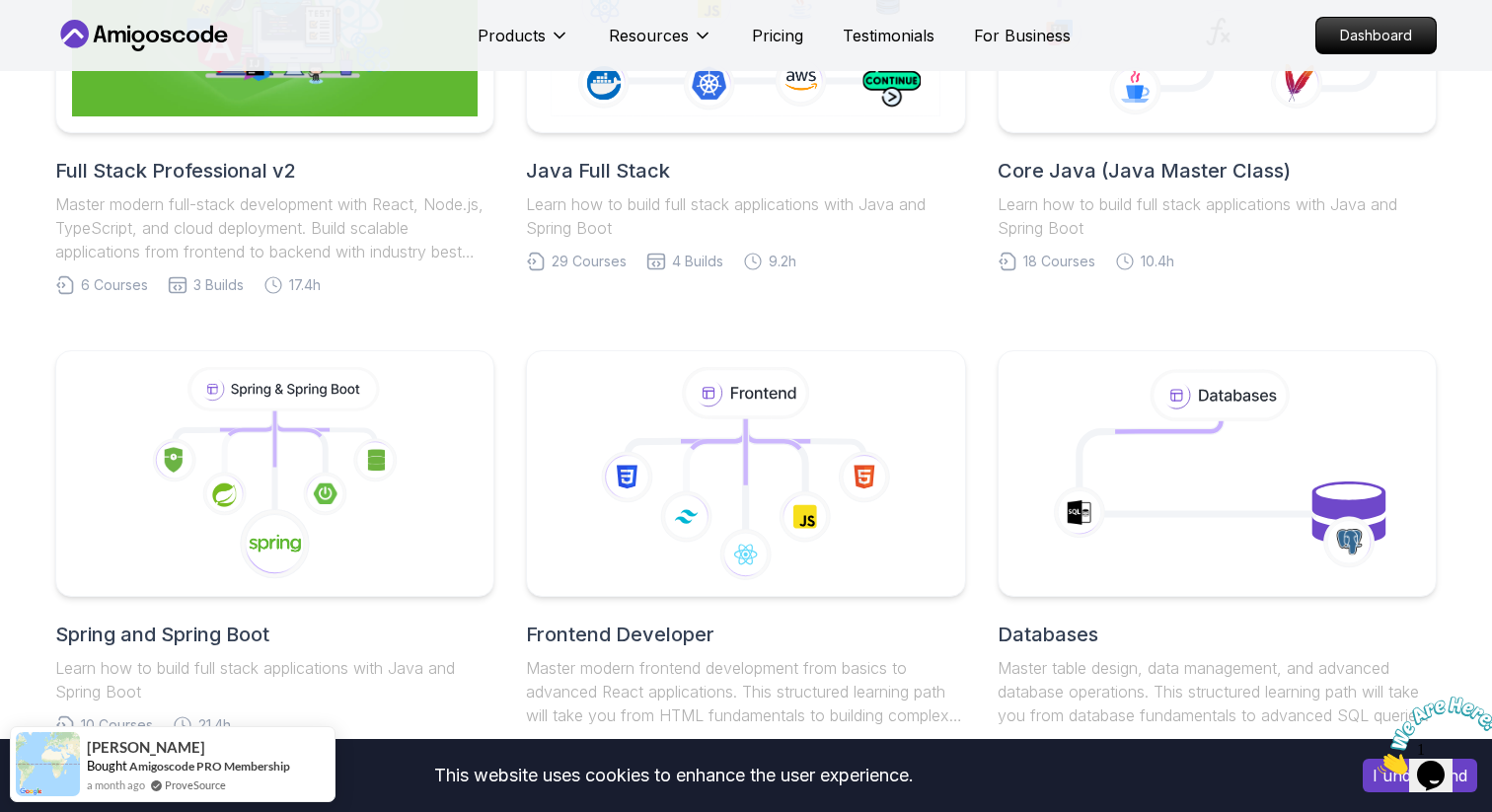
scroll to position [628, 0]
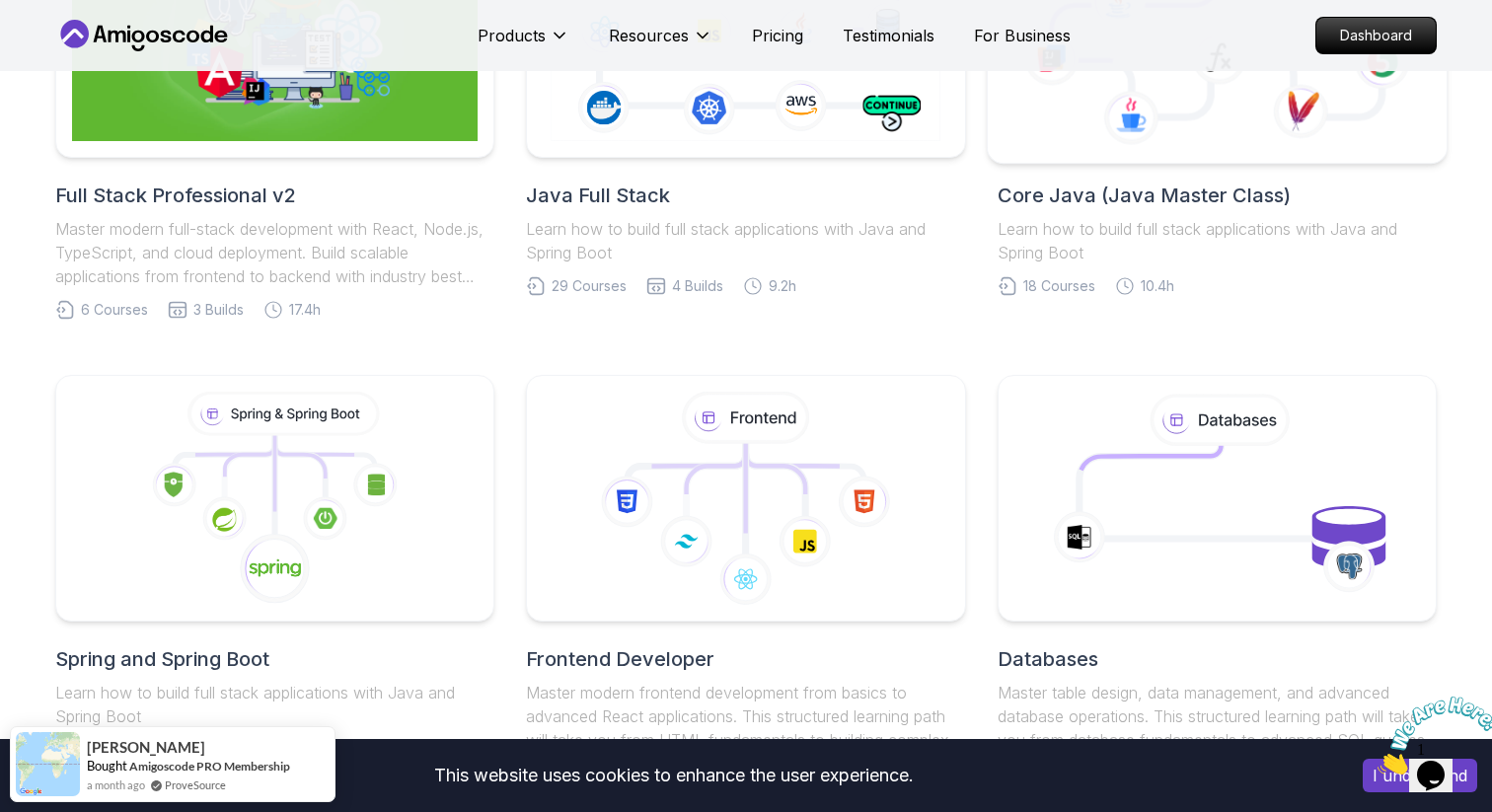
click at [1167, 126] on icon at bounding box center [1217, 35] width 426 height 224
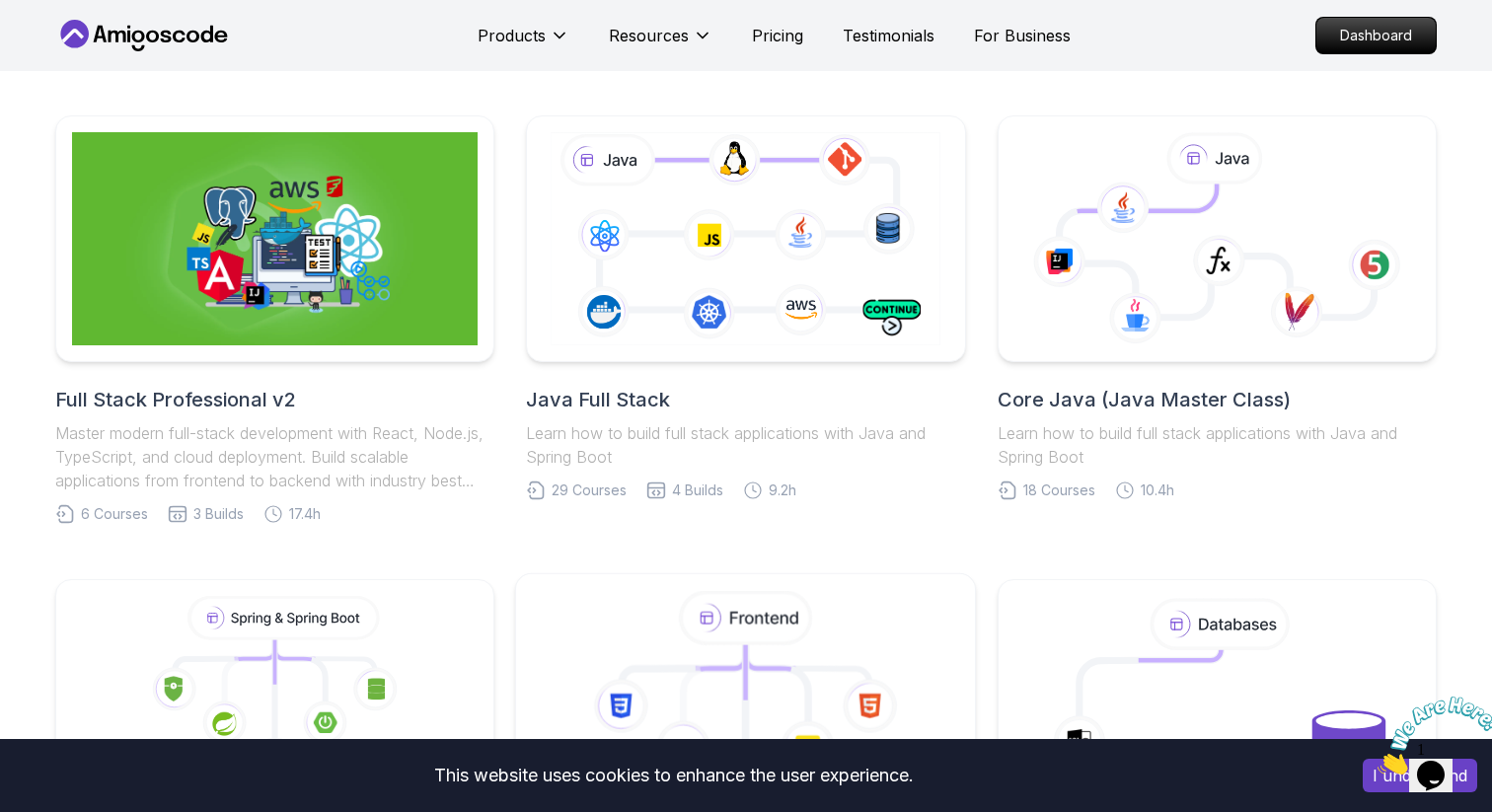
scroll to position [336, 0]
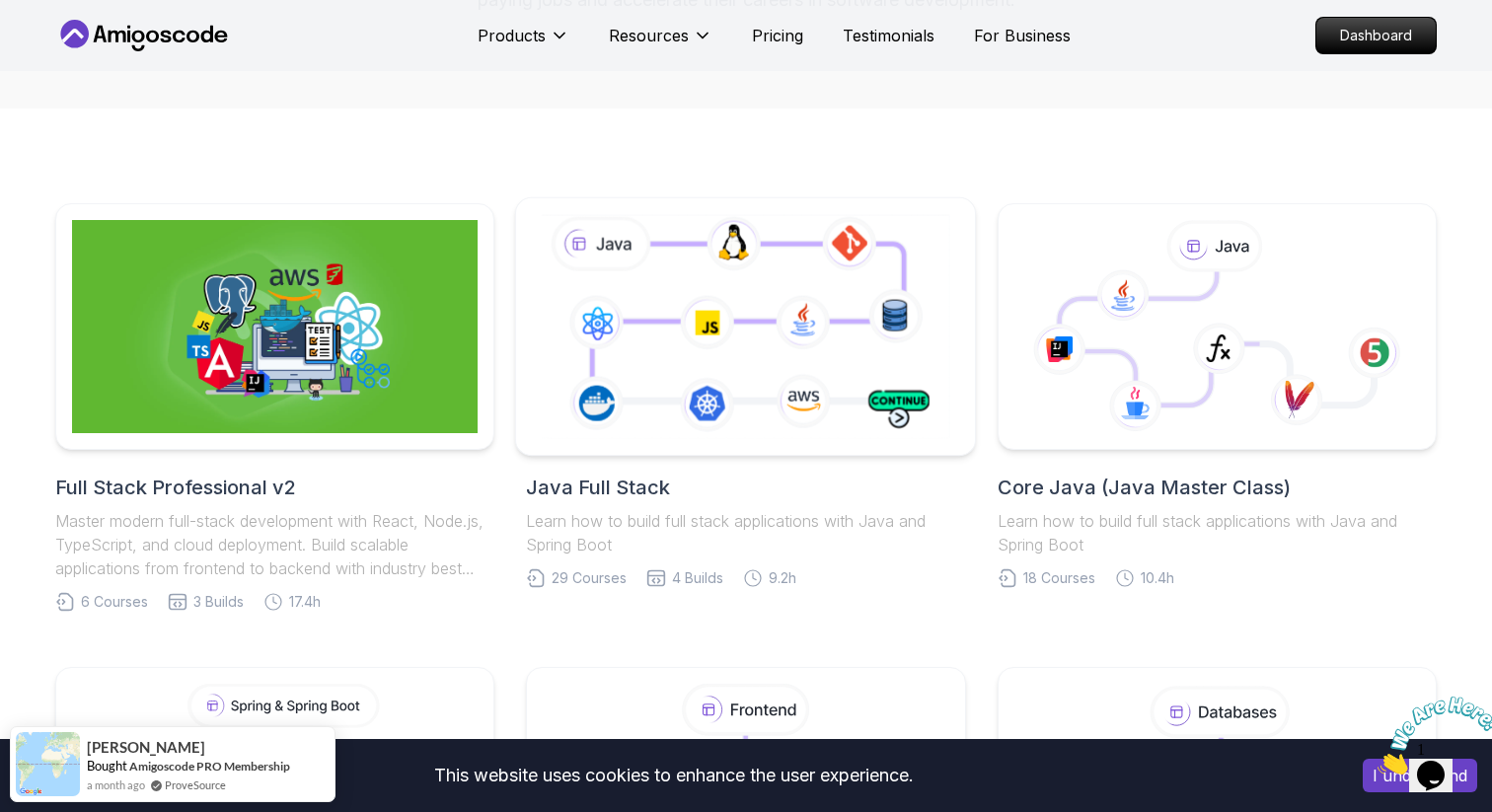
click at [705, 381] on icon at bounding box center [745, 326] width 417 height 232
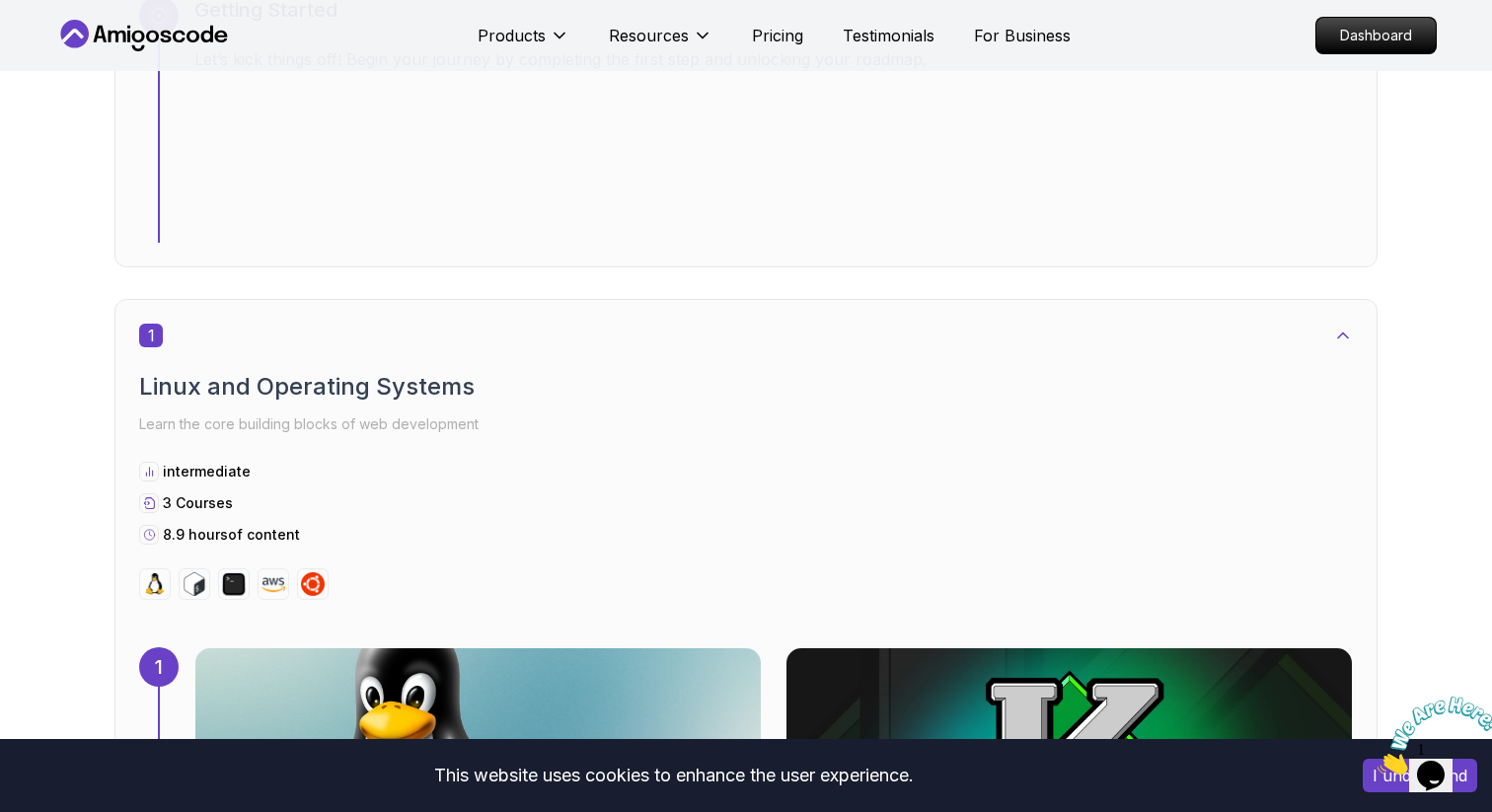
scroll to position [780, 0]
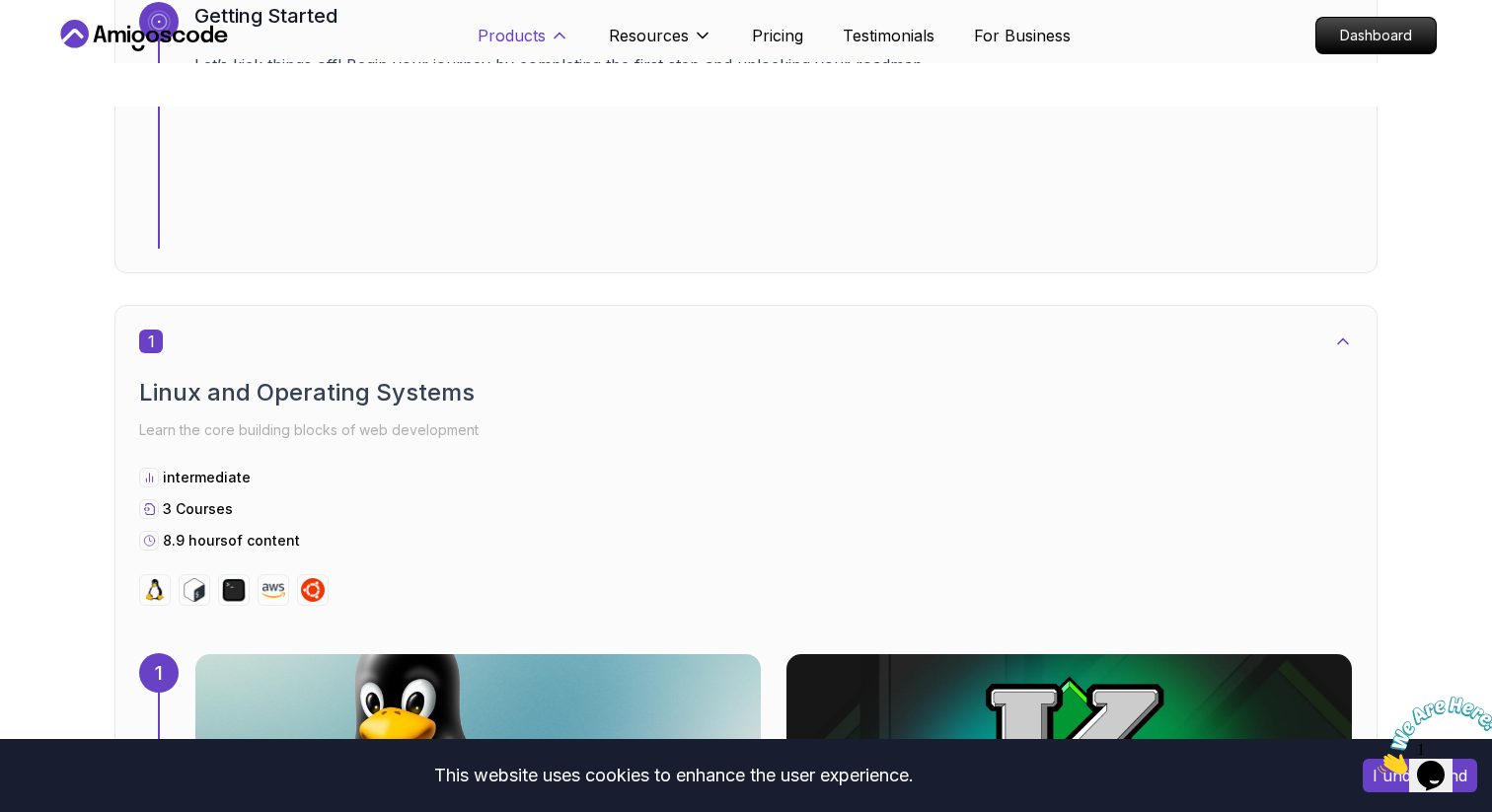
click at [538, 33] on p "Products" at bounding box center [511, 36] width 68 height 24
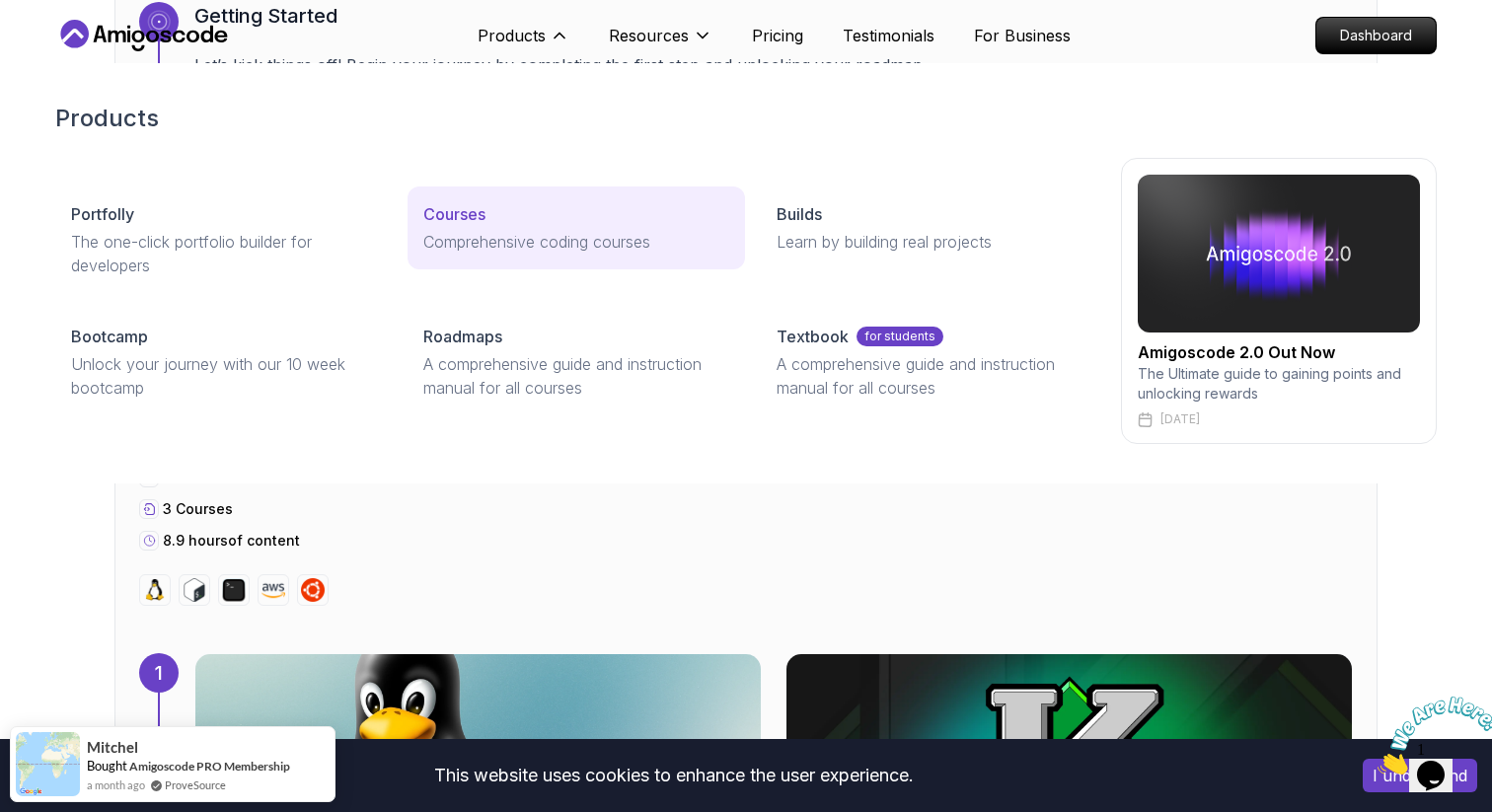
click at [508, 221] on div "Courses" at bounding box center [576, 214] width 305 height 24
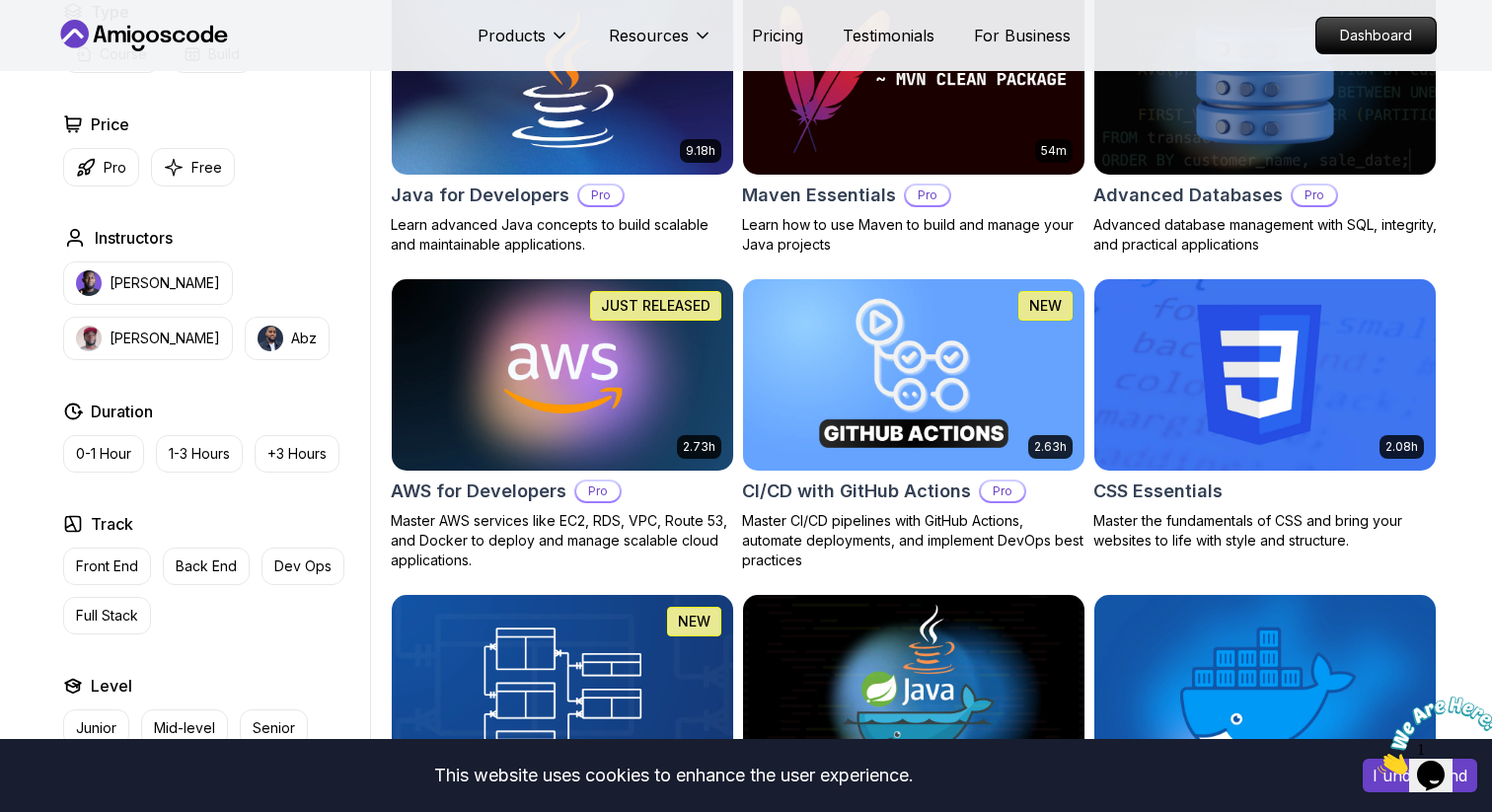
scroll to position [555, 0]
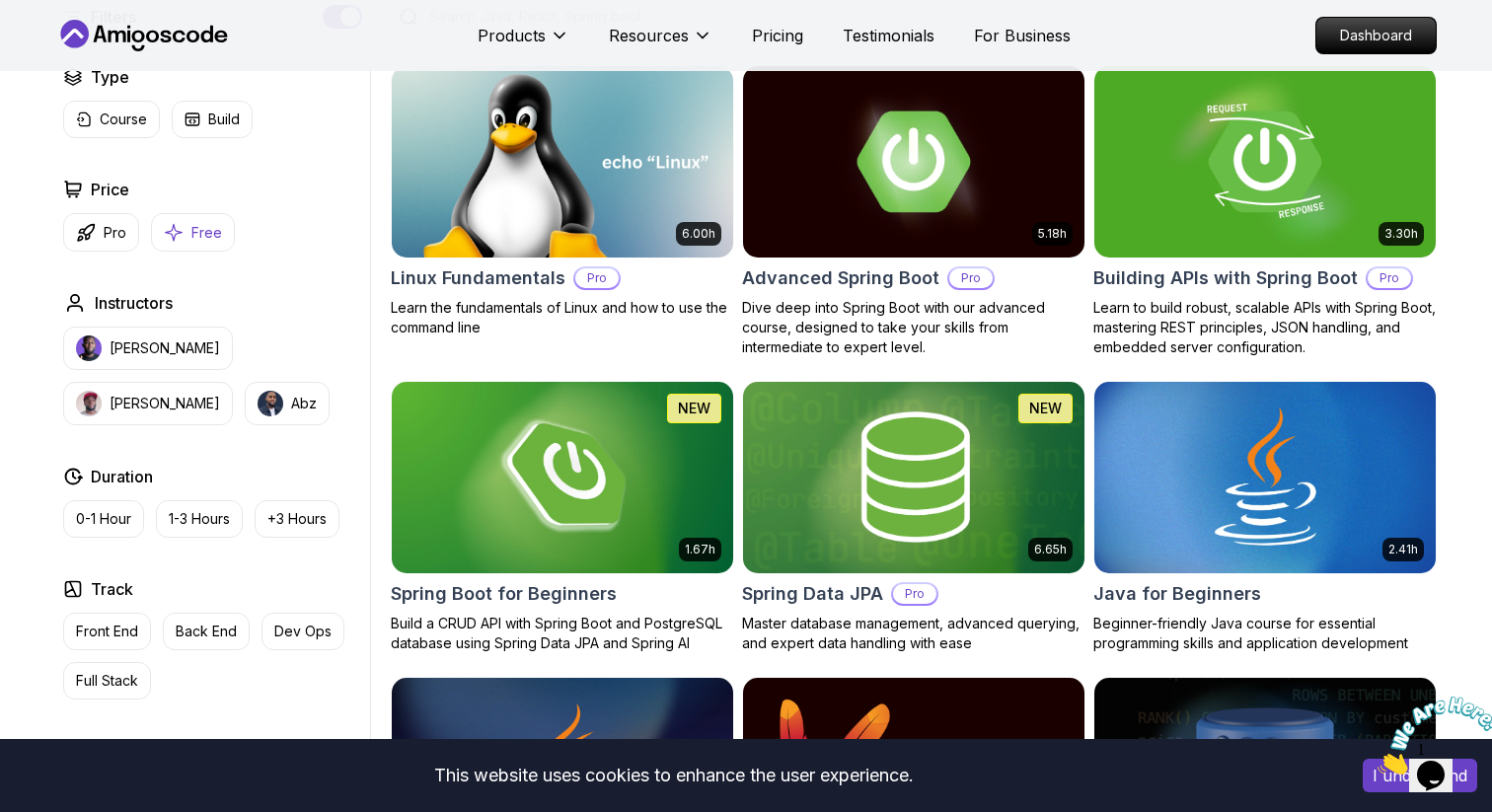
click at [196, 229] on p "Free" at bounding box center [206, 233] width 31 height 20
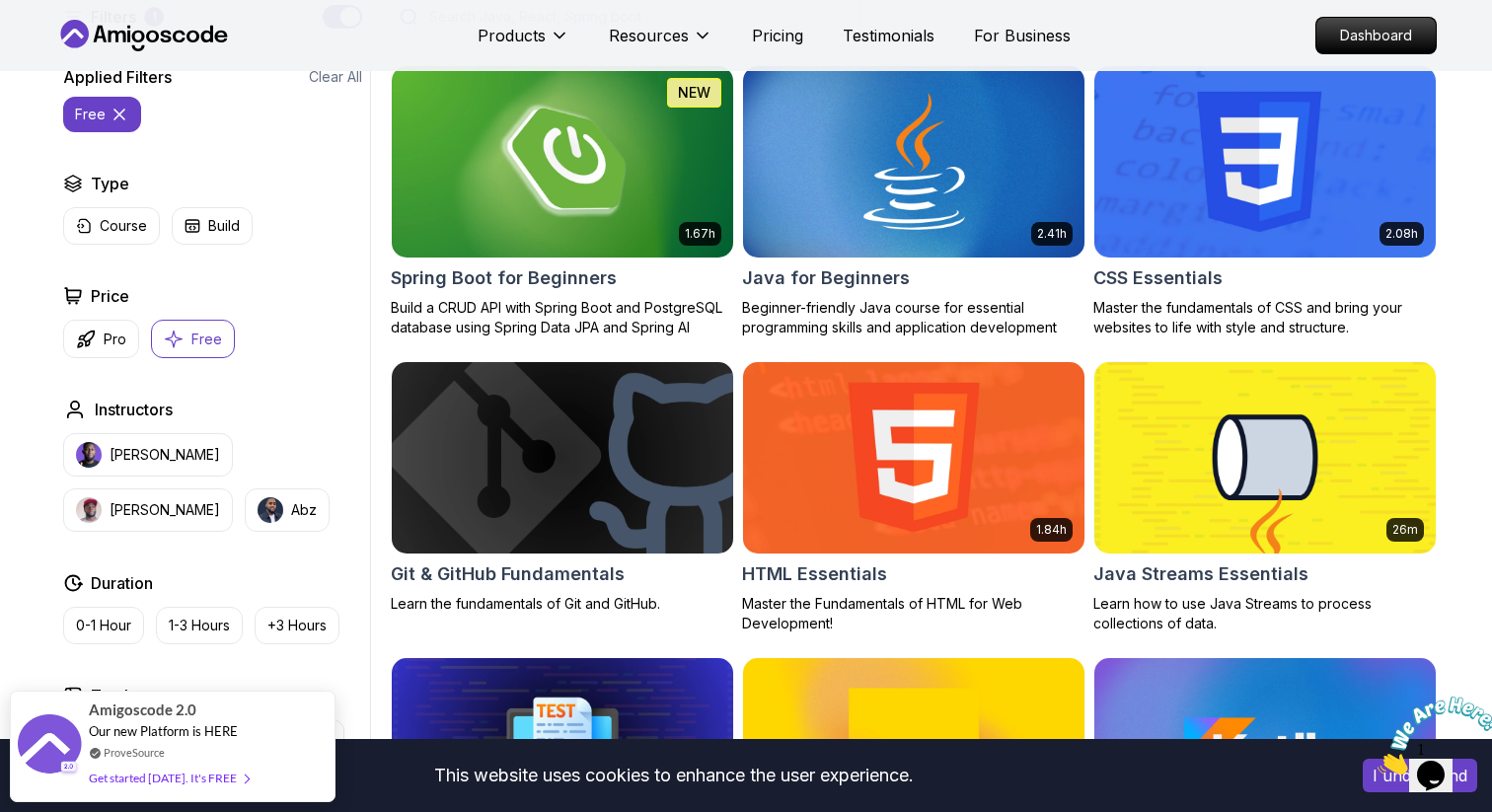
click at [192, 330] on p "Free" at bounding box center [206, 340] width 31 height 20
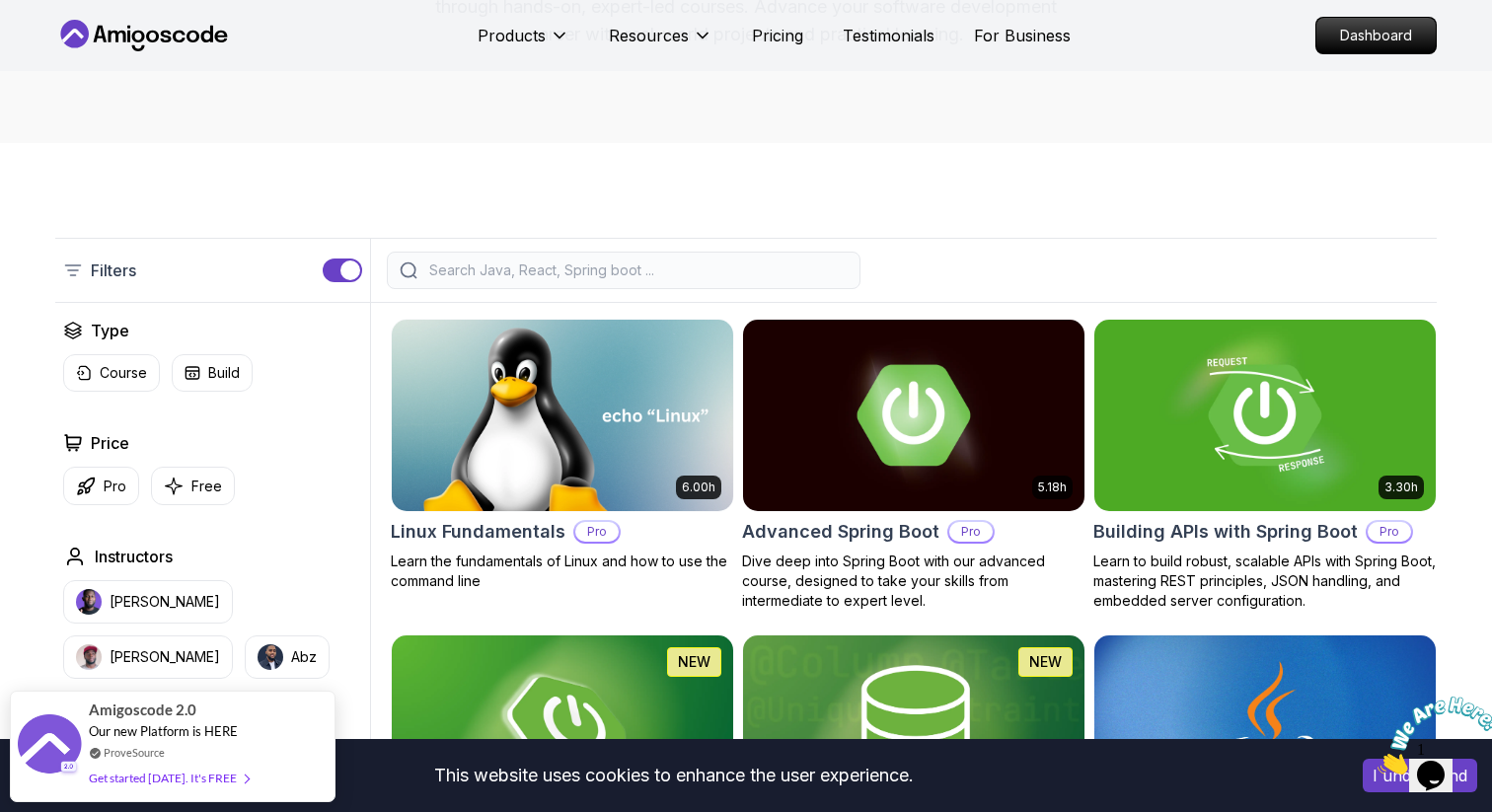
scroll to position [305, 0]
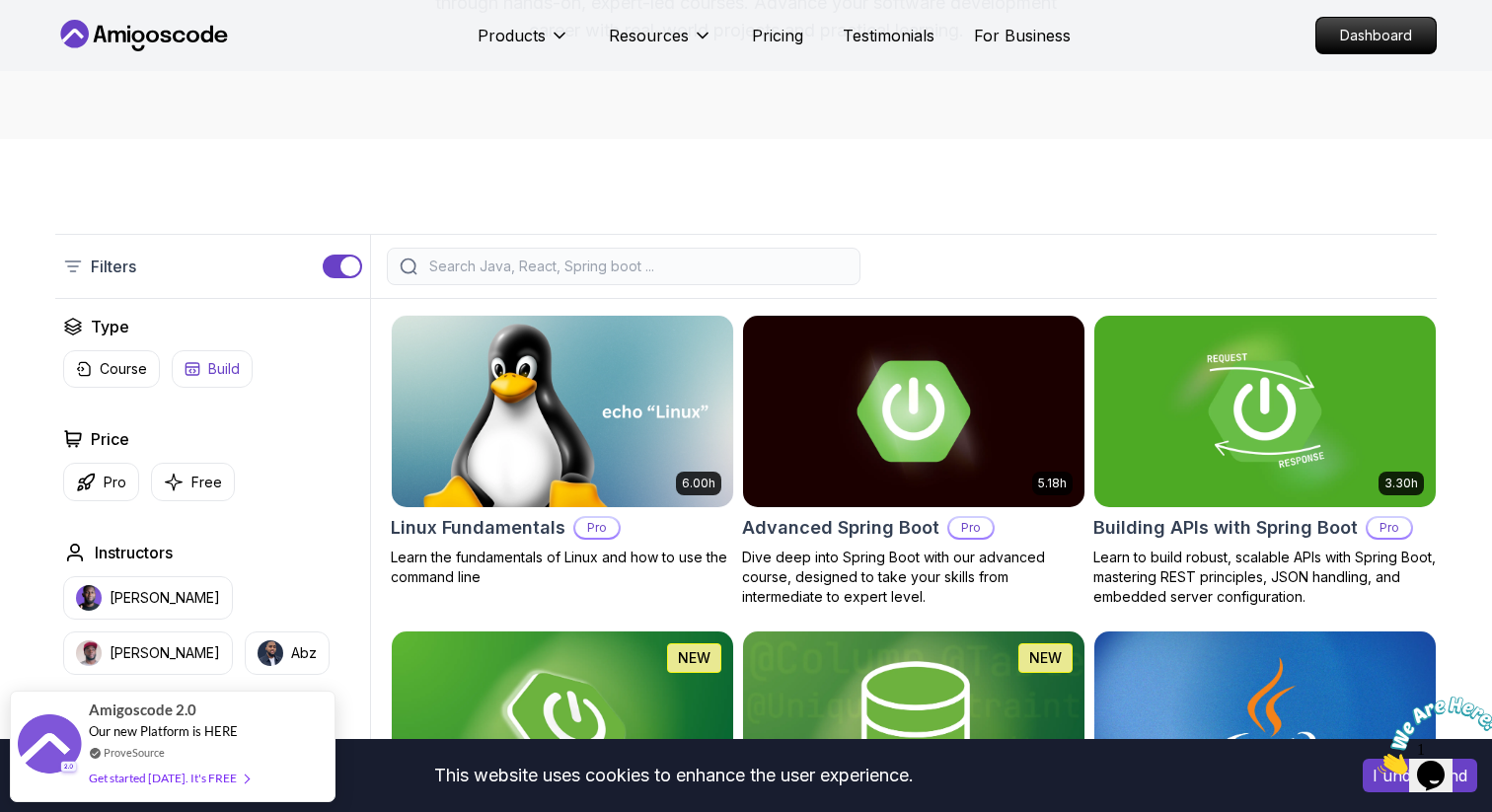
click at [193, 374] on icon "button" at bounding box center [192, 369] width 16 height 16
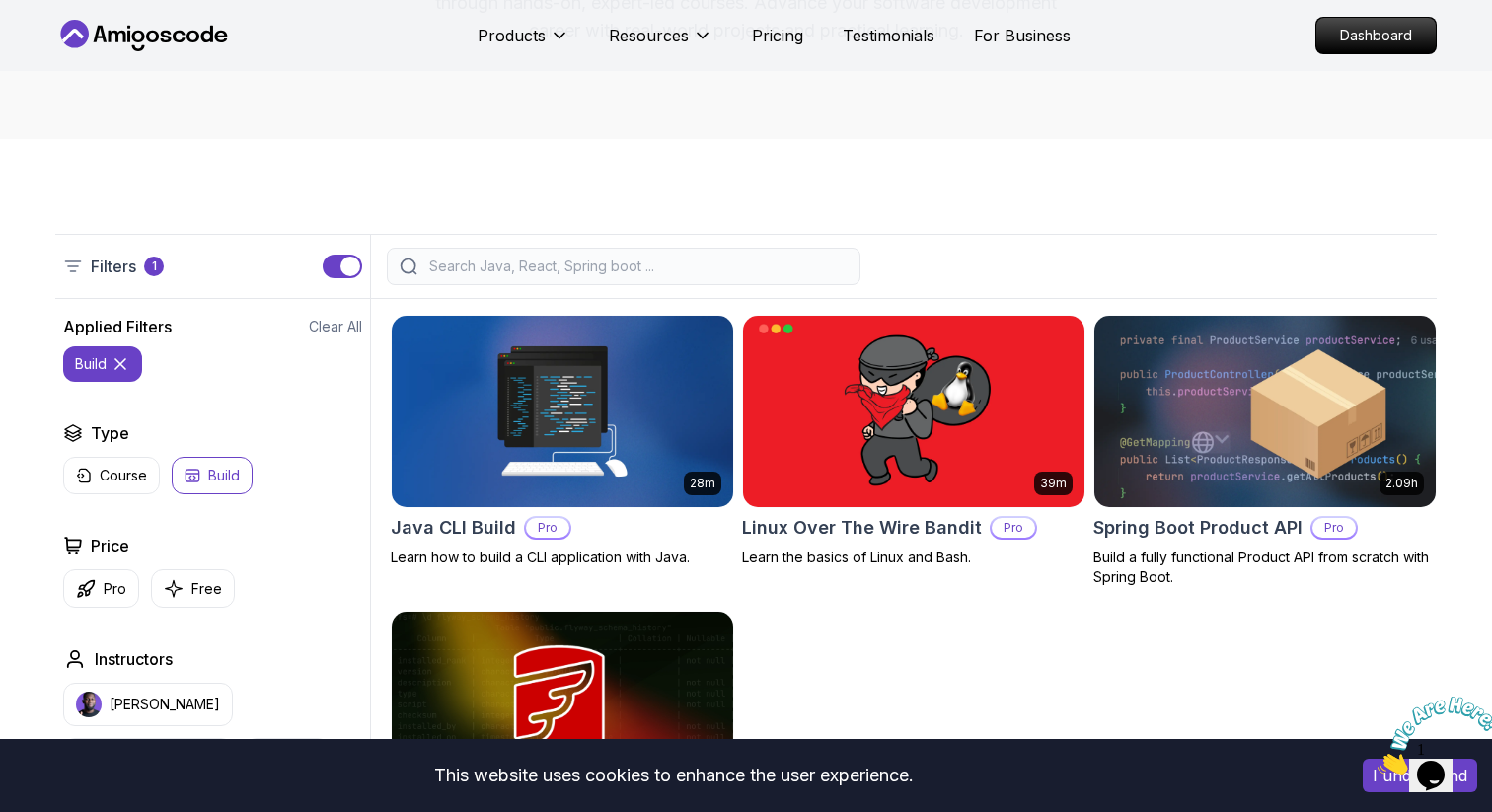
click at [112, 360] on icon at bounding box center [121, 364] width 20 height 20
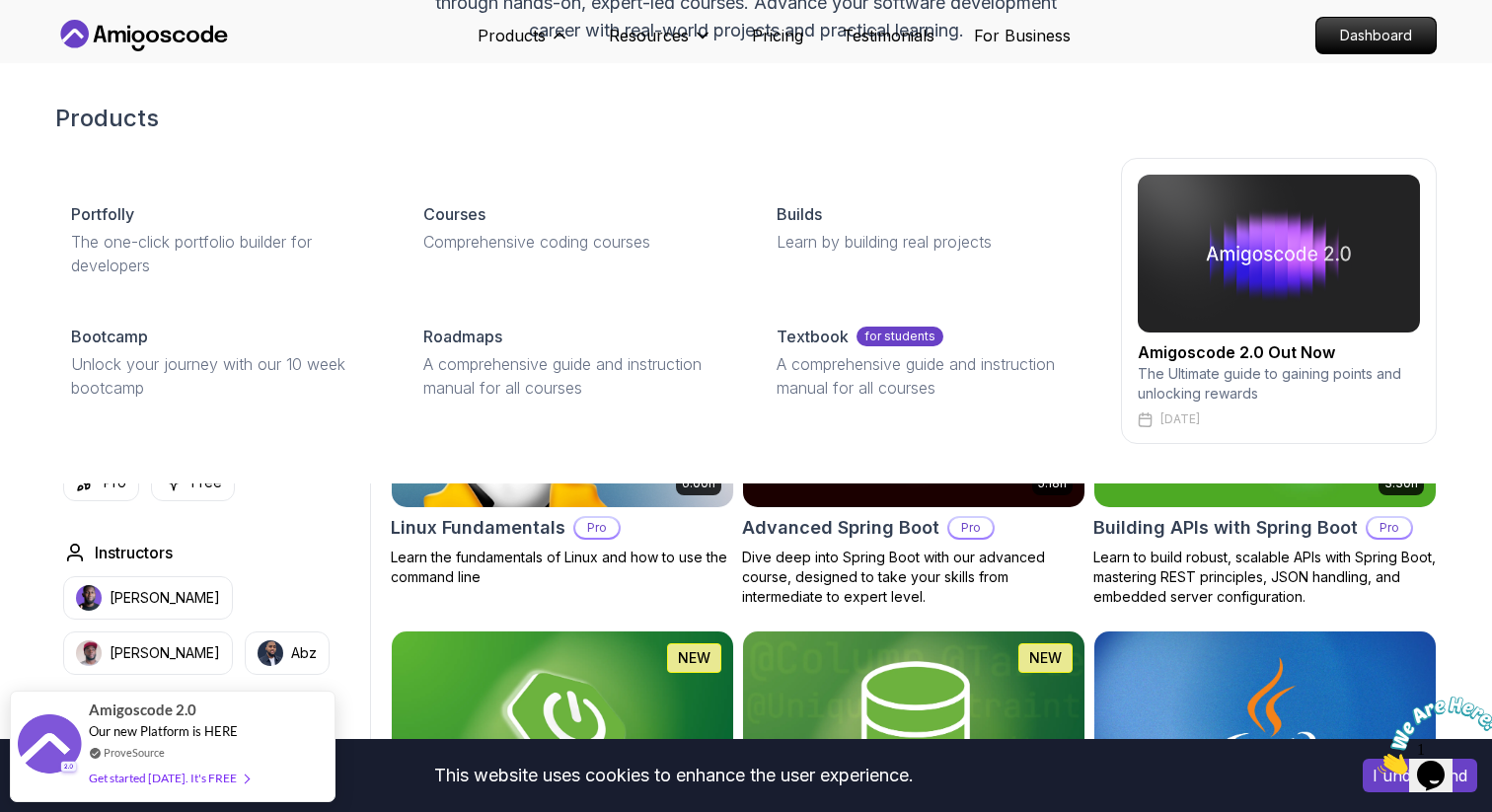
click at [1236, 401] on p "The Ultimate guide to gaining points and unlocking rewards" at bounding box center [1279, 384] width 282 height 40
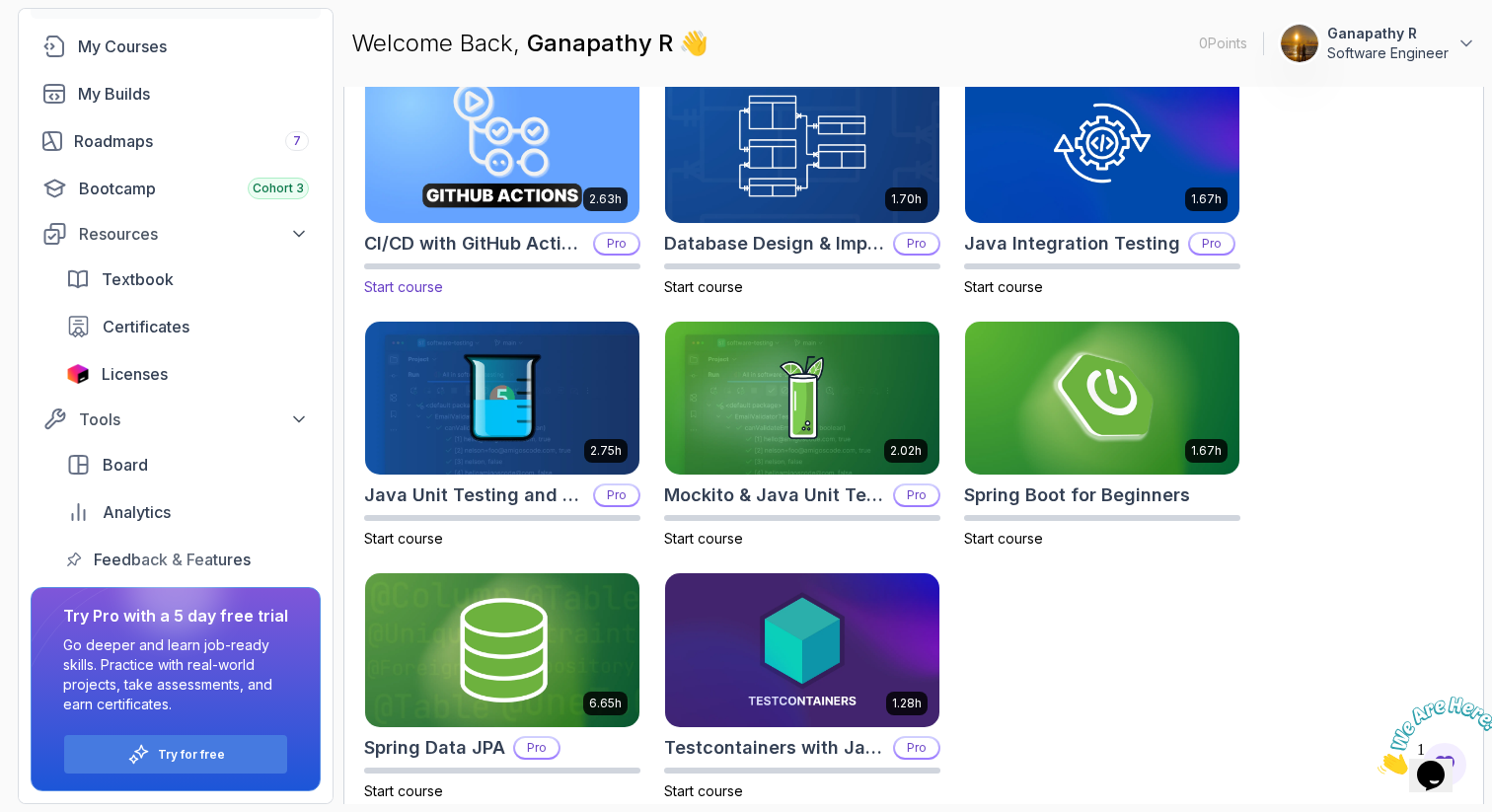
scroll to position [650, 0]
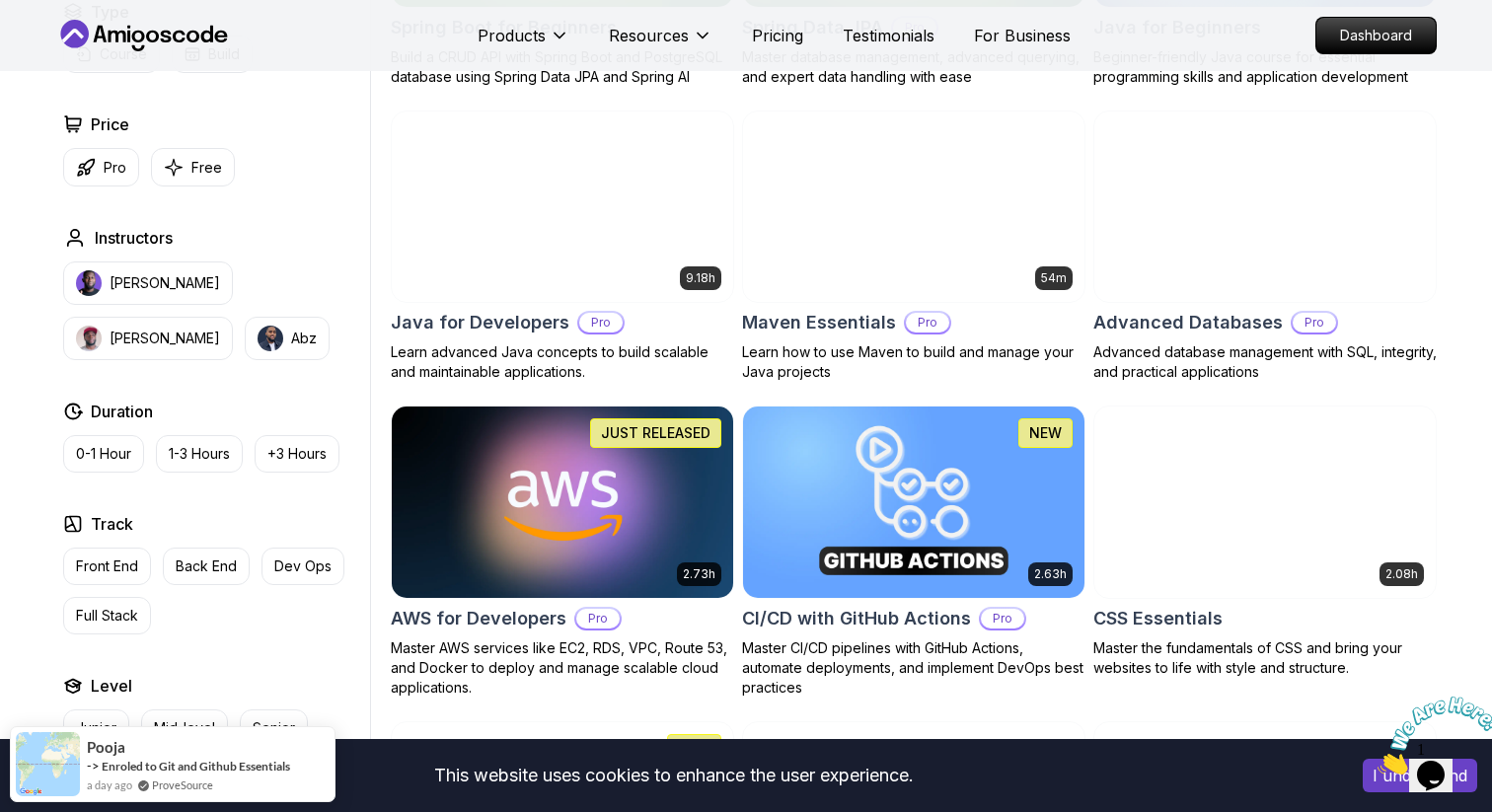
scroll to position [1131, 0]
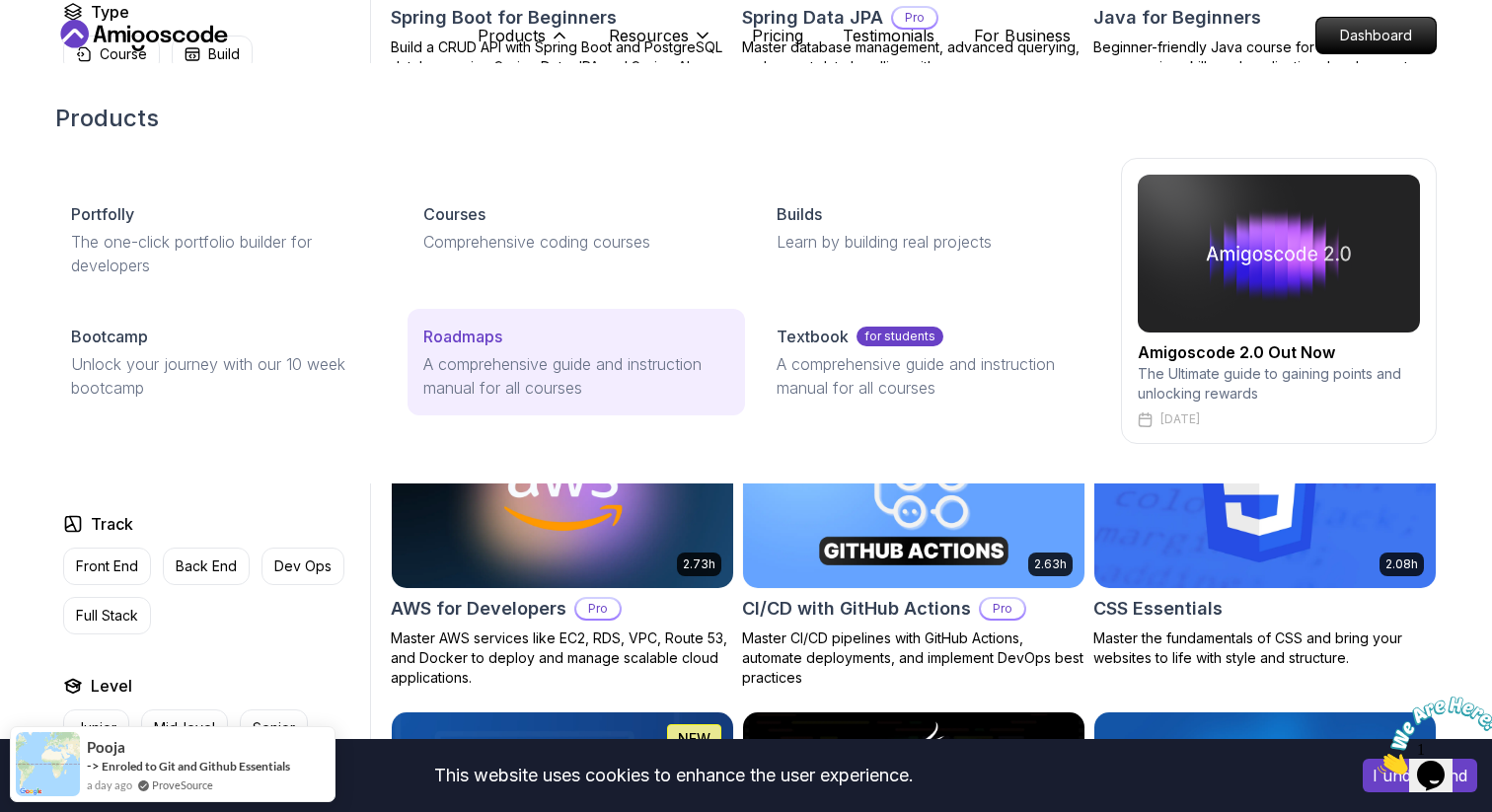
click at [520, 344] on div "Roadmaps" at bounding box center [576, 337] width 305 height 24
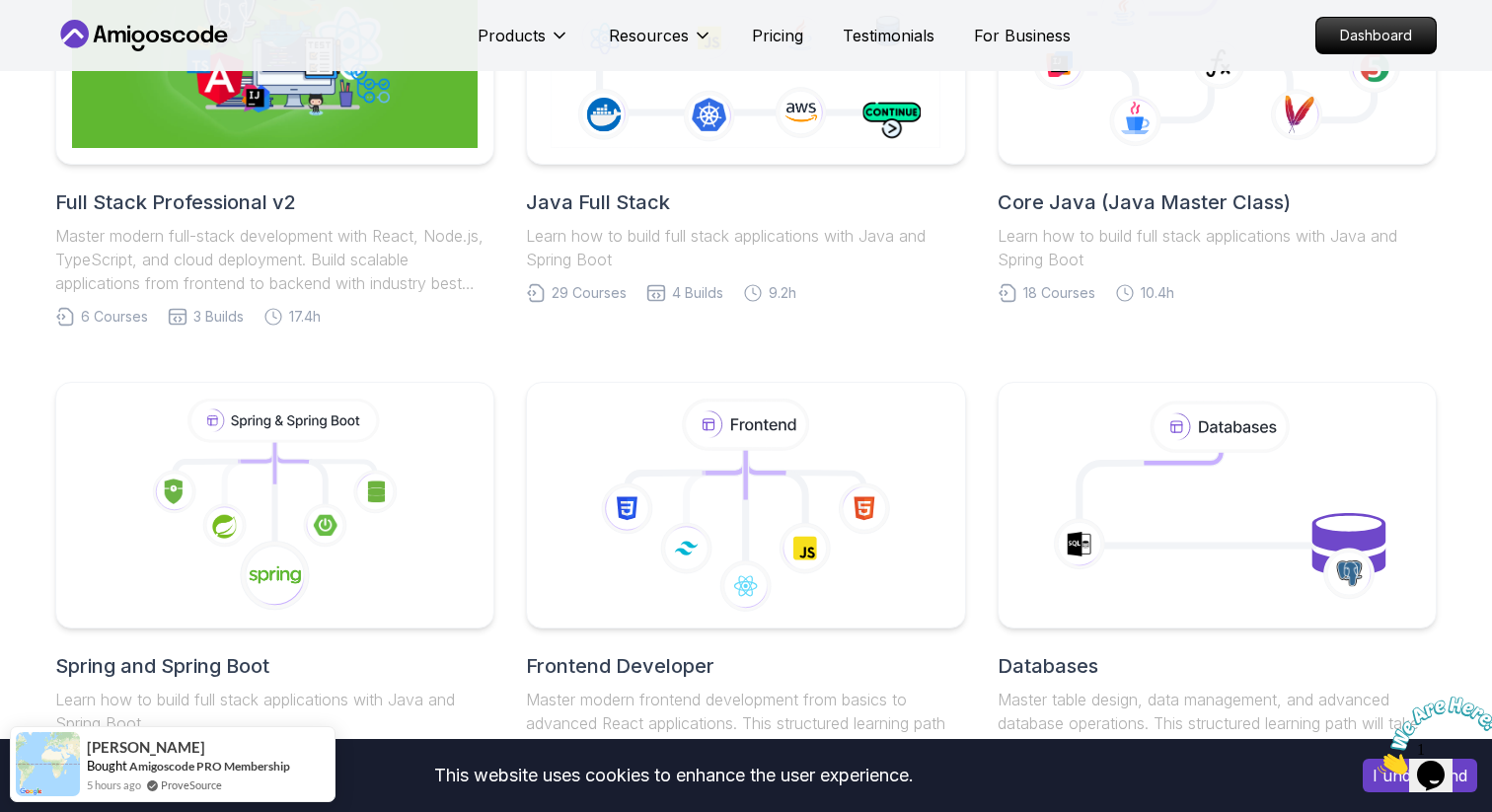
scroll to position [623, 0]
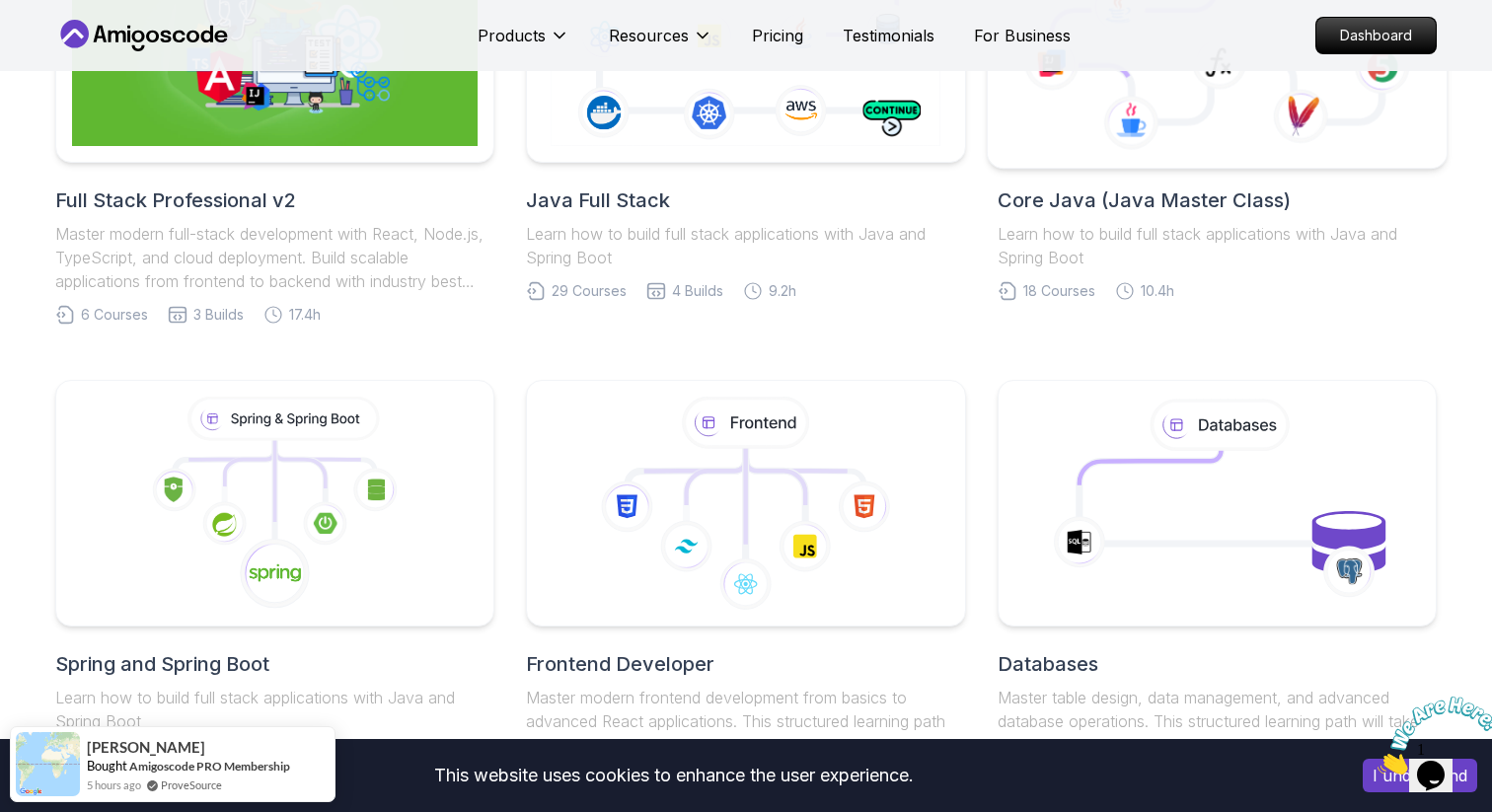
click at [1125, 145] on icon at bounding box center [1131, 123] width 55 height 54
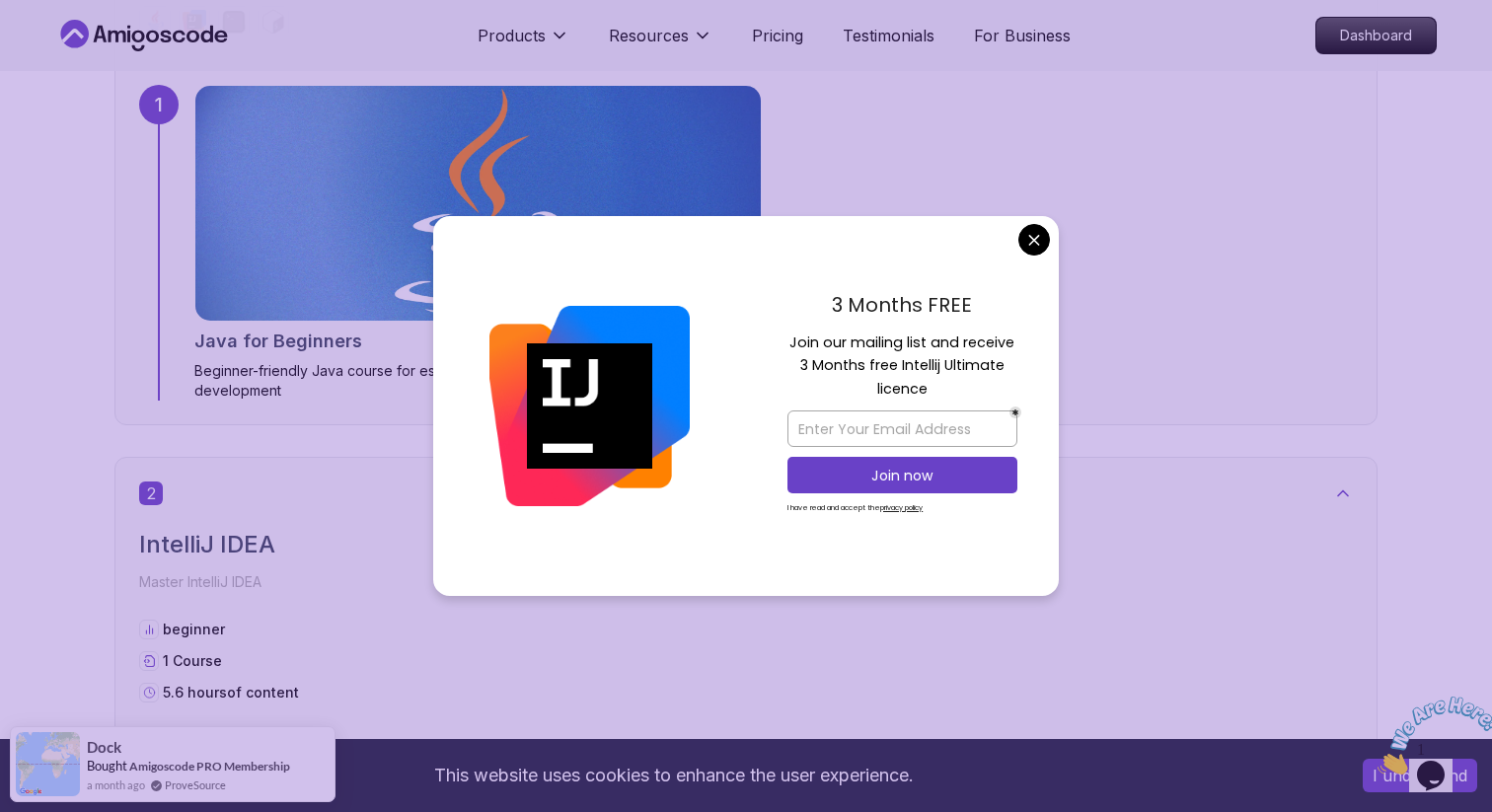
scroll to position [1719, 0]
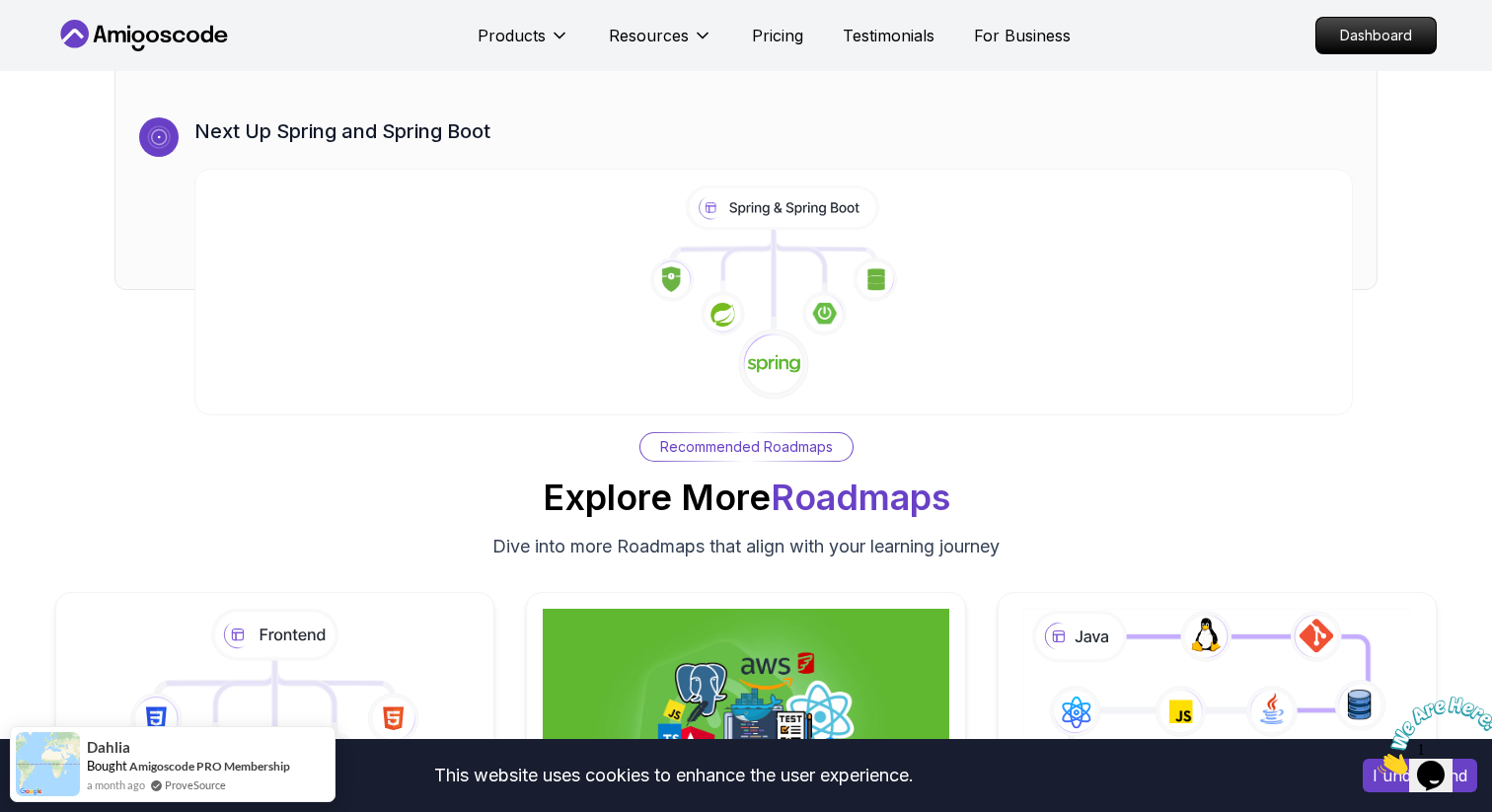
scroll to position [11913, 0]
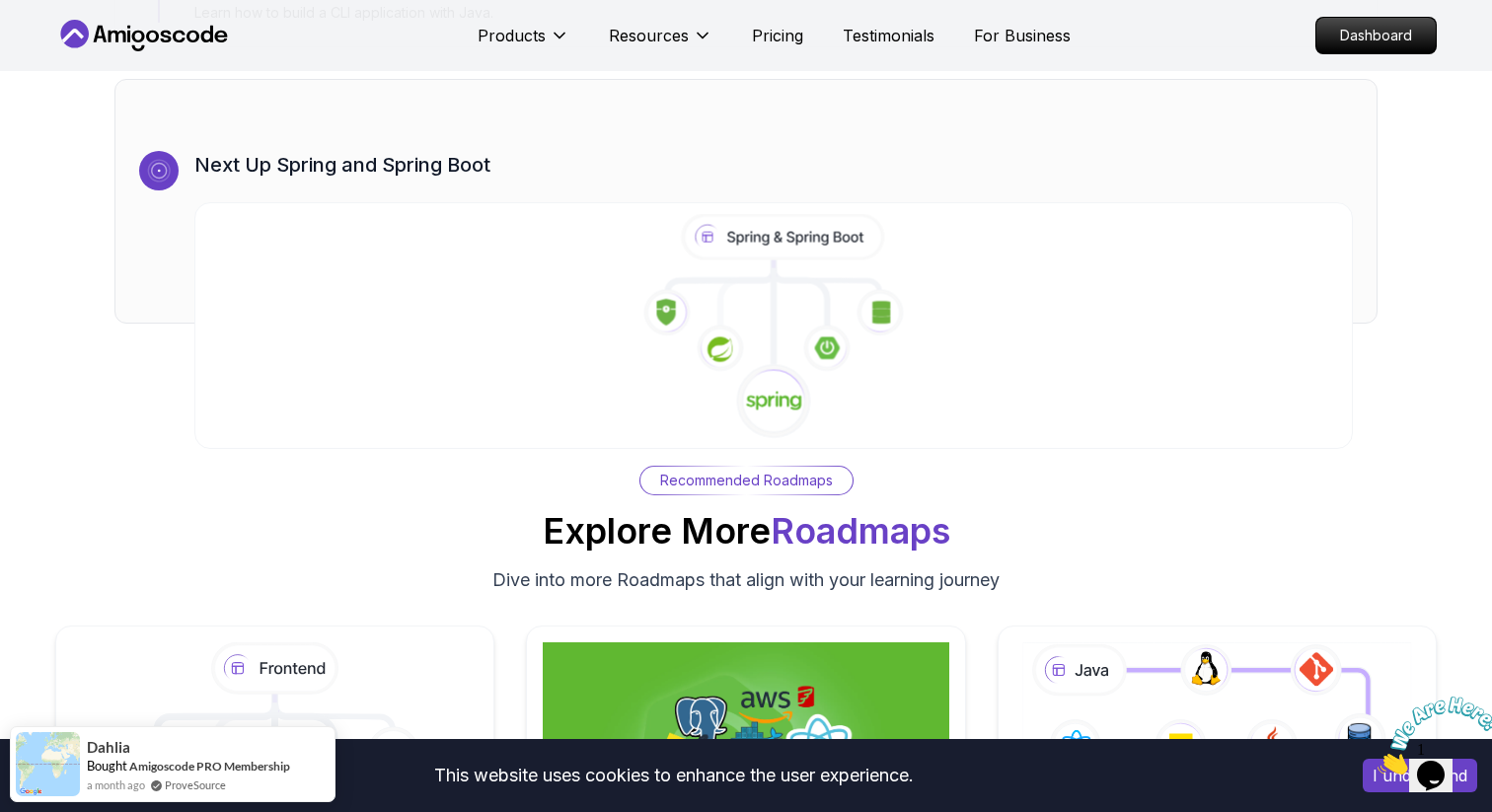
click at [802, 342] on icon at bounding box center [826, 348] width 49 height 49
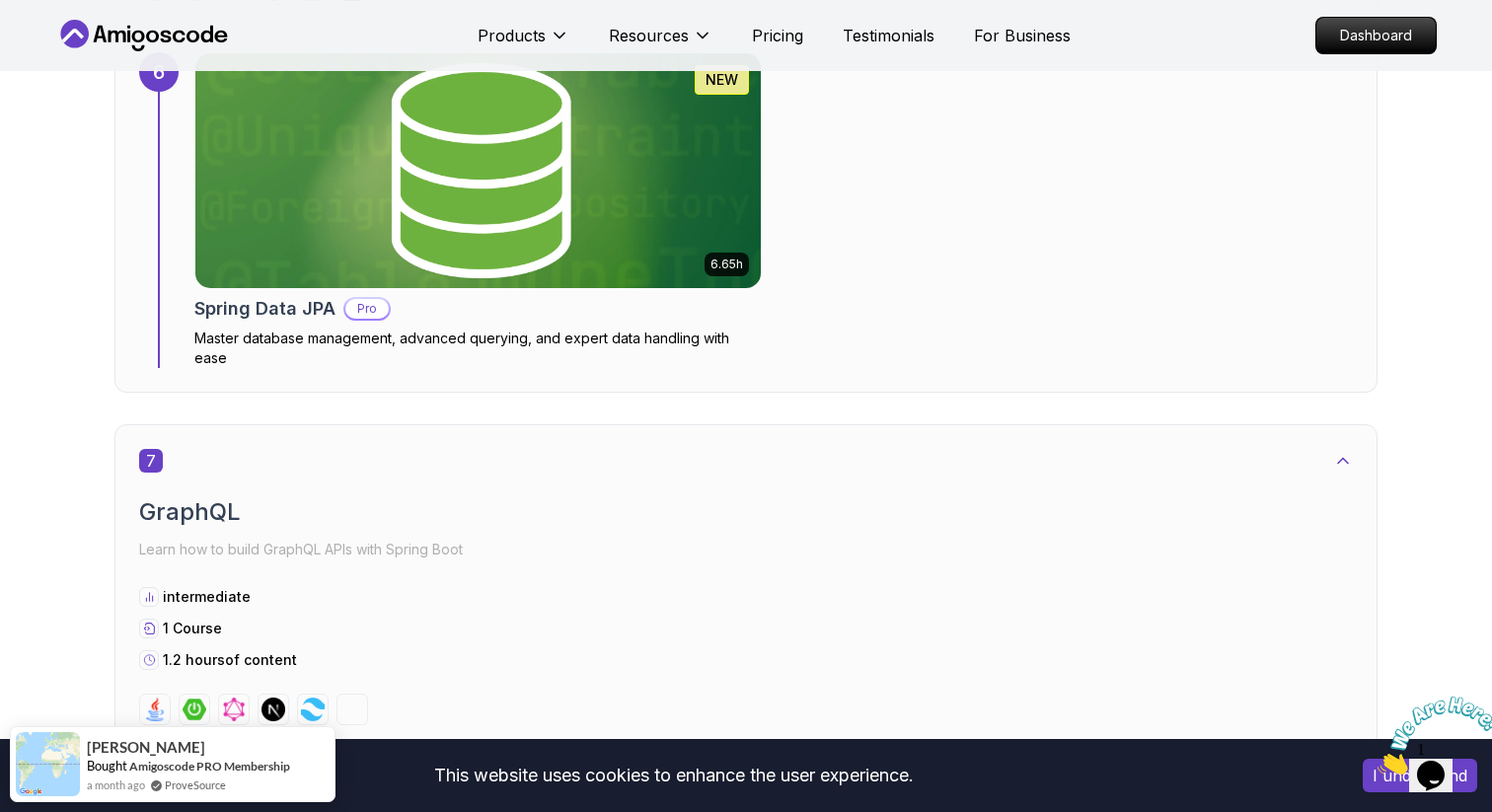
scroll to position [5001, 0]
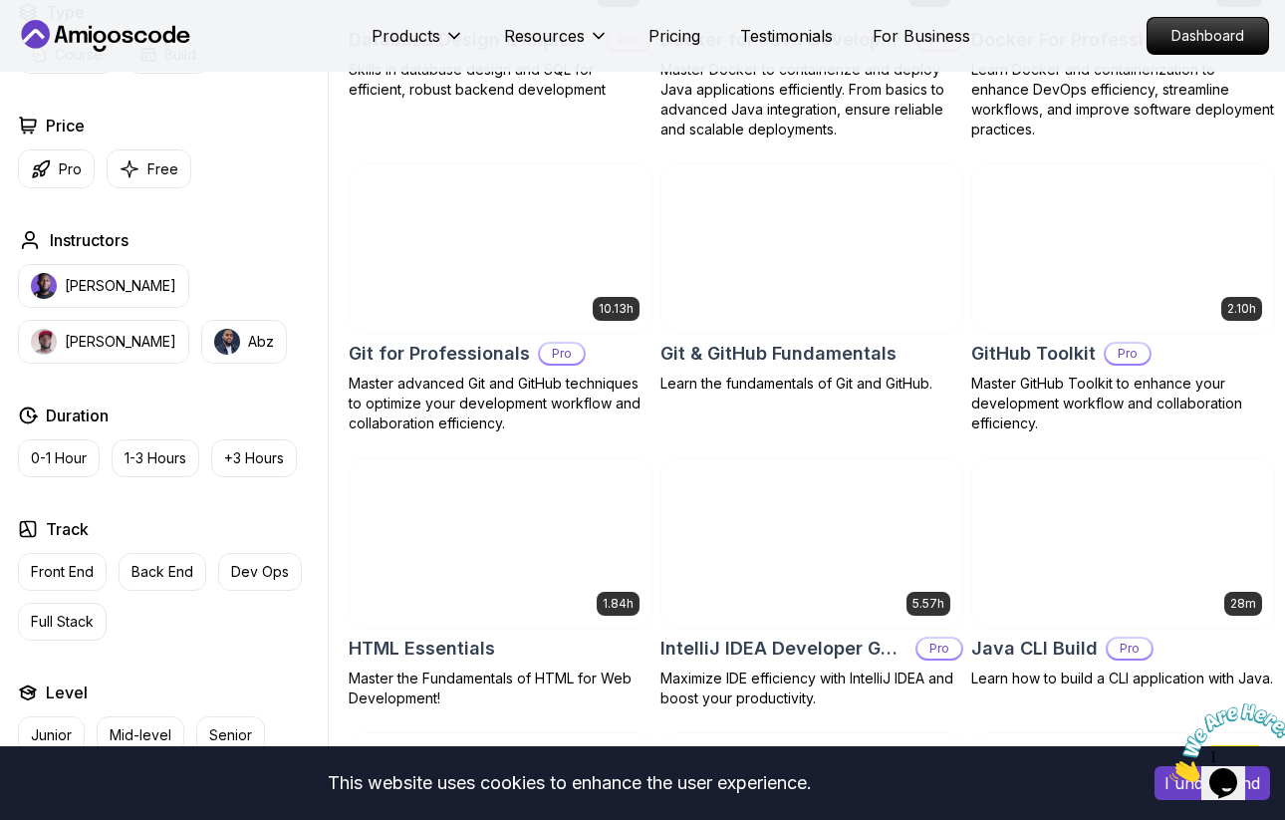
scroll to position [2004, 0]
